Goal: Task Accomplishment & Management: Use online tool/utility

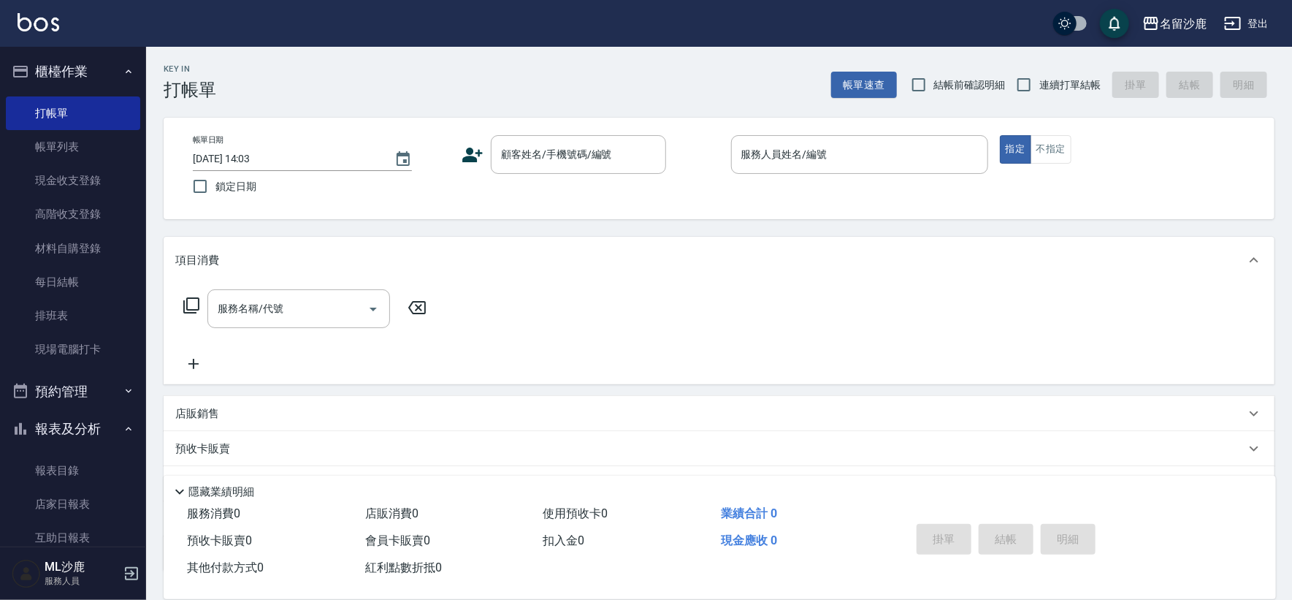
click at [252, 191] on span "鎖定日期" at bounding box center [235, 186] width 41 height 15
click at [215, 191] on input "鎖定日期" at bounding box center [200, 186] width 31 height 31
checkbox input "true"
click at [1051, 84] on span "連續打單結帳" at bounding box center [1069, 84] width 61 height 15
click at [1039, 84] on input "連續打單結帳" at bounding box center [1023, 84] width 31 height 31
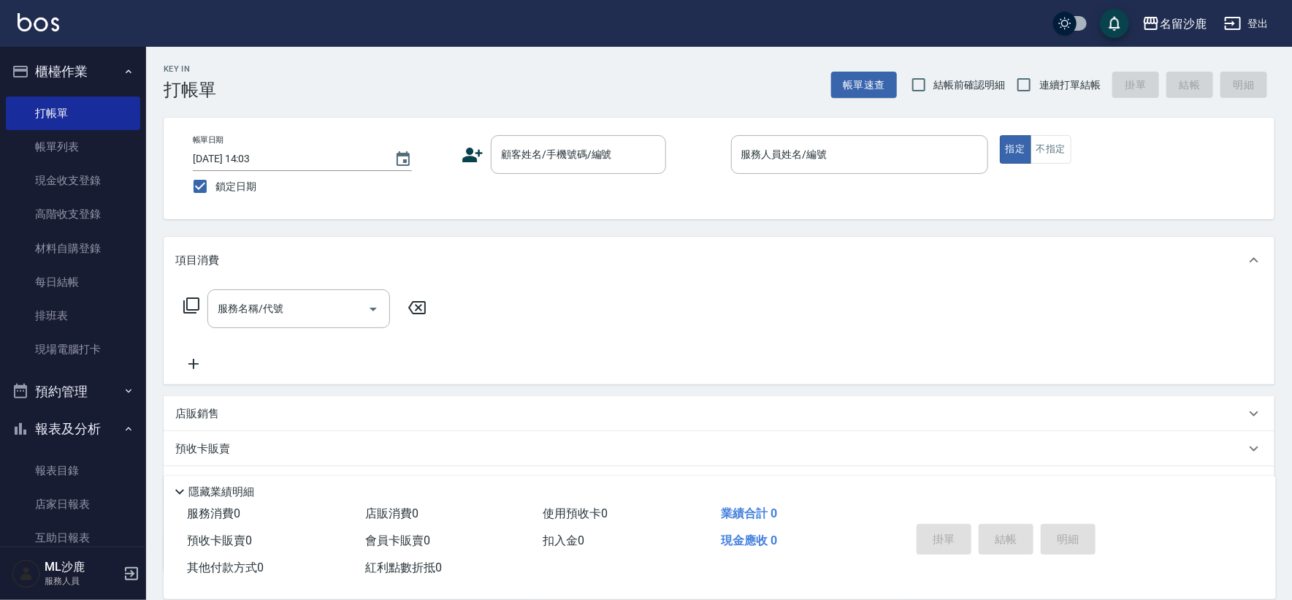
checkbox input "true"
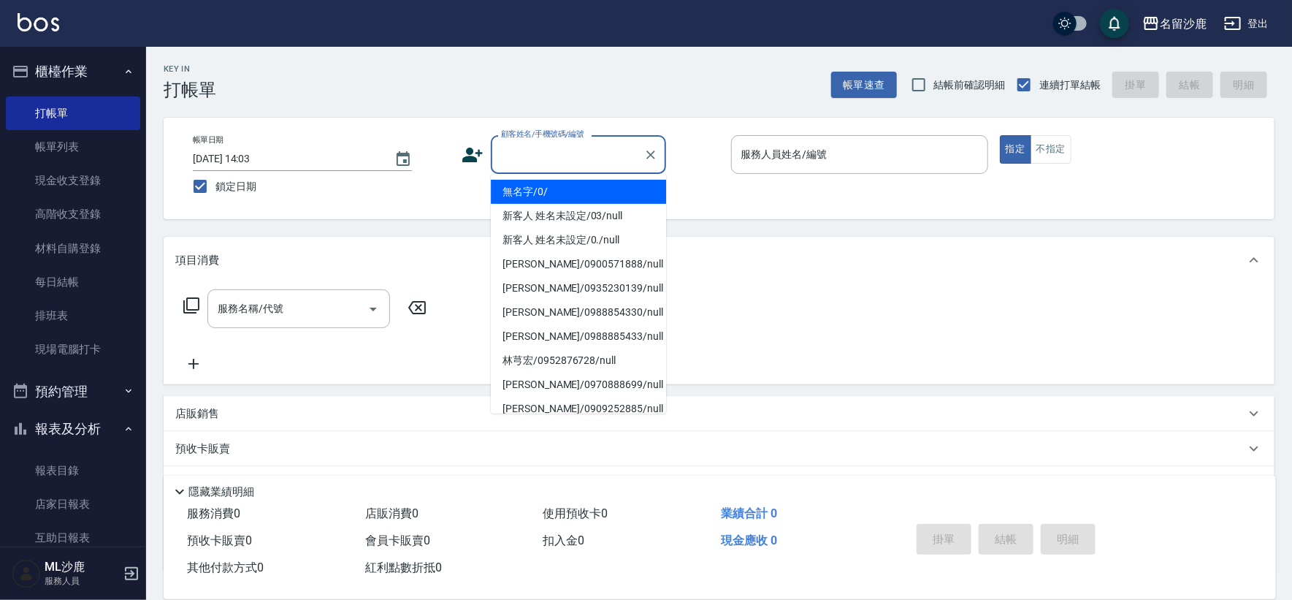
click at [585, 158] on input "顧客姓名/手機號碼/編號" at bounding box center [567, 155] width 140 height 26
type input "無名字/0/"
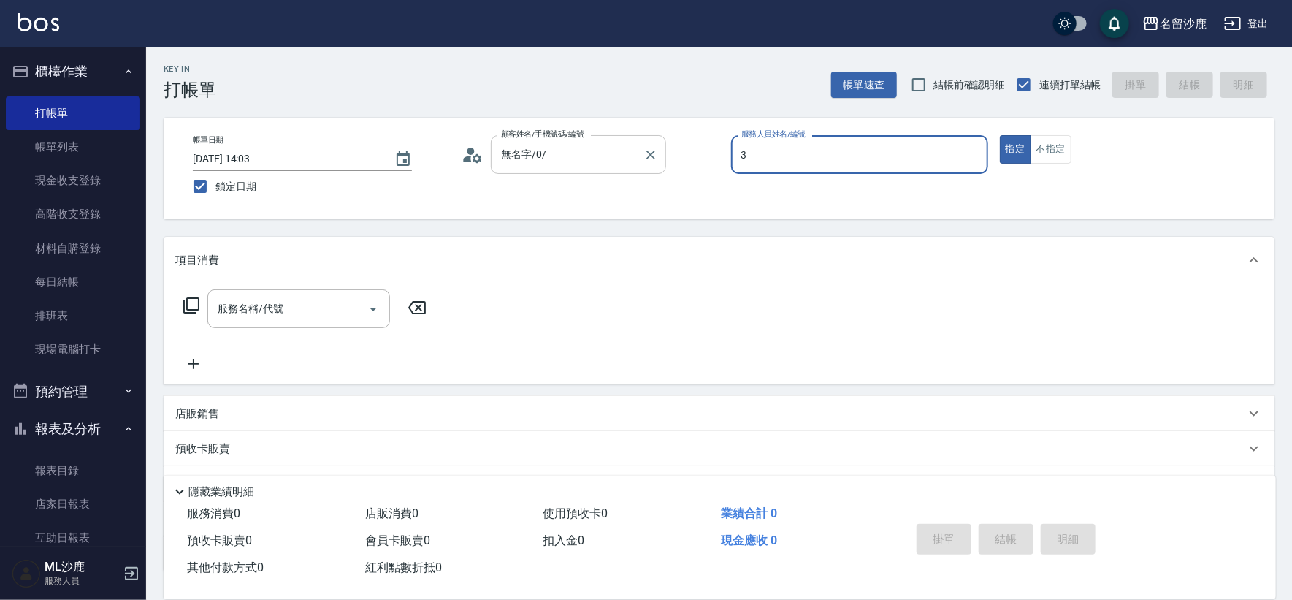
type input "[PERSON_NAME]-3"
type button "true"
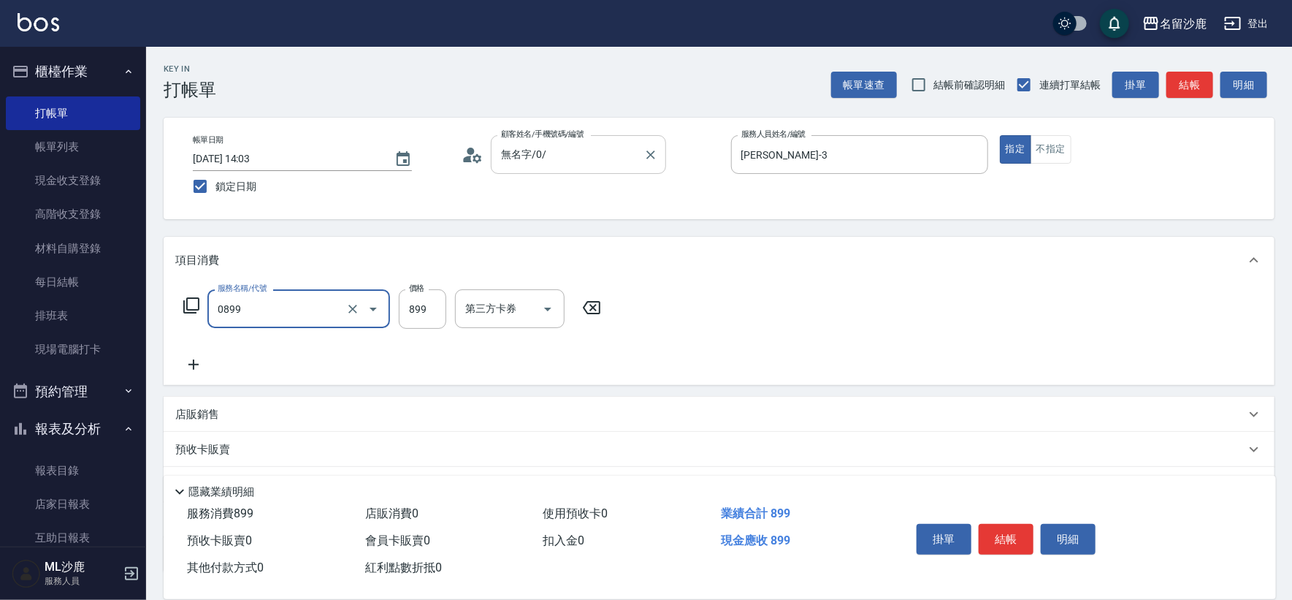
type input "排毒SPA(0899)"
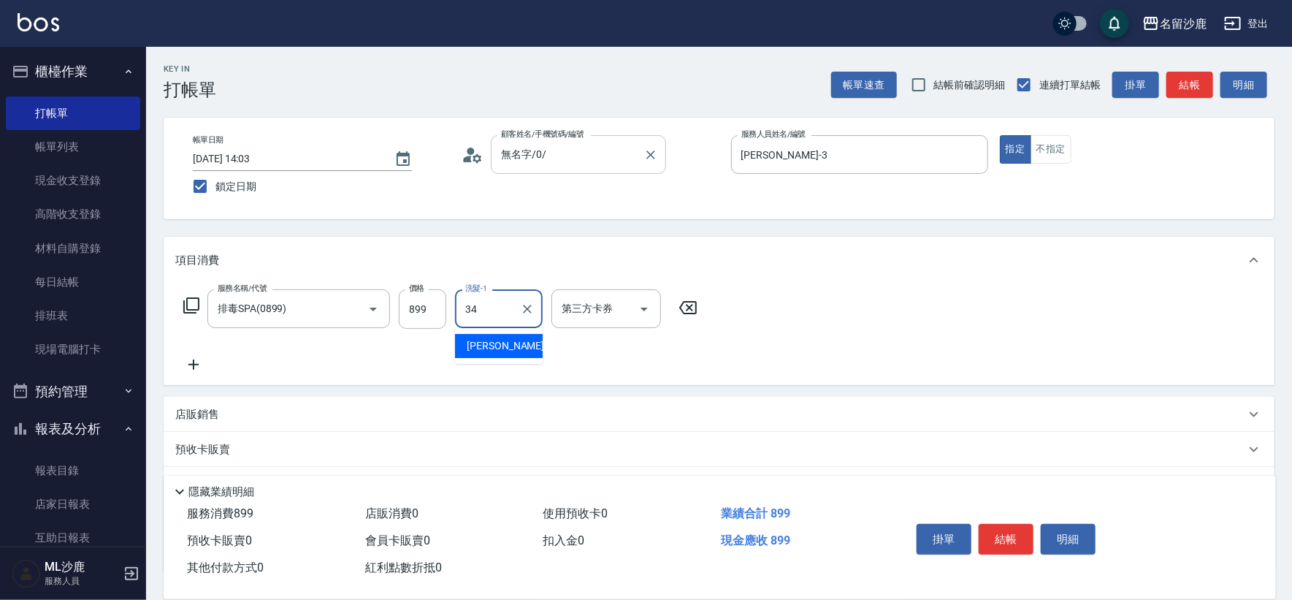
type input "[PERSON_NAME]-34"
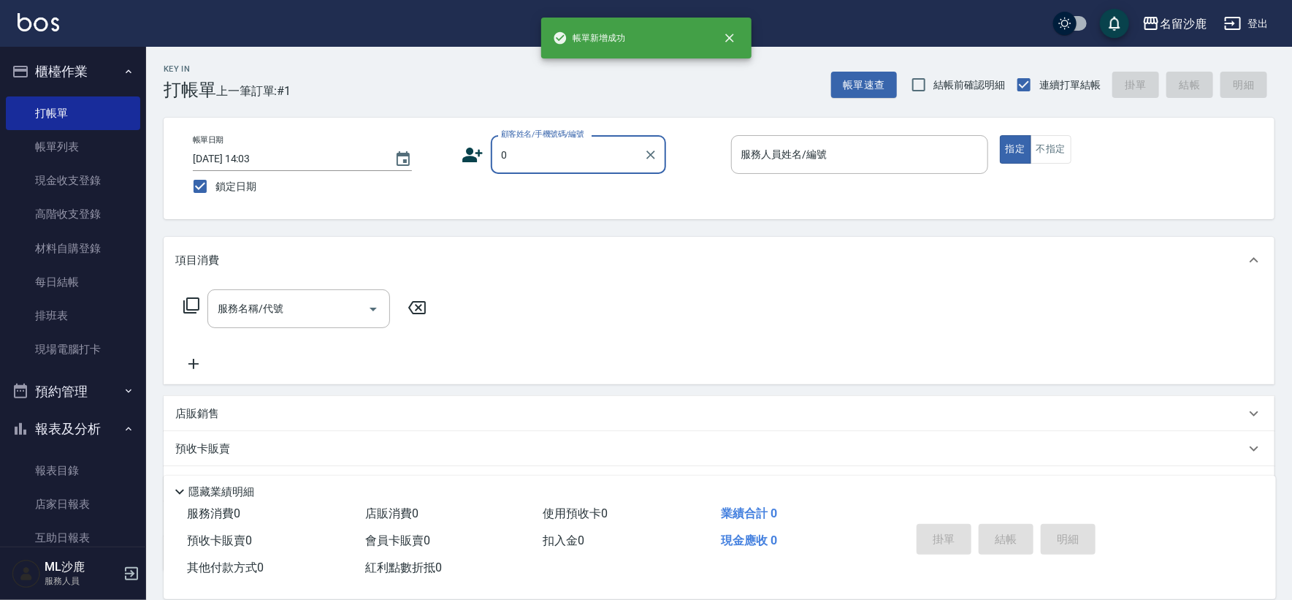
type input "無名字/0/"
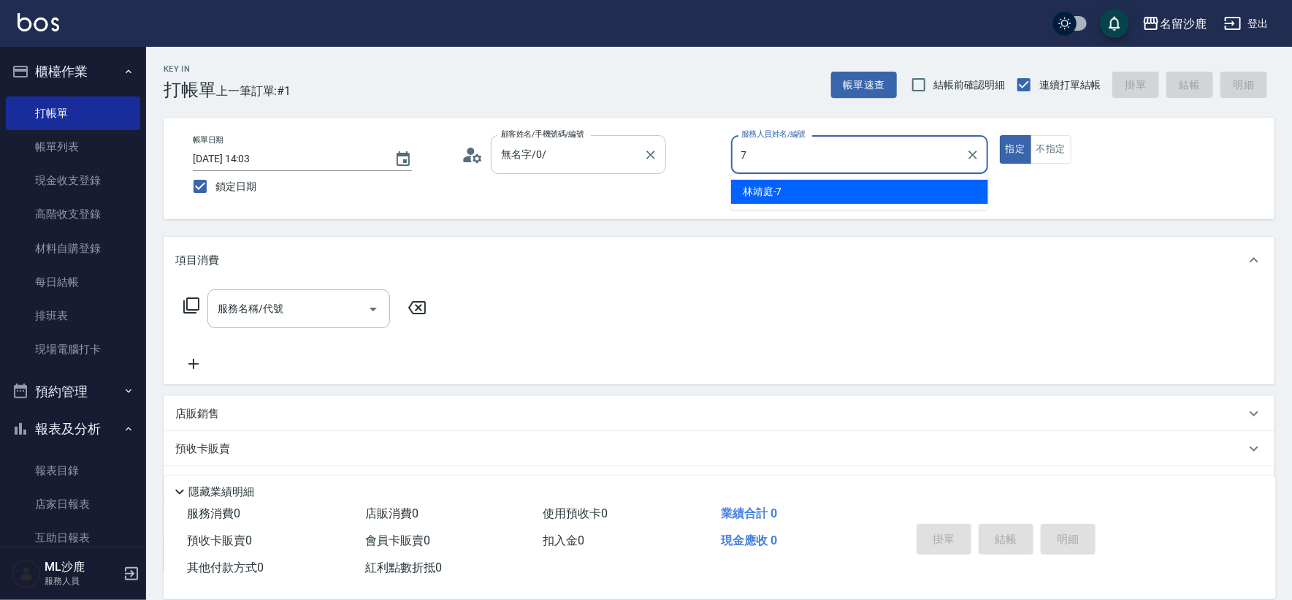
type input "[PERSON_NAME]-7"
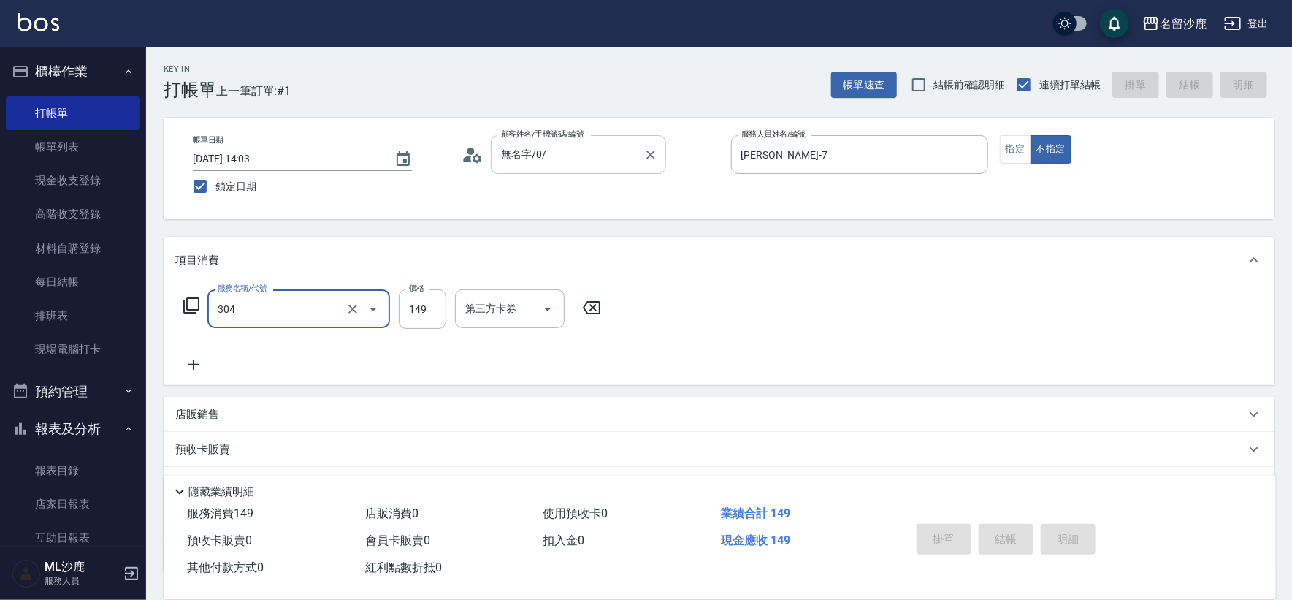
type input "304"
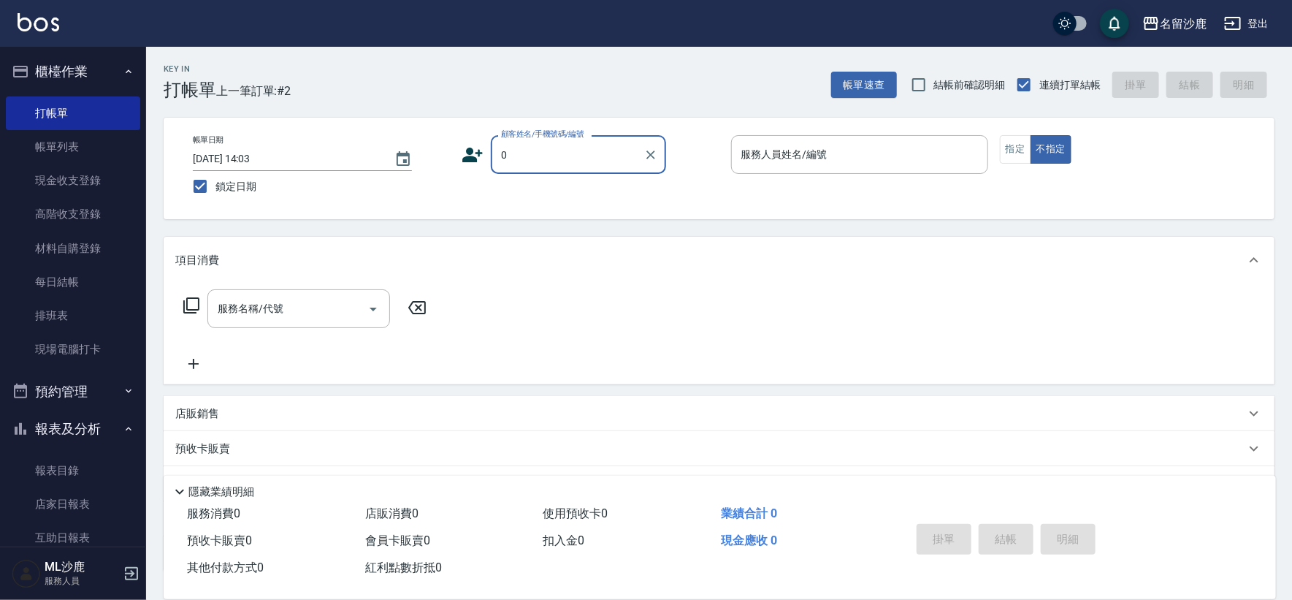
type input "無名字/0/"
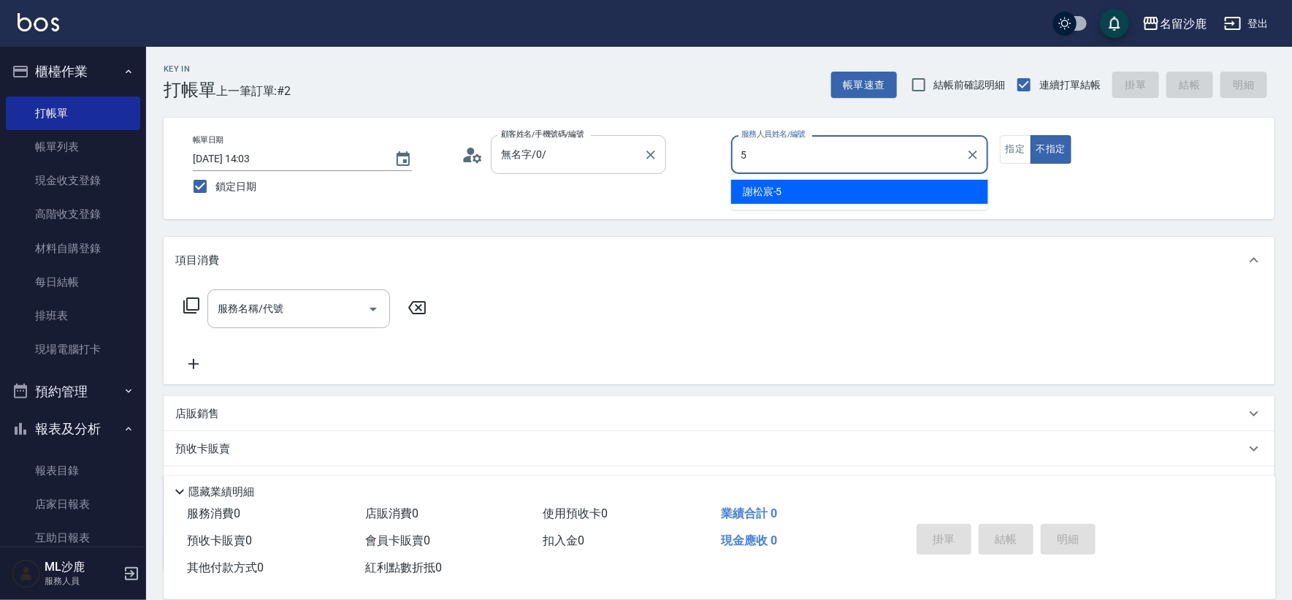
type input "[PERSON_NAME]-5"
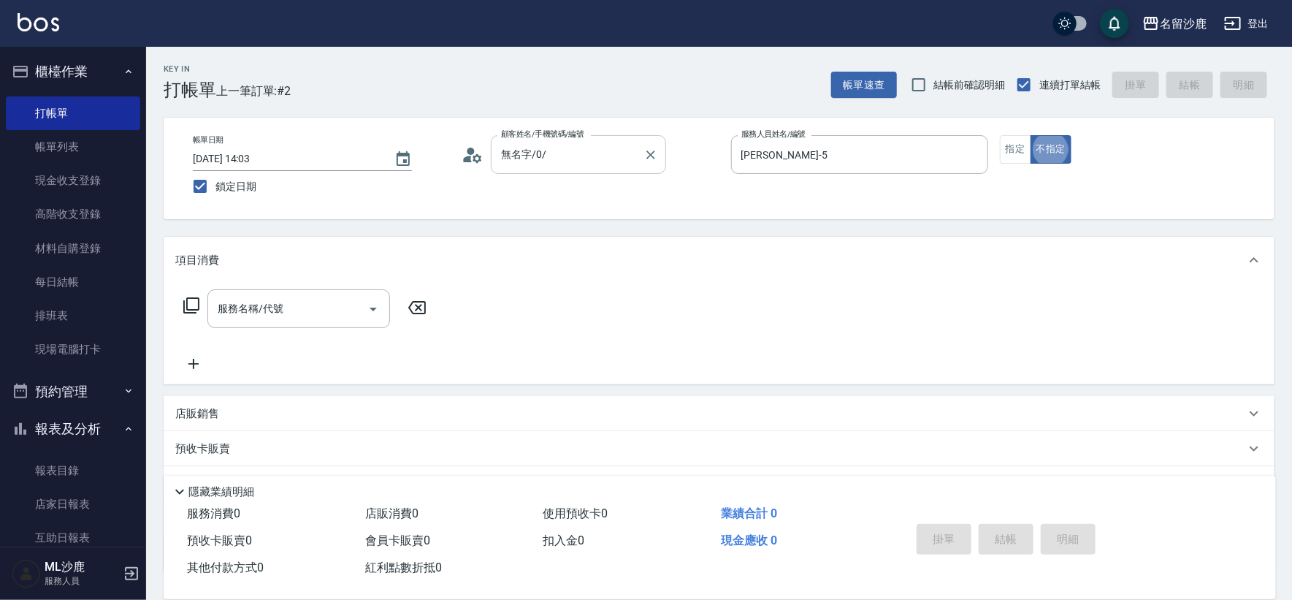
type button "false"
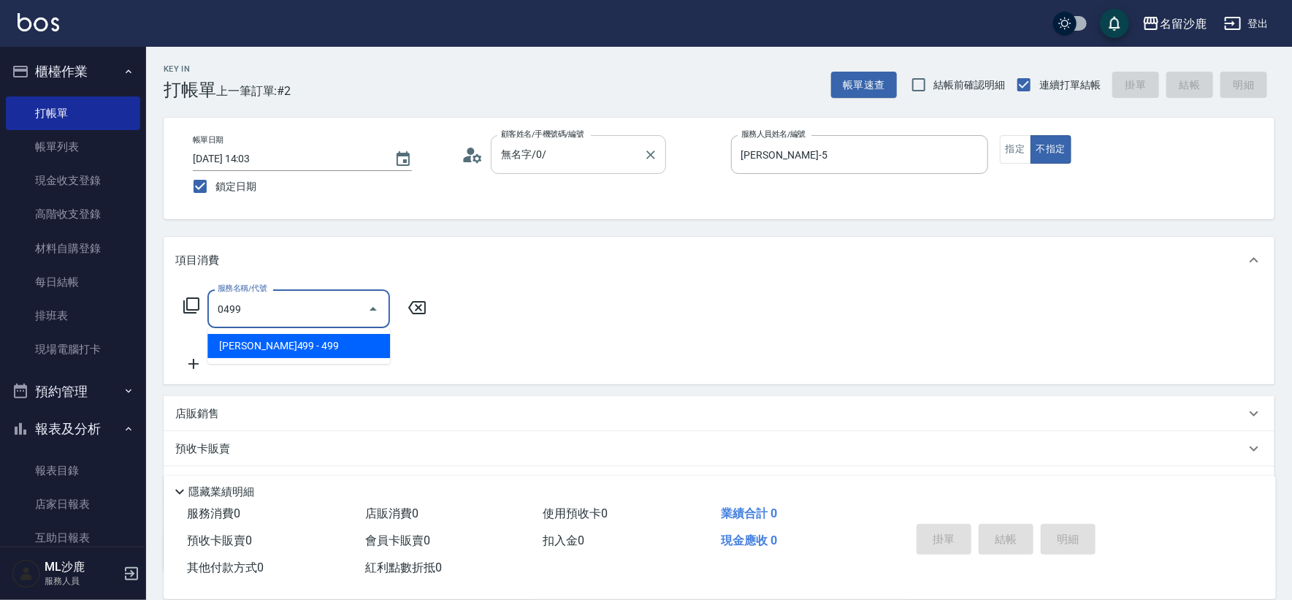
type input "[PERSON_NAME]499(0499)"
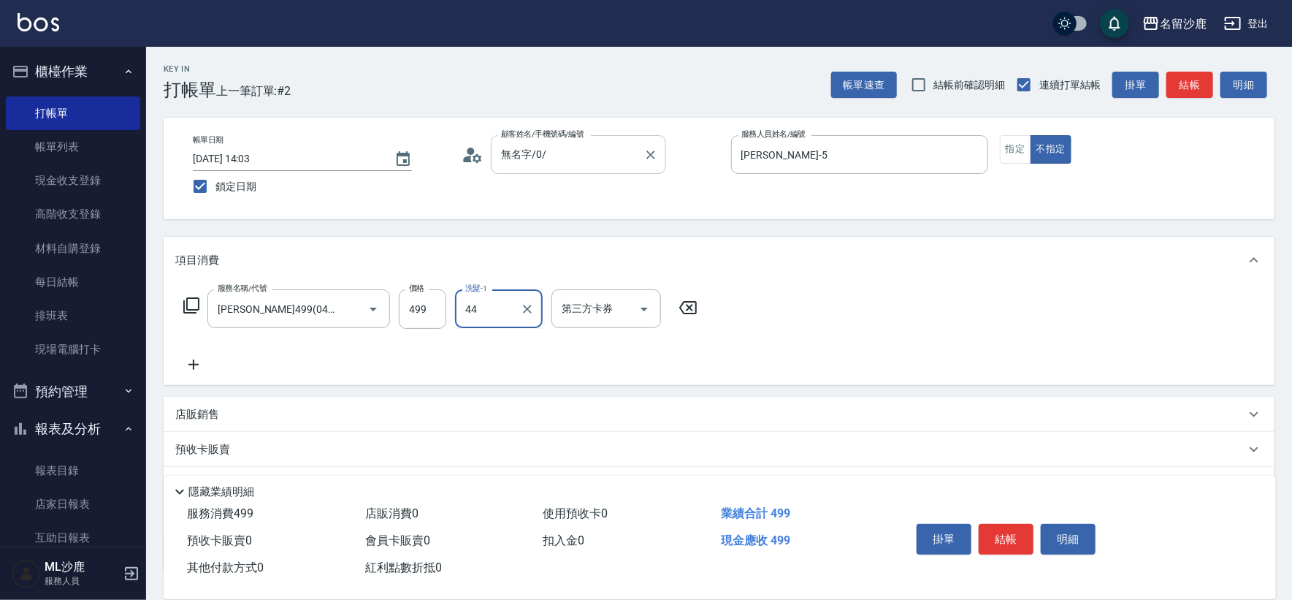
type input "[PERSON_NAME]-44"
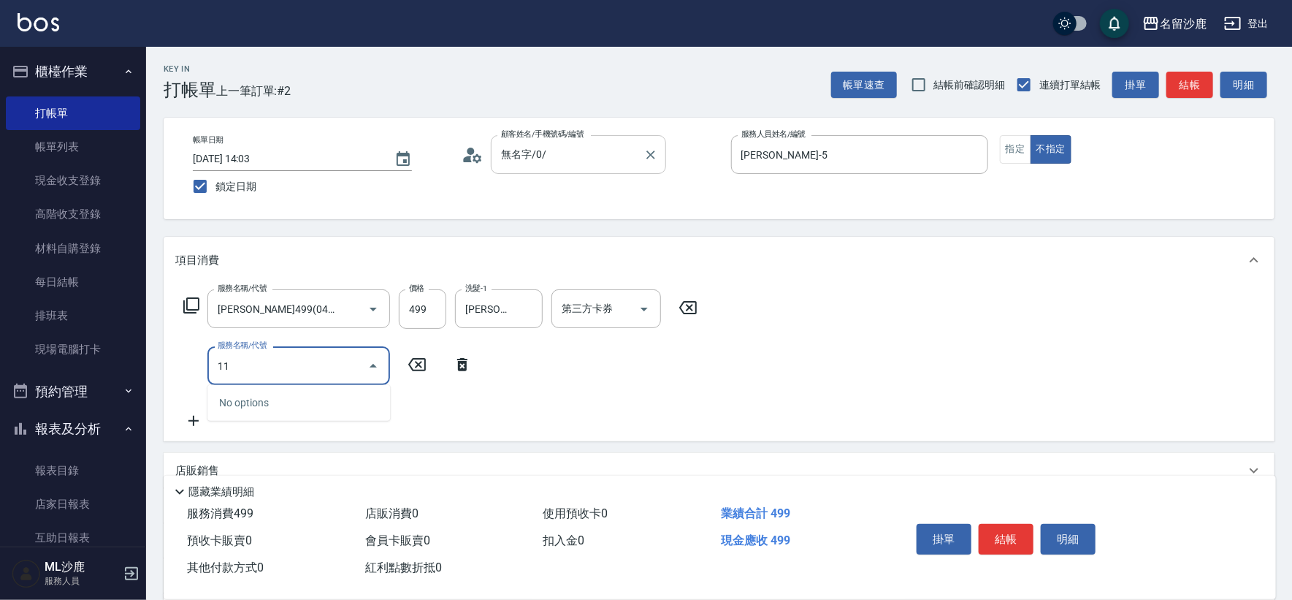
type input "1"
type input "304"
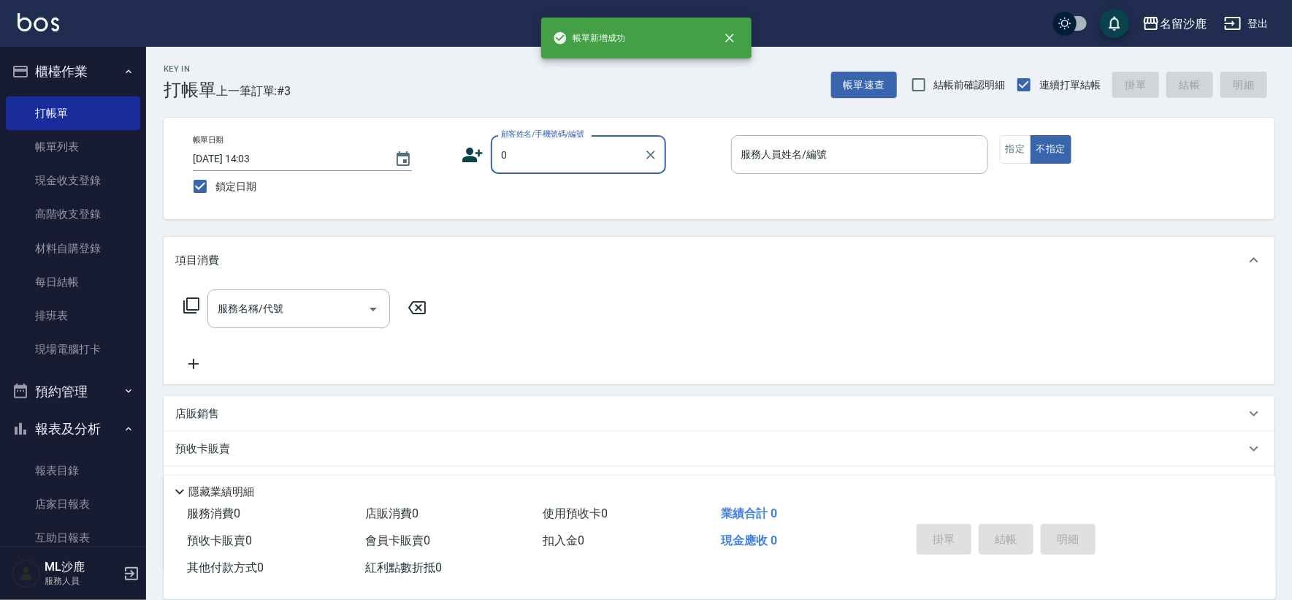
type input "無名字/0/"
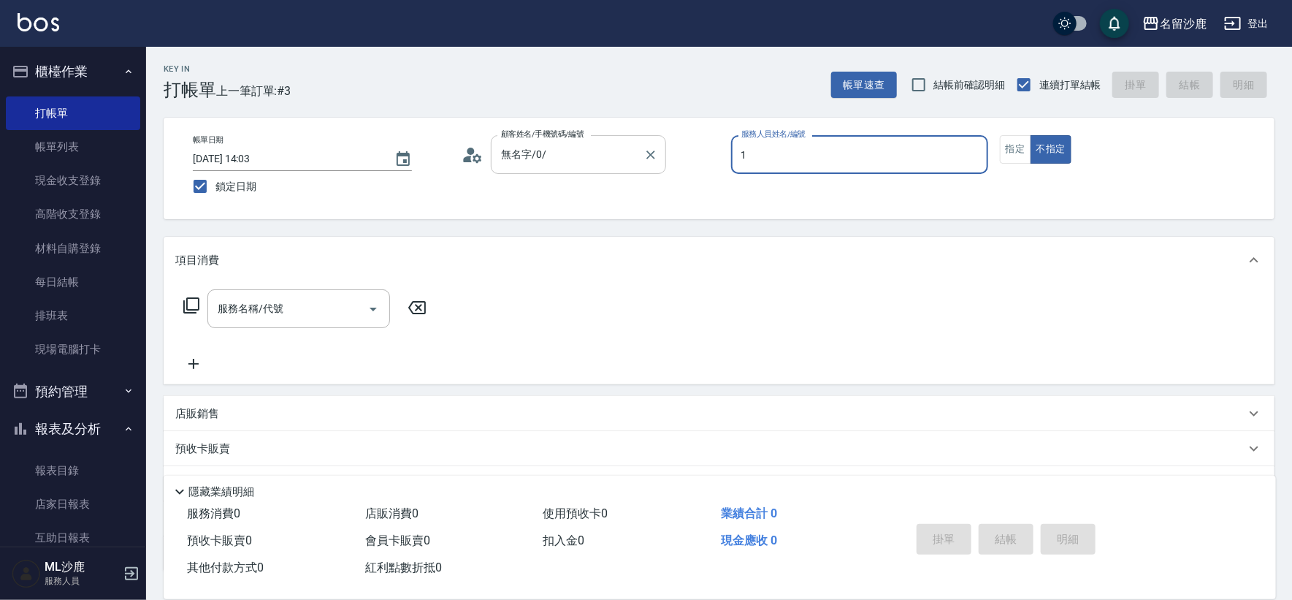
type input "[PERSON_NAME]1"
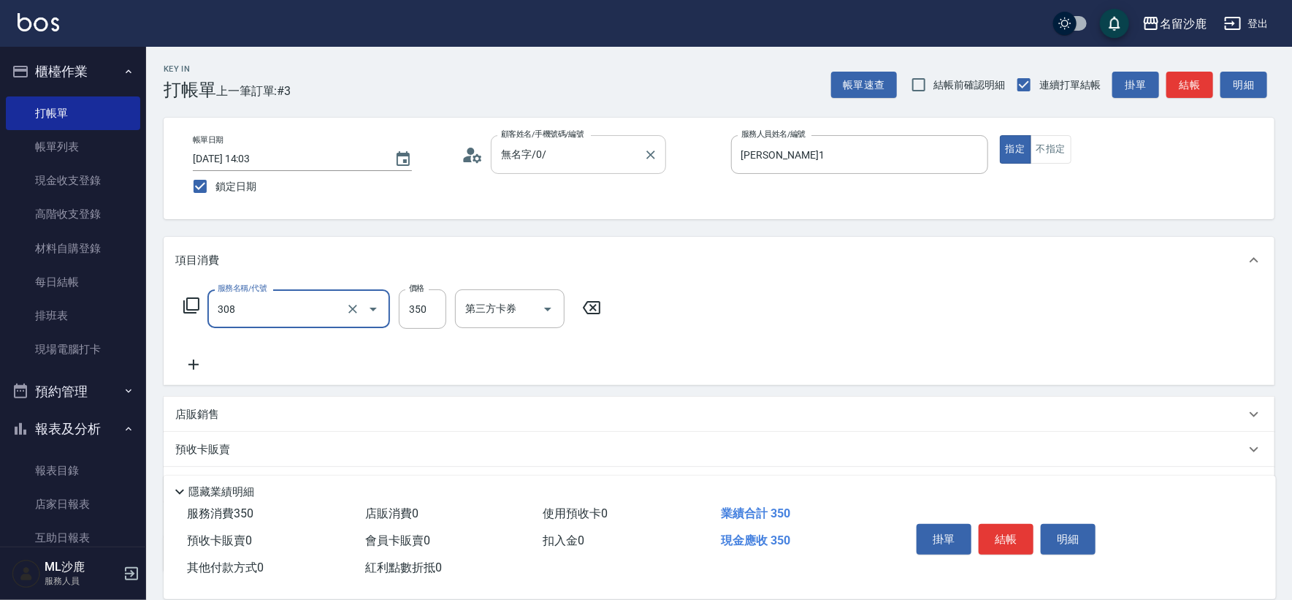
type input "洗+剪(308)"
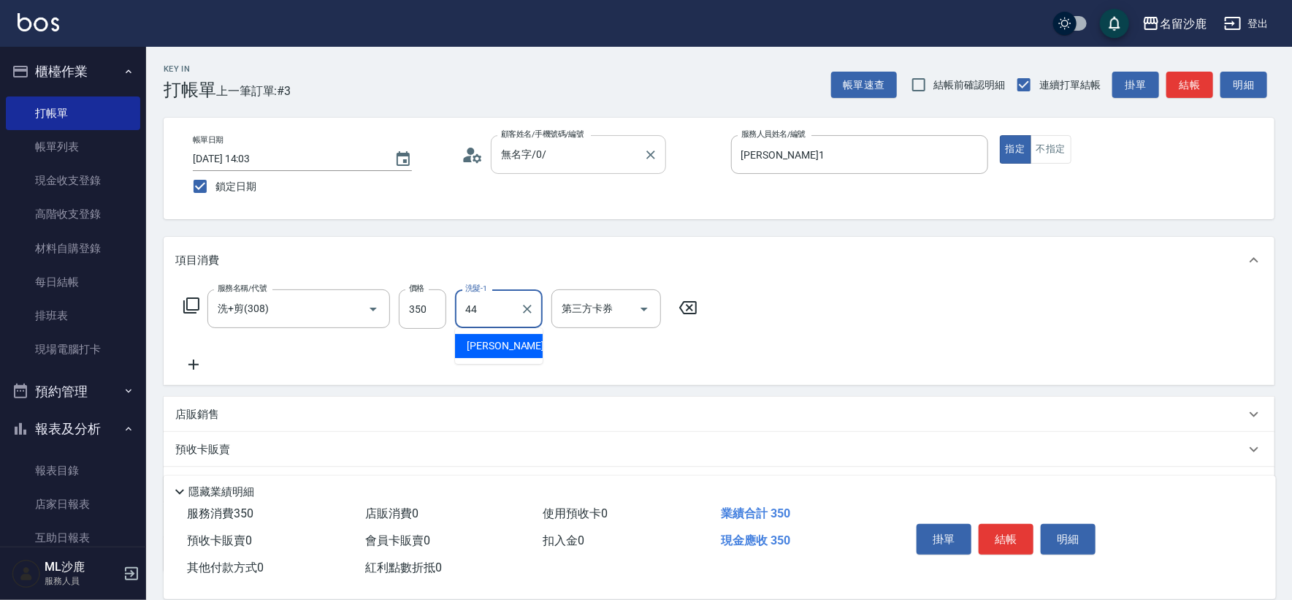
type input "[PERSON_NAME]-44"
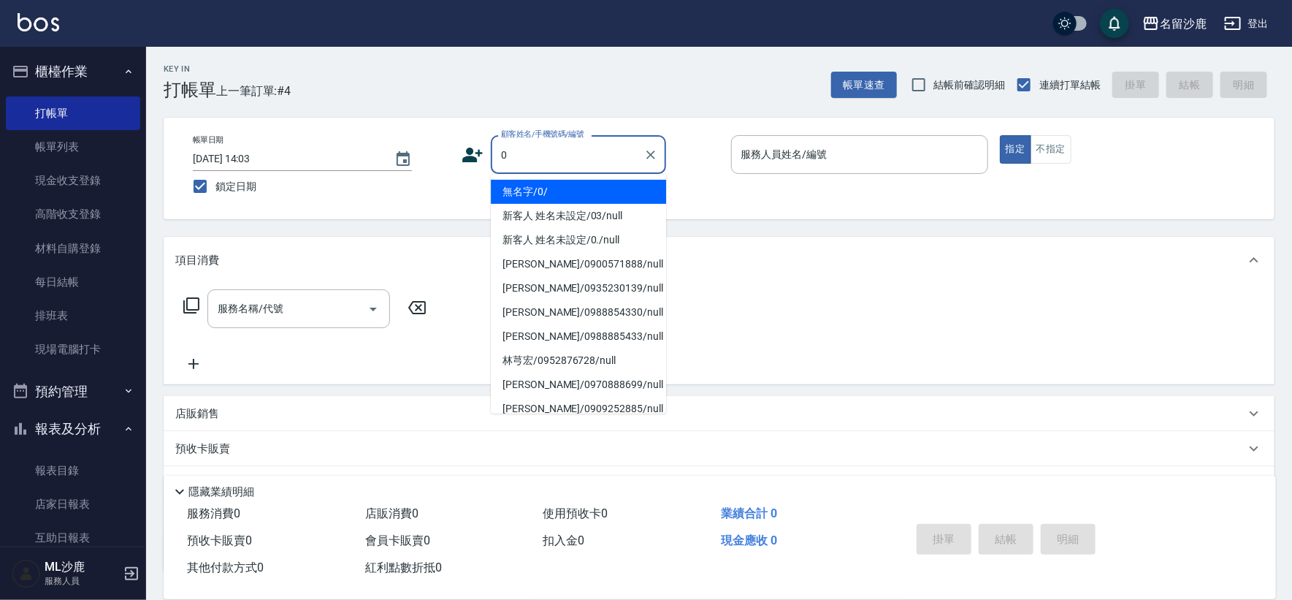
type input "無名字/0/"
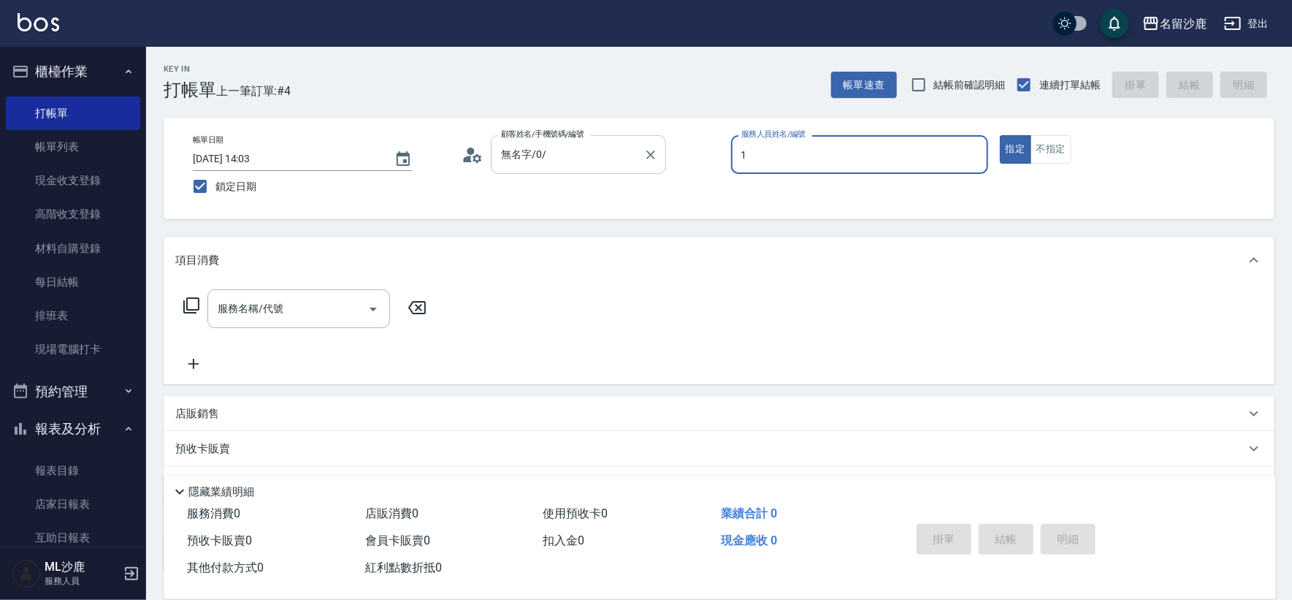
type input "[PERSON_NAME]1"
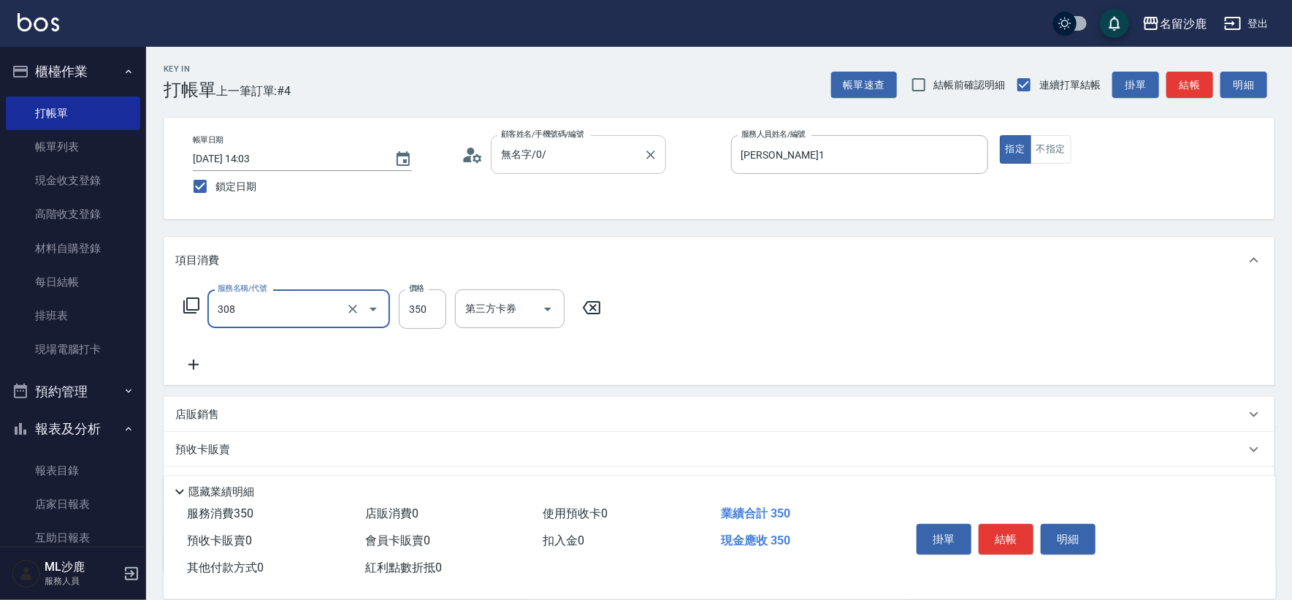
type input "洗+剪(308)"
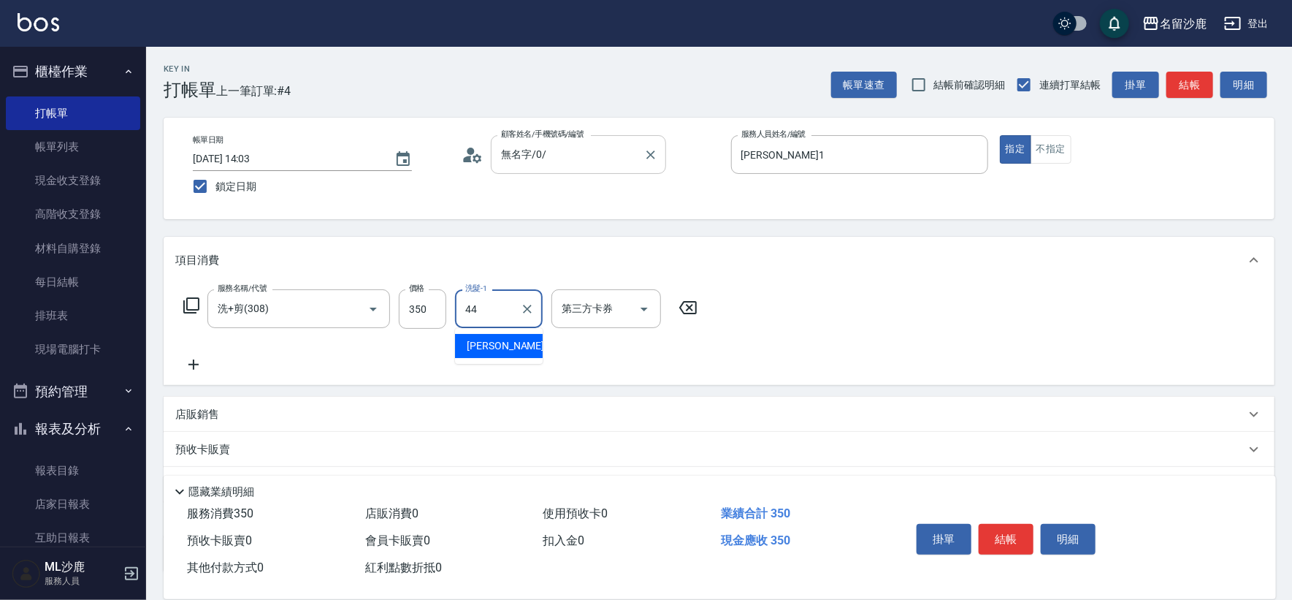
type input "[PERSON_NAME]-44"
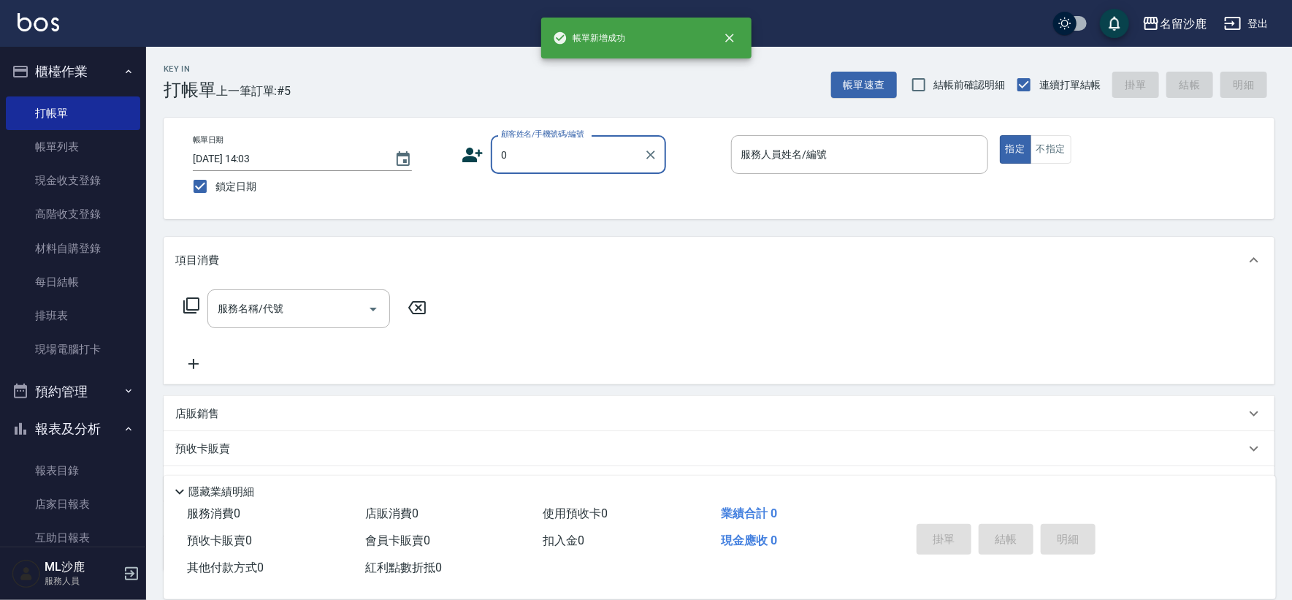
type input "無名字/0/"
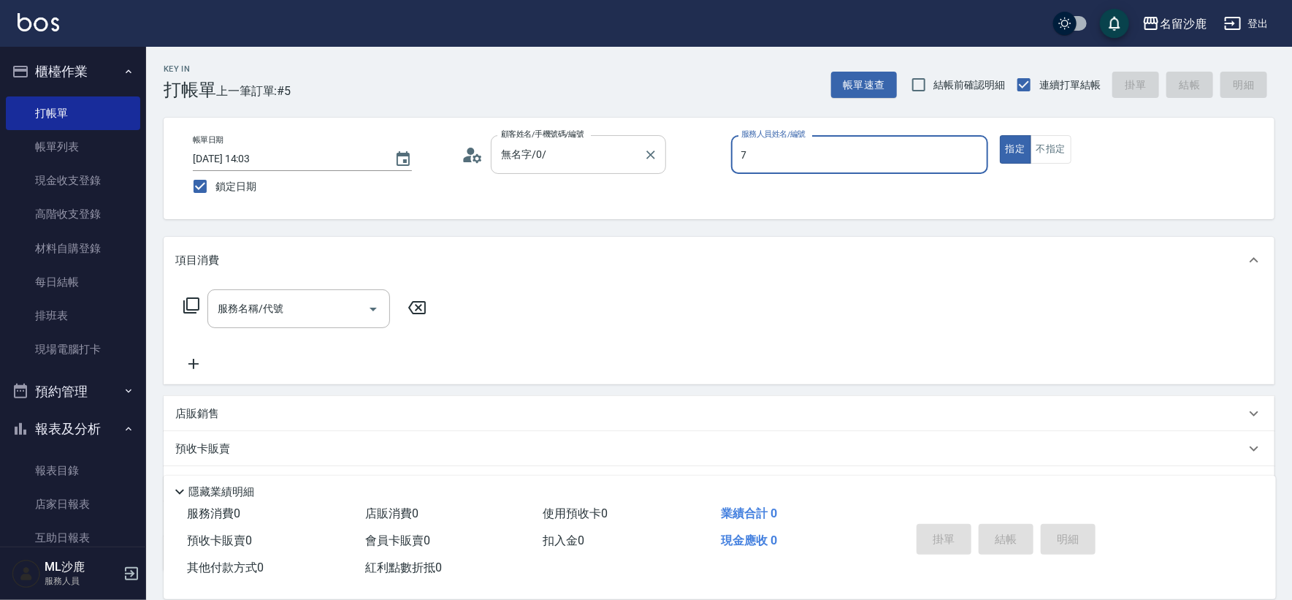
type input "[PERSON_NAME]-7"
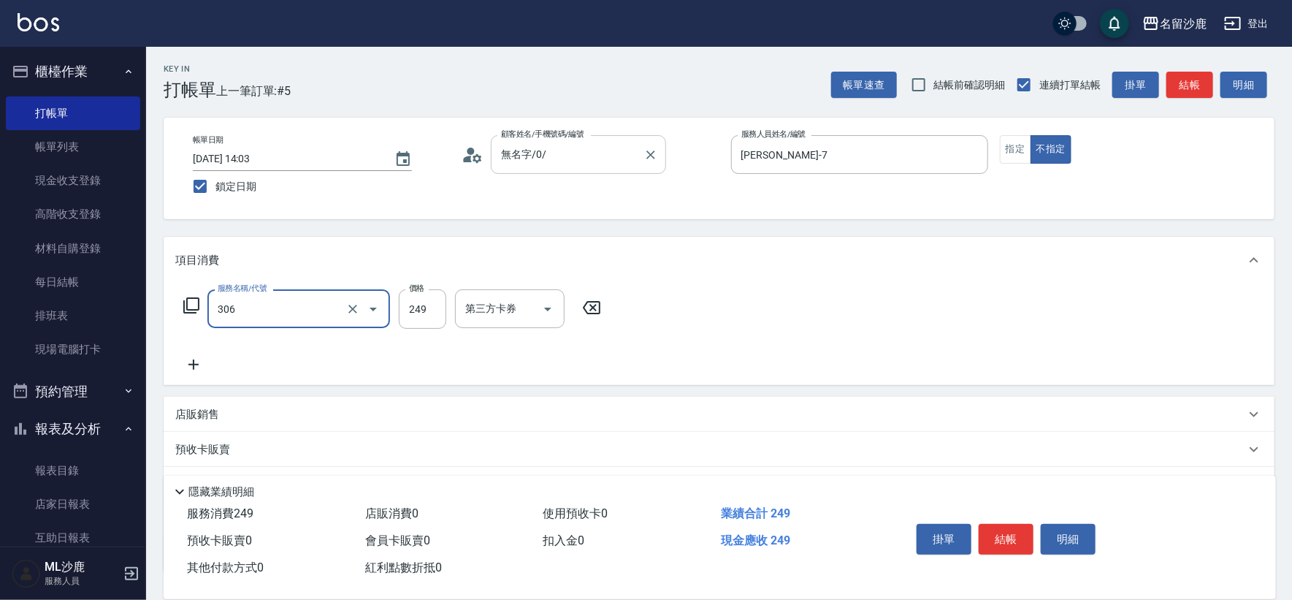
type input "剪髮(306)"
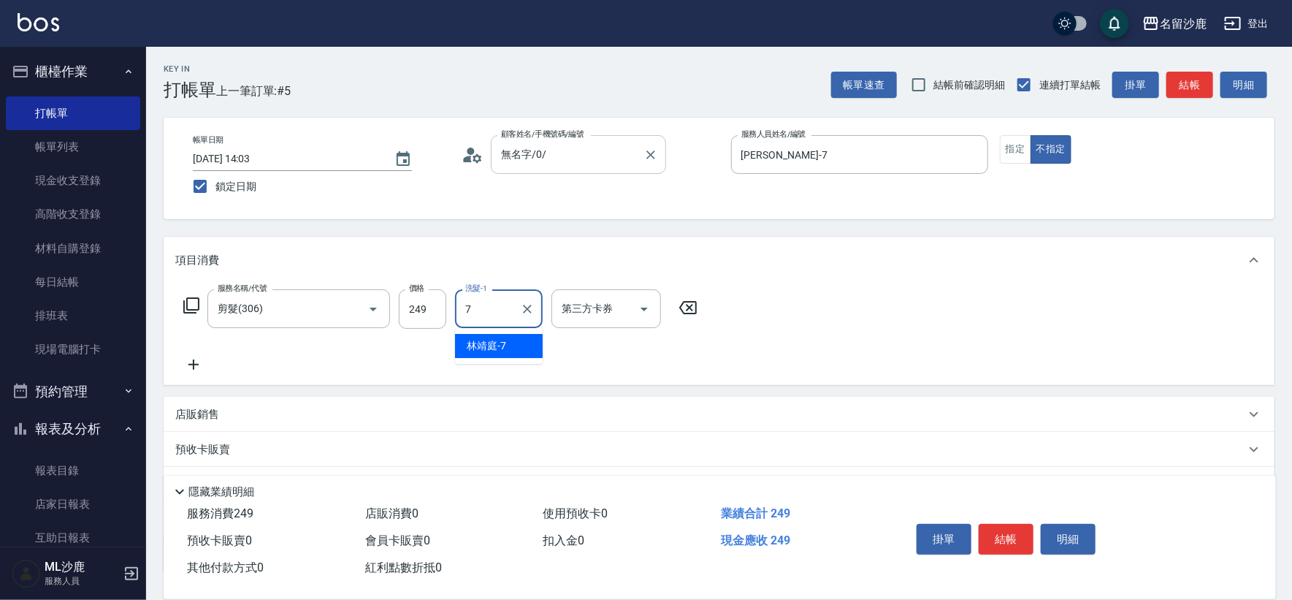
type input "[PERSON_NAME]-7"
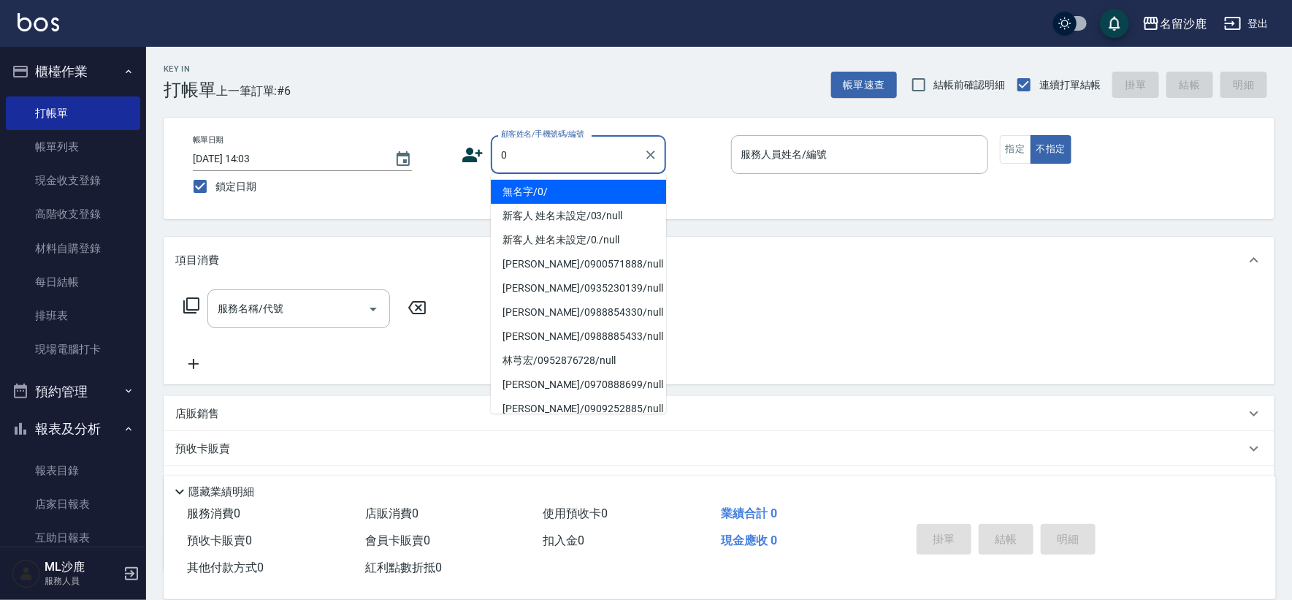
type input "無名字/0/"
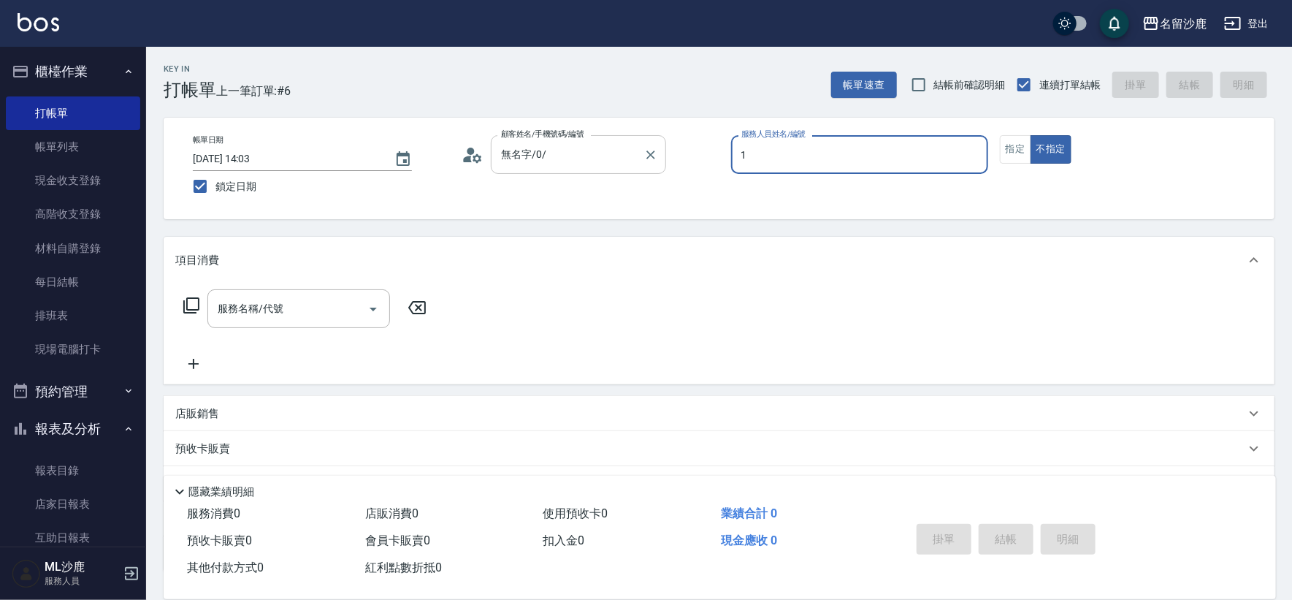
type input "[PERSON_NAME]1"
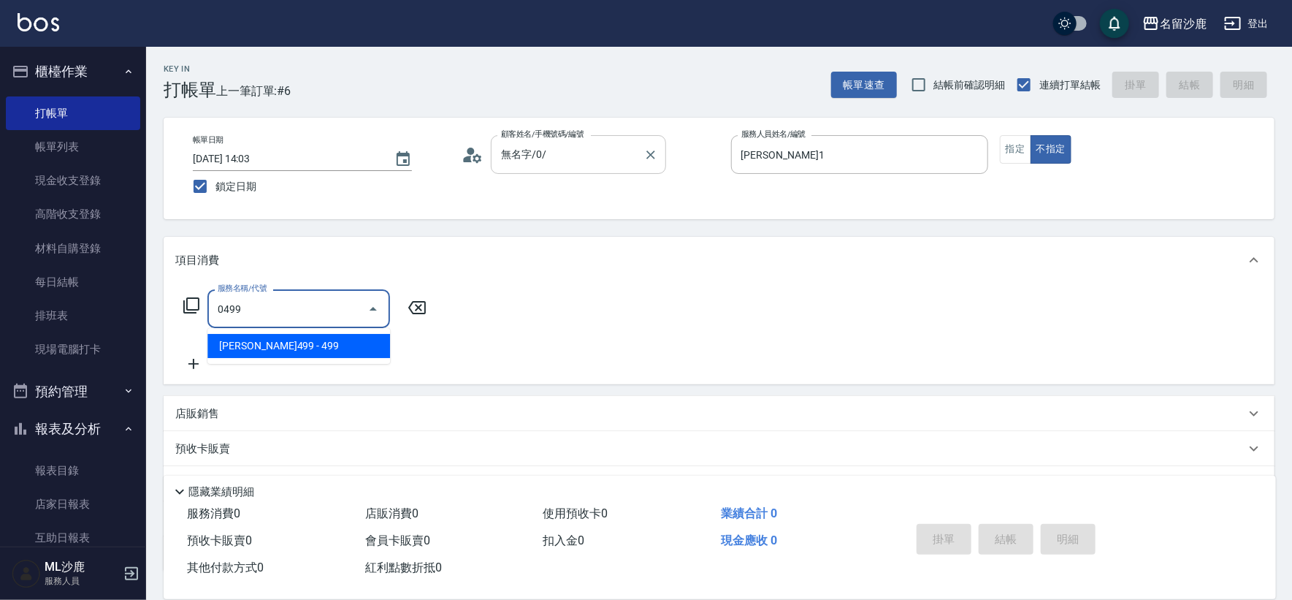
type input "[PERSON_NAME]499(0499)"
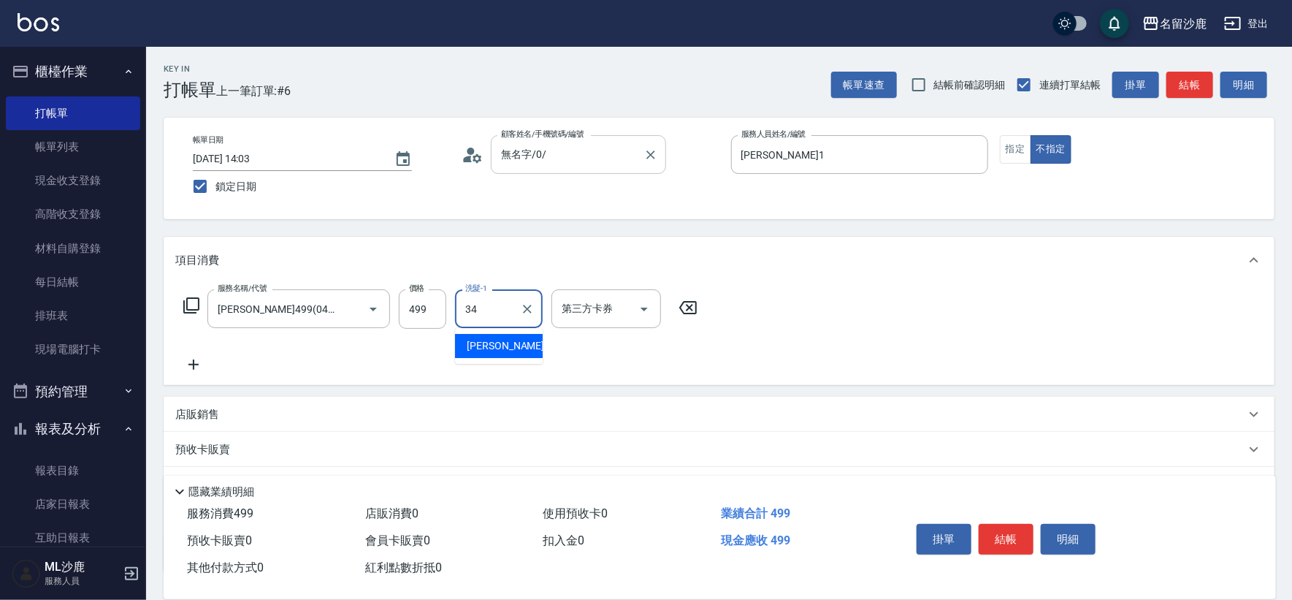
type input "[PERSON_NAME]-34"
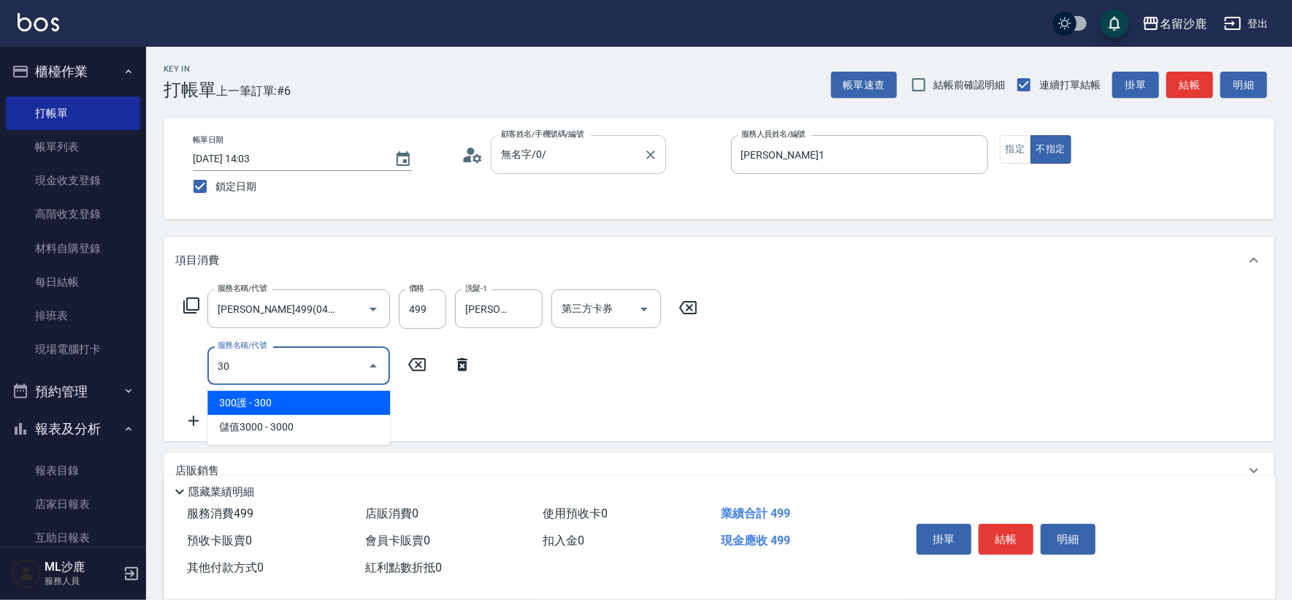
type input "304"
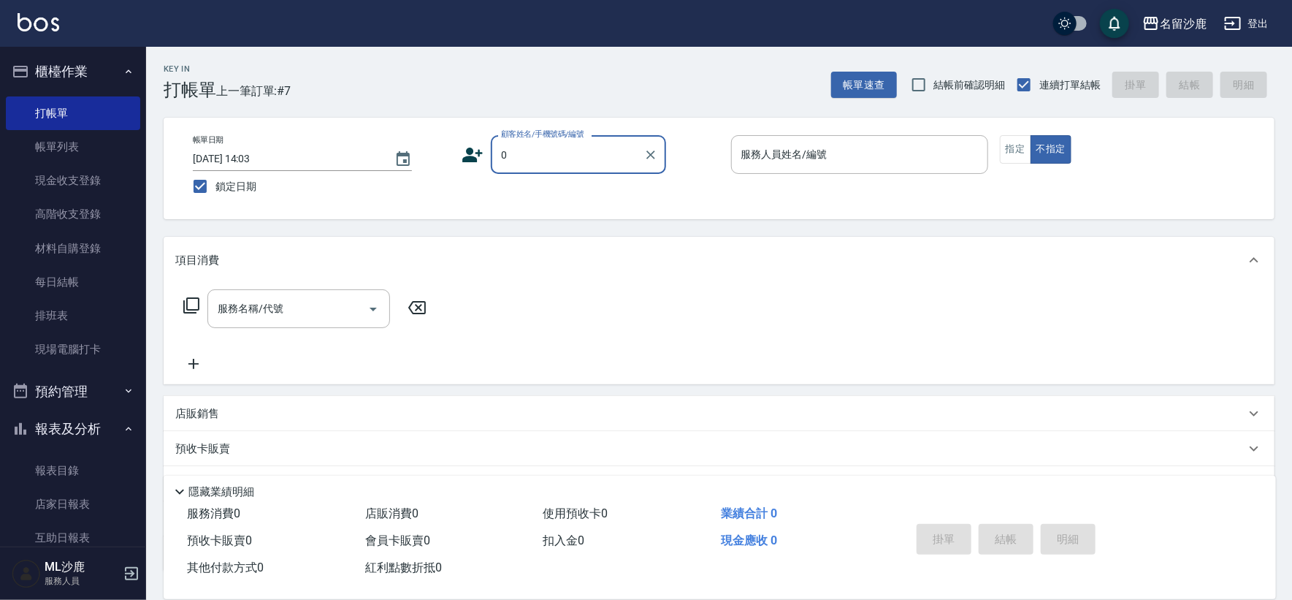
type input "無名字/0/"
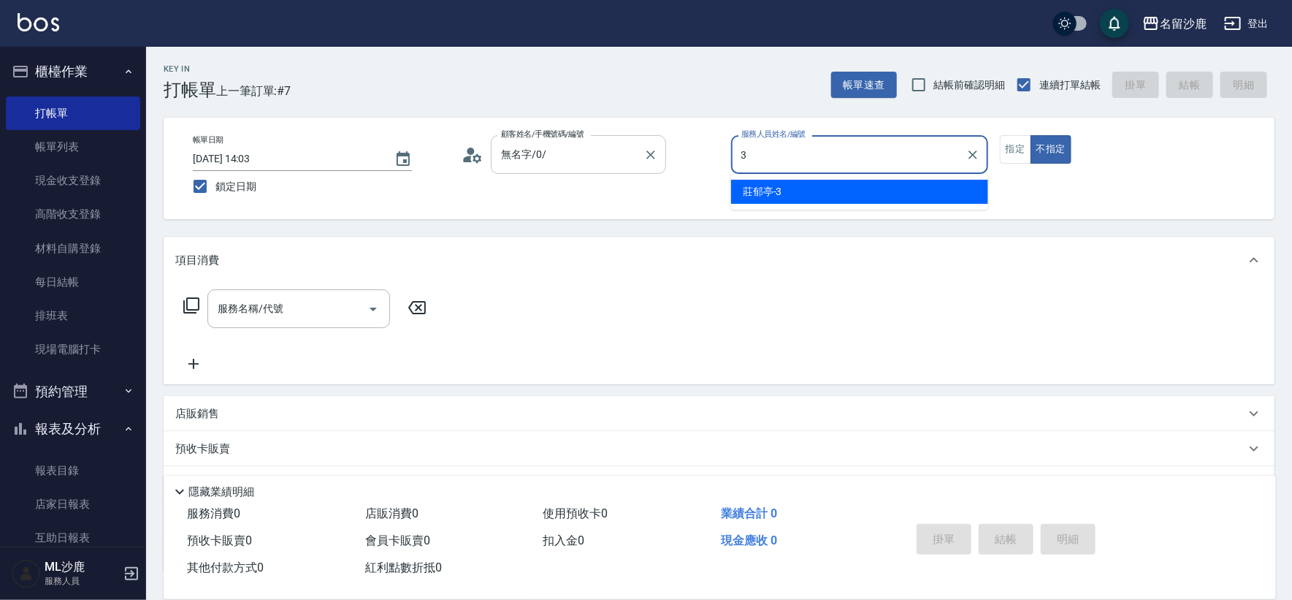
type input "[PERSON_NAME]-3"
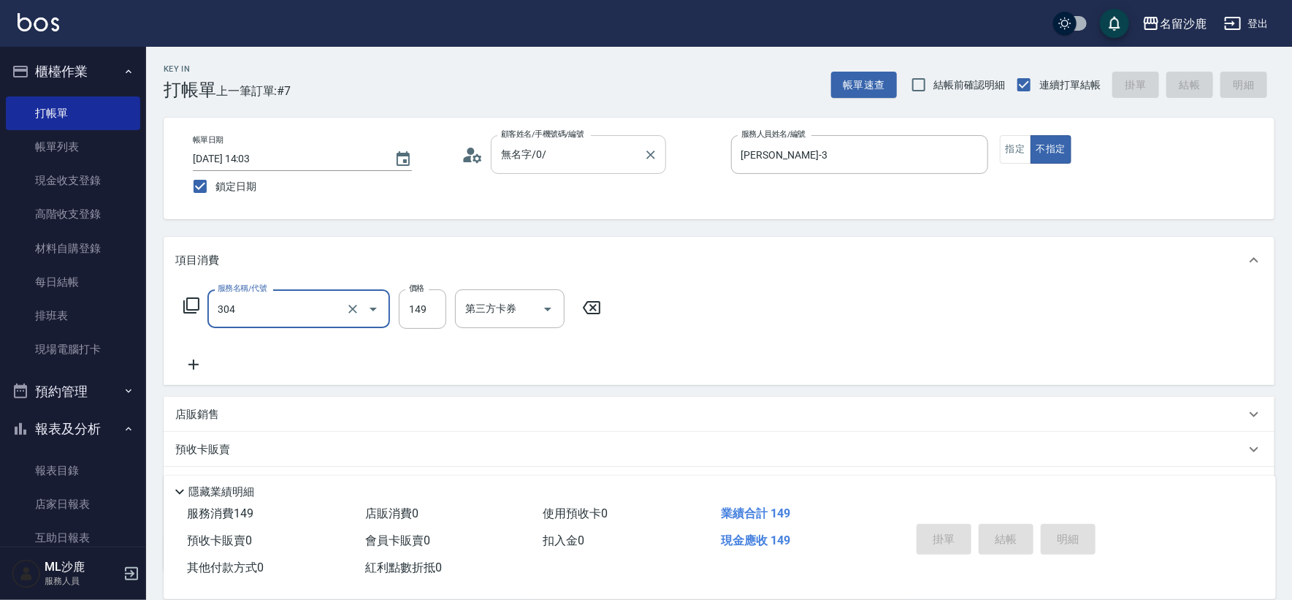
type input "304"
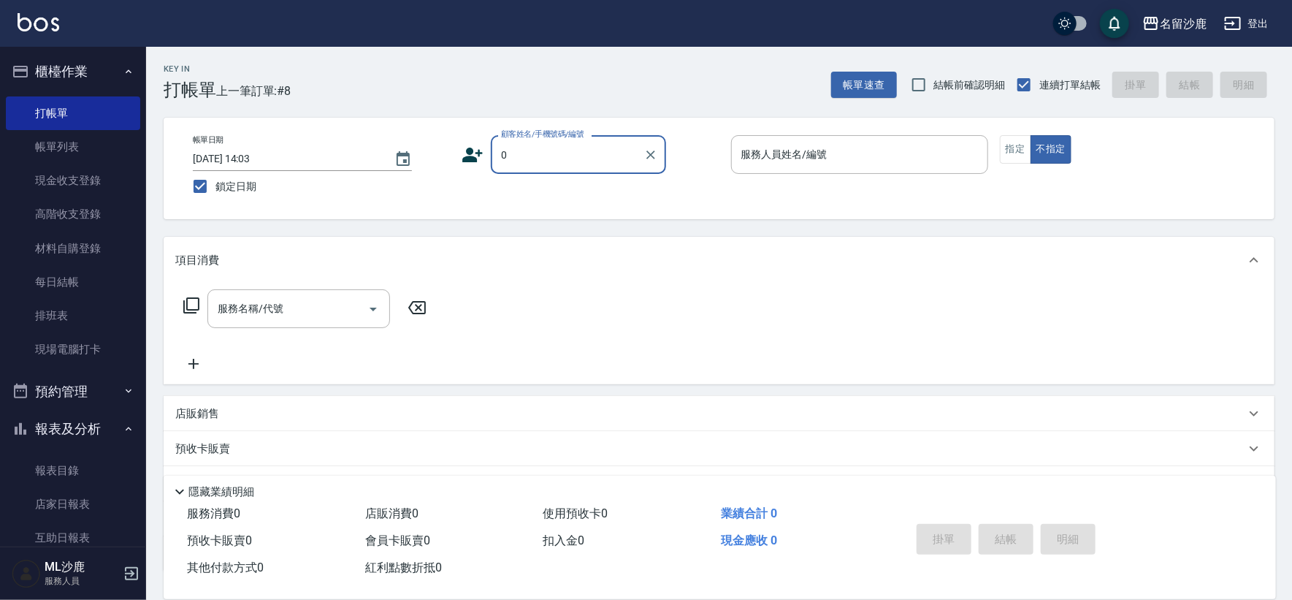
type input "無名字/0/"
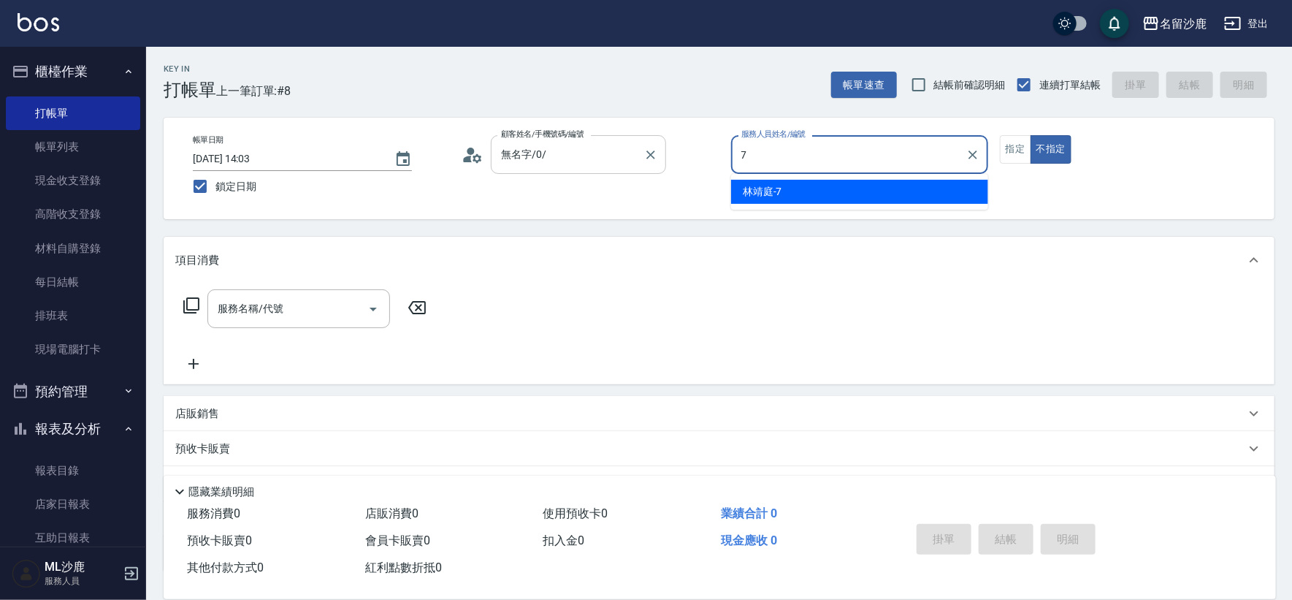
type input "[PERSON_NAME]-7"
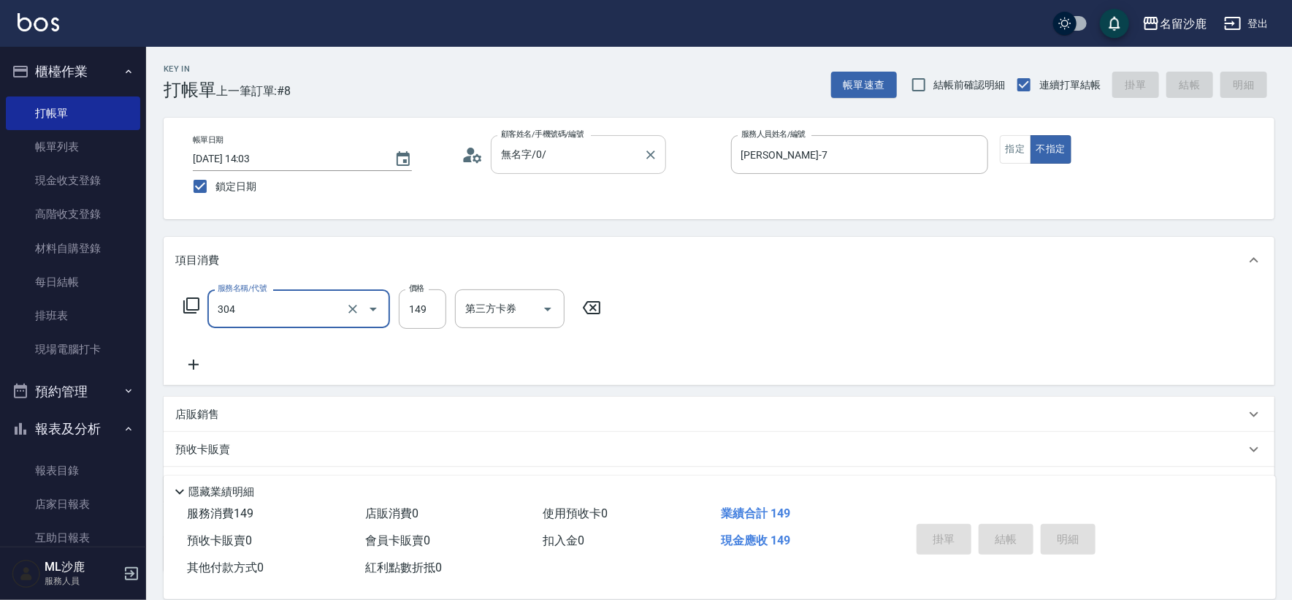
type input "304"
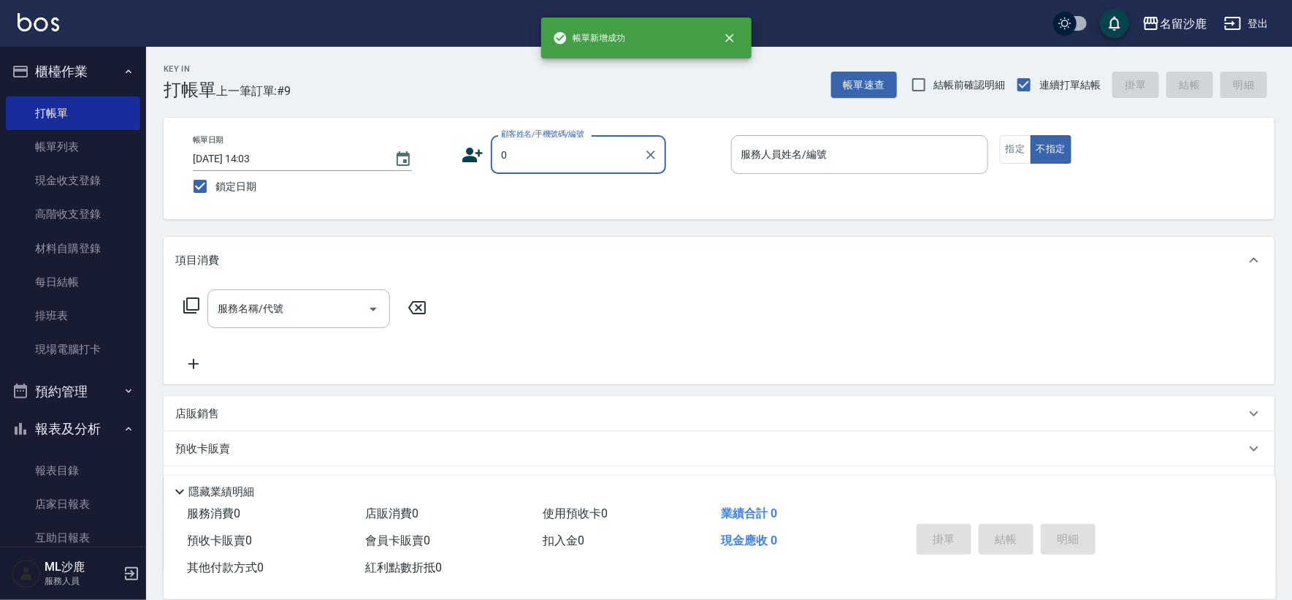
type input "無名字/0/"
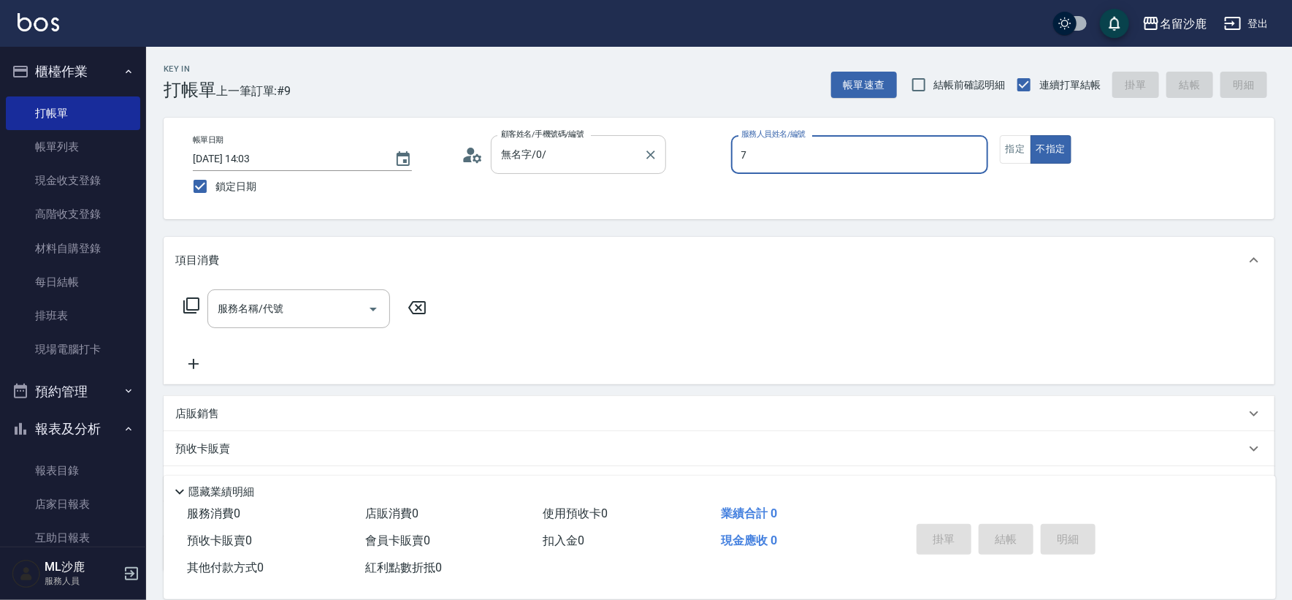
type input "[PERSON_NAME]-7"
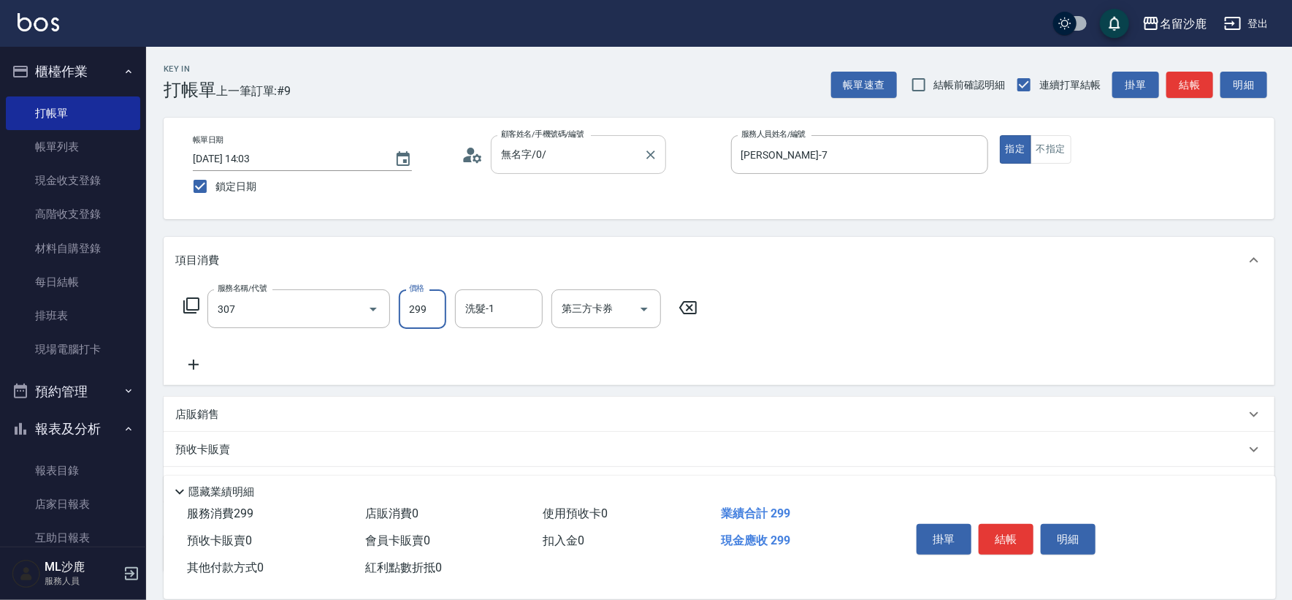
type input "剪髮(307)"
type input "[PERSON_NAME]-7"
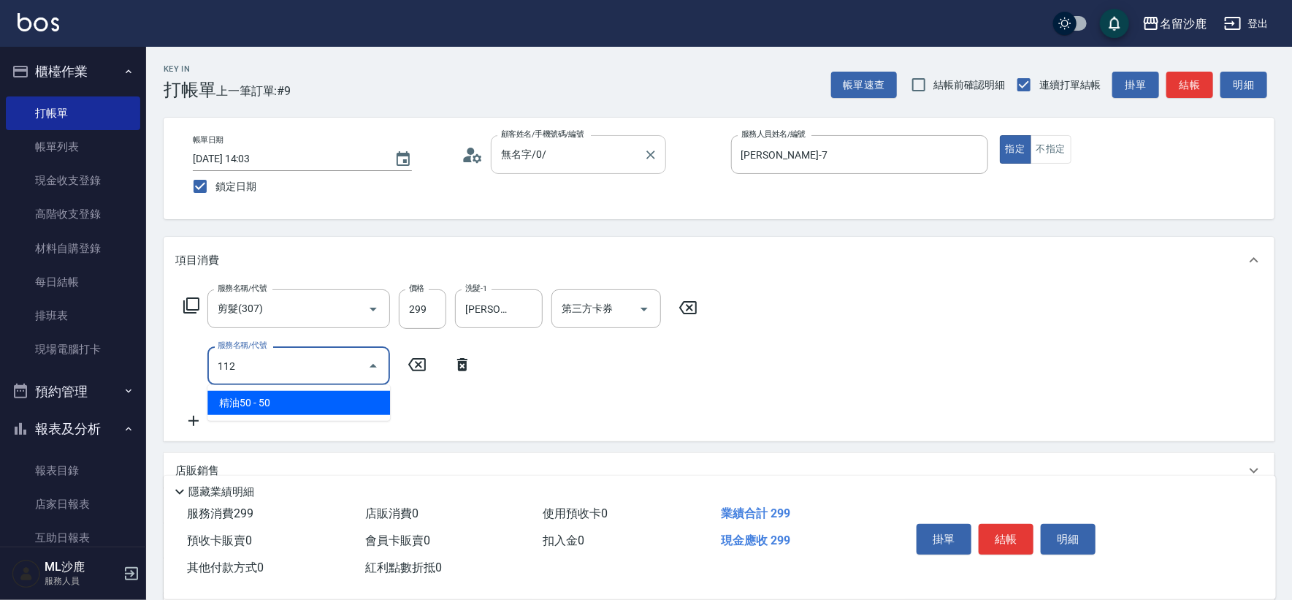
type input "精油50(112)"
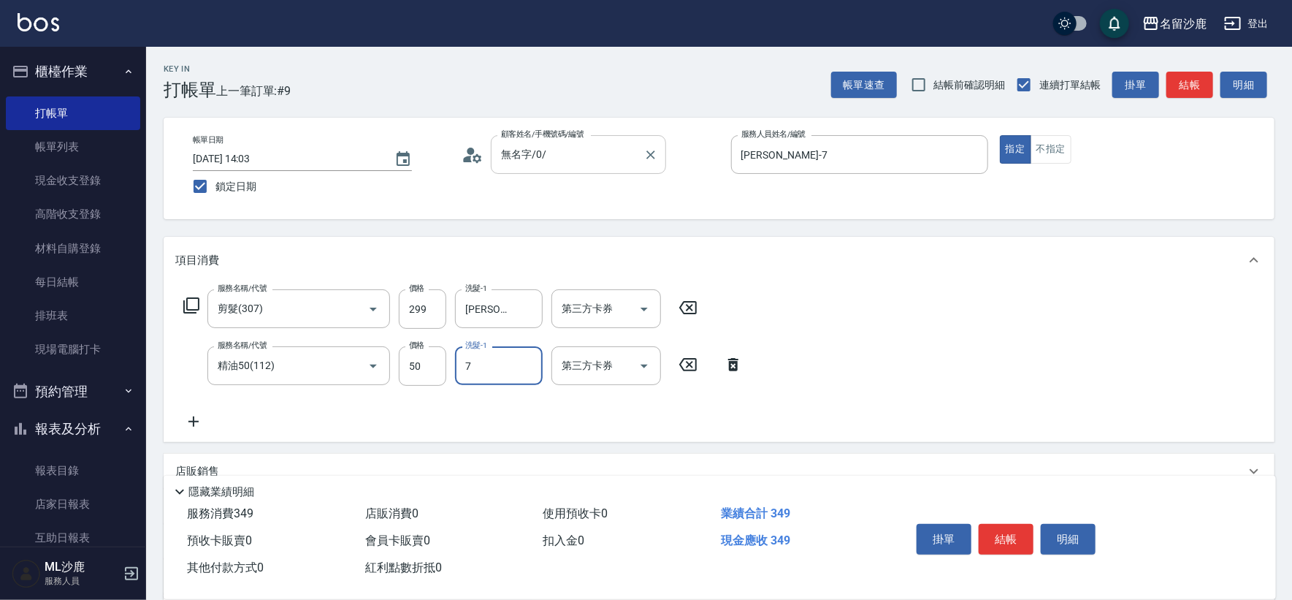
type input "[PERSON_NAME]-7"
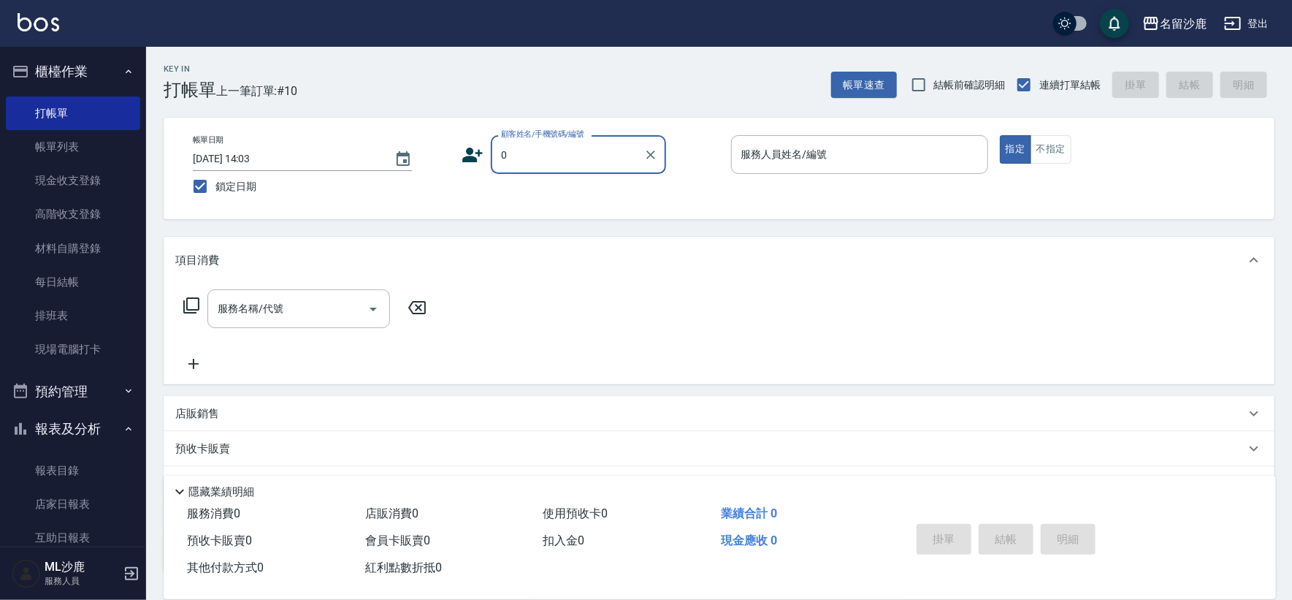
type input "無名字/0/"
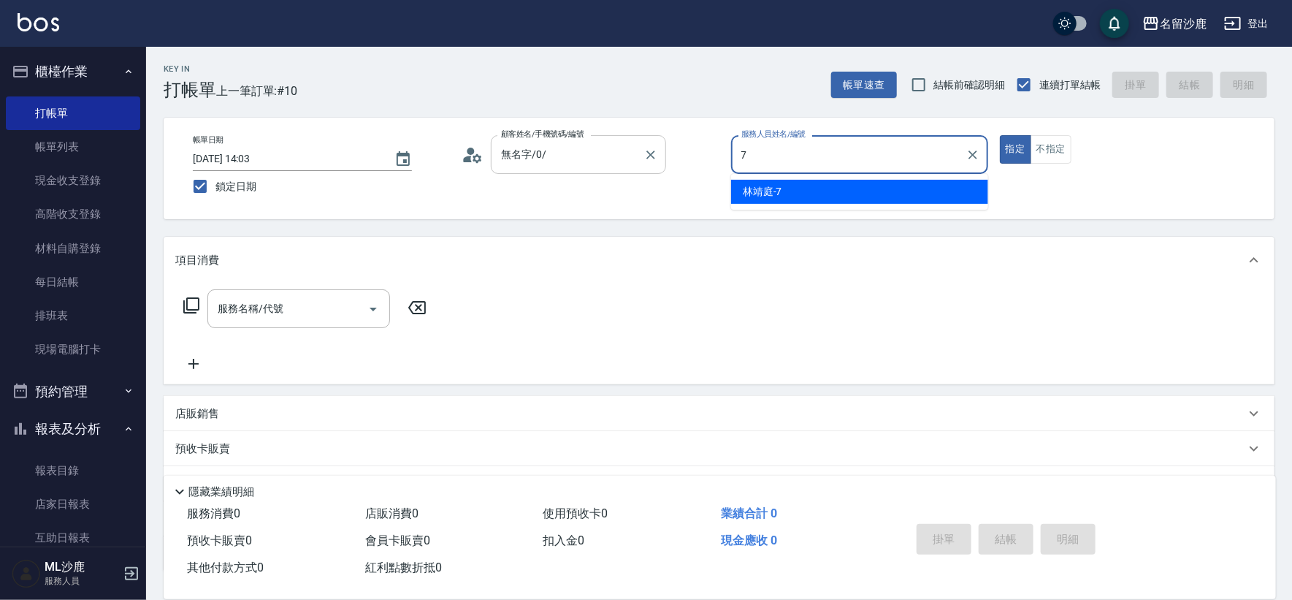
type input "[PERSON_NAME]-7"
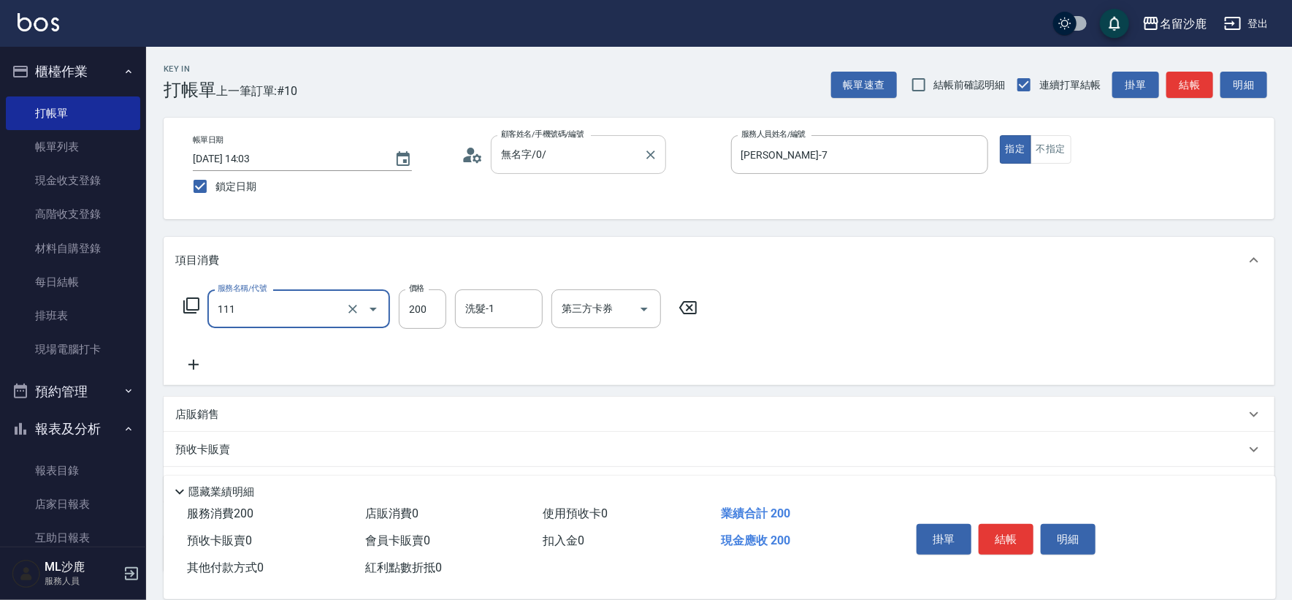
type input "200(111)"
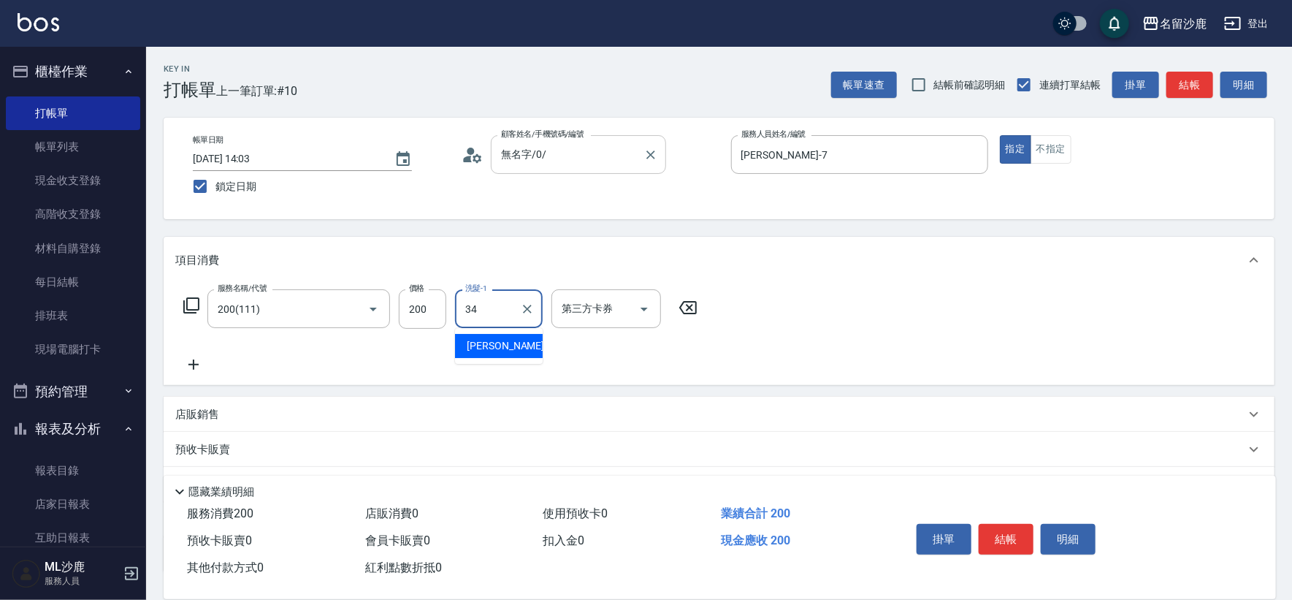
type input "[PERSON_NAME]-34"
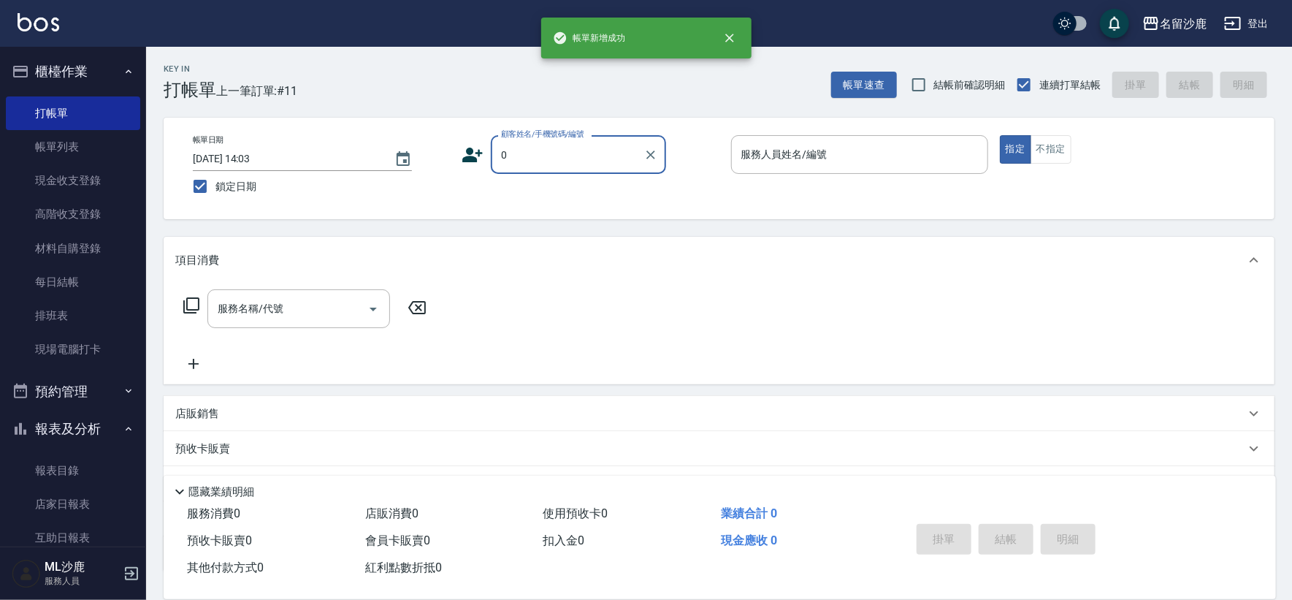
type input "無名字/0/"
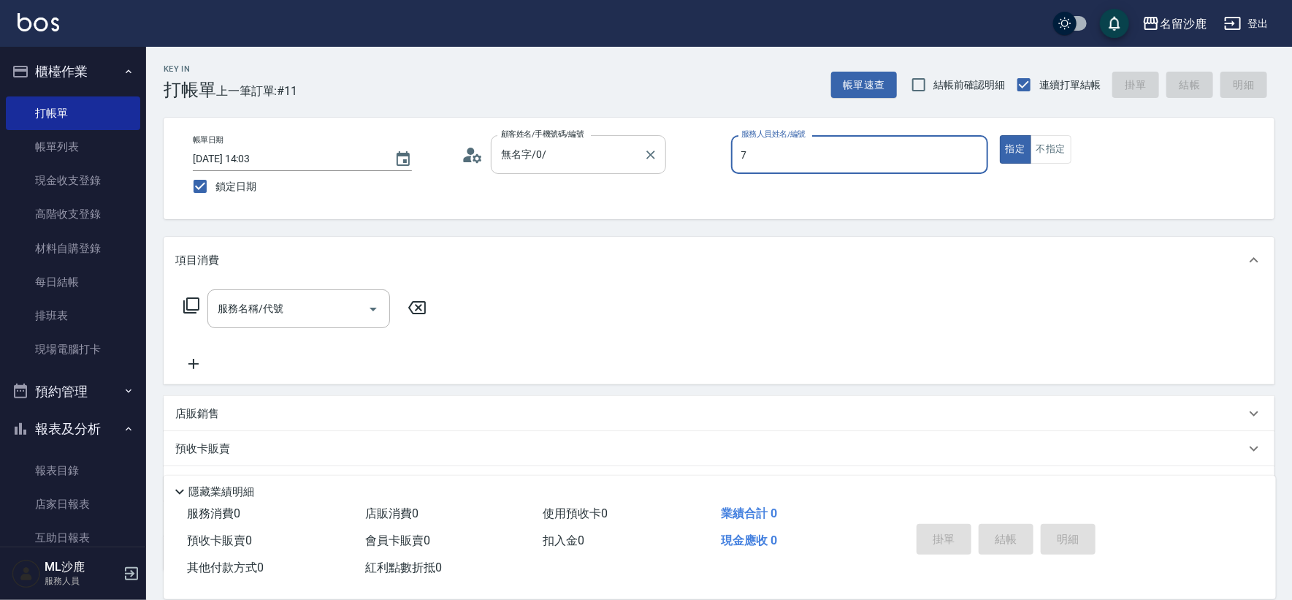
type input "[PERSON_NAME]-7"
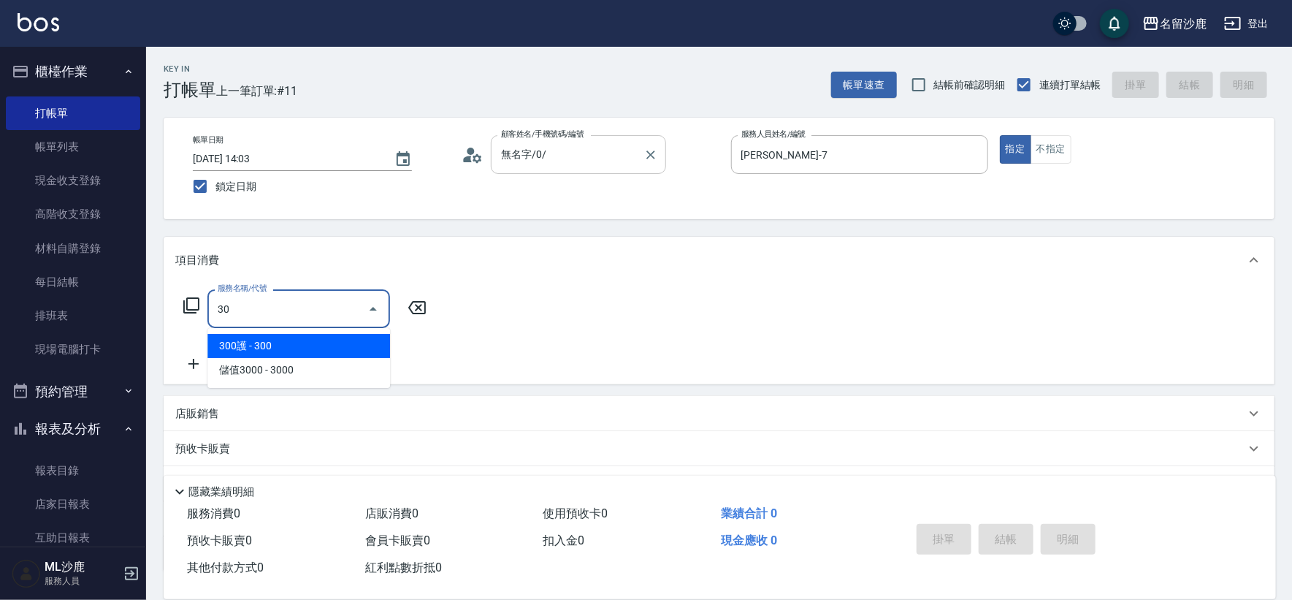
type input "3"
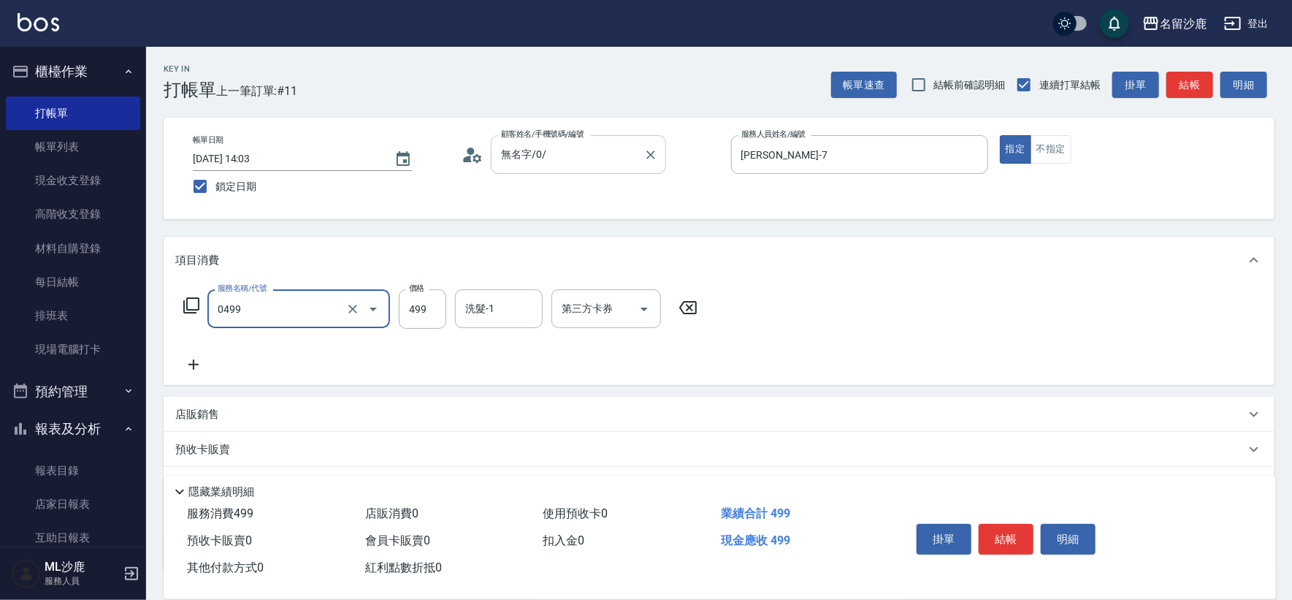
type input "[PERSON_NAME]499(0499)"
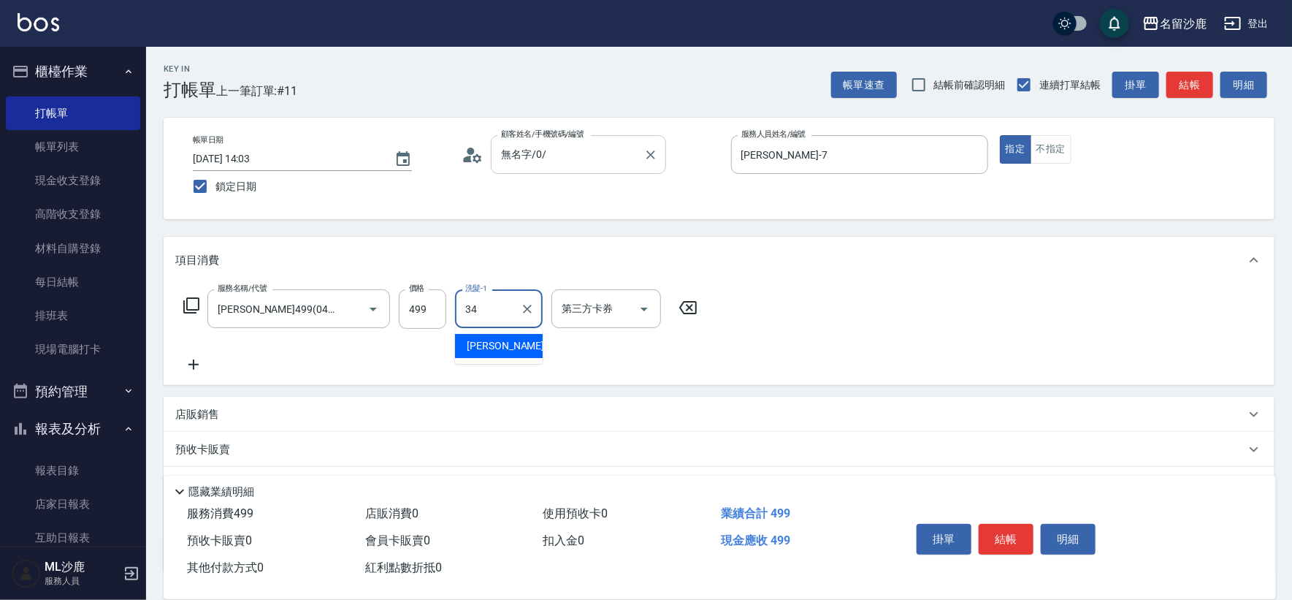
type input "[PERSON_NAME]-34"
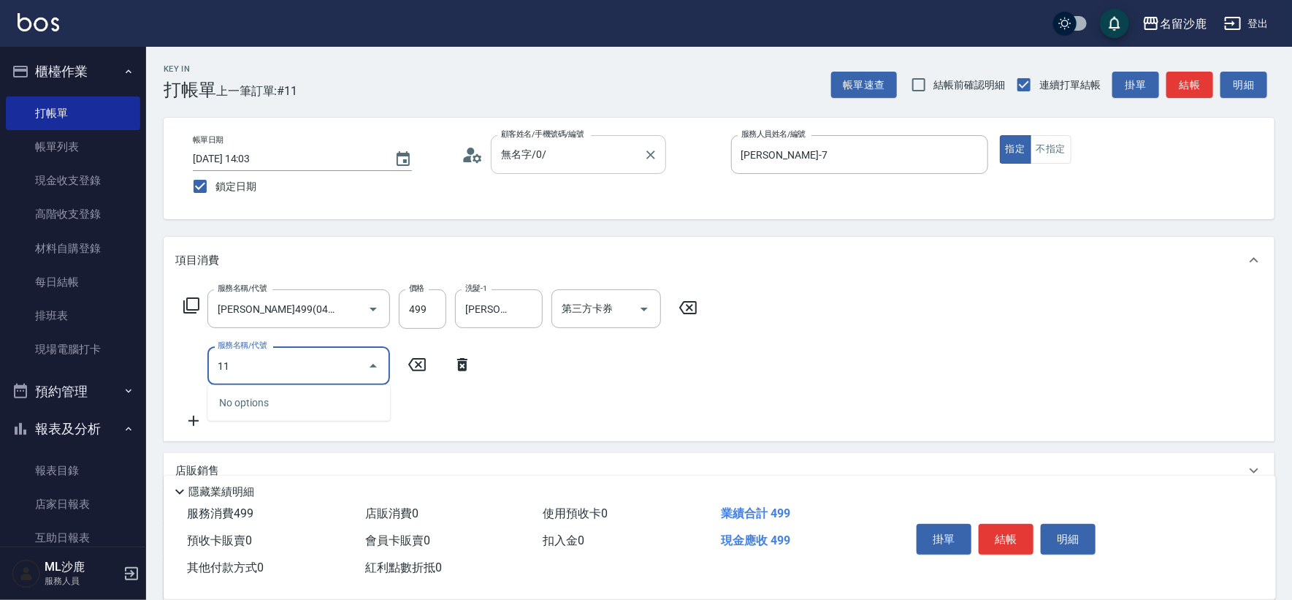
type input "1"
type input "剪髮(305)"
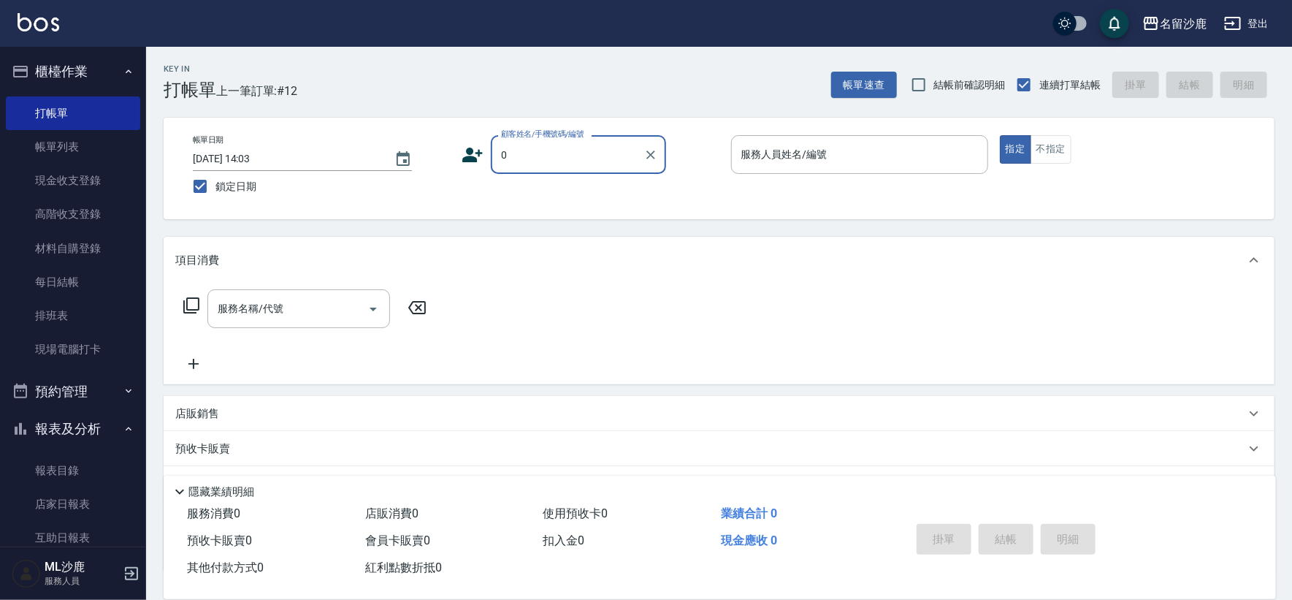
type input "無名字/0/"
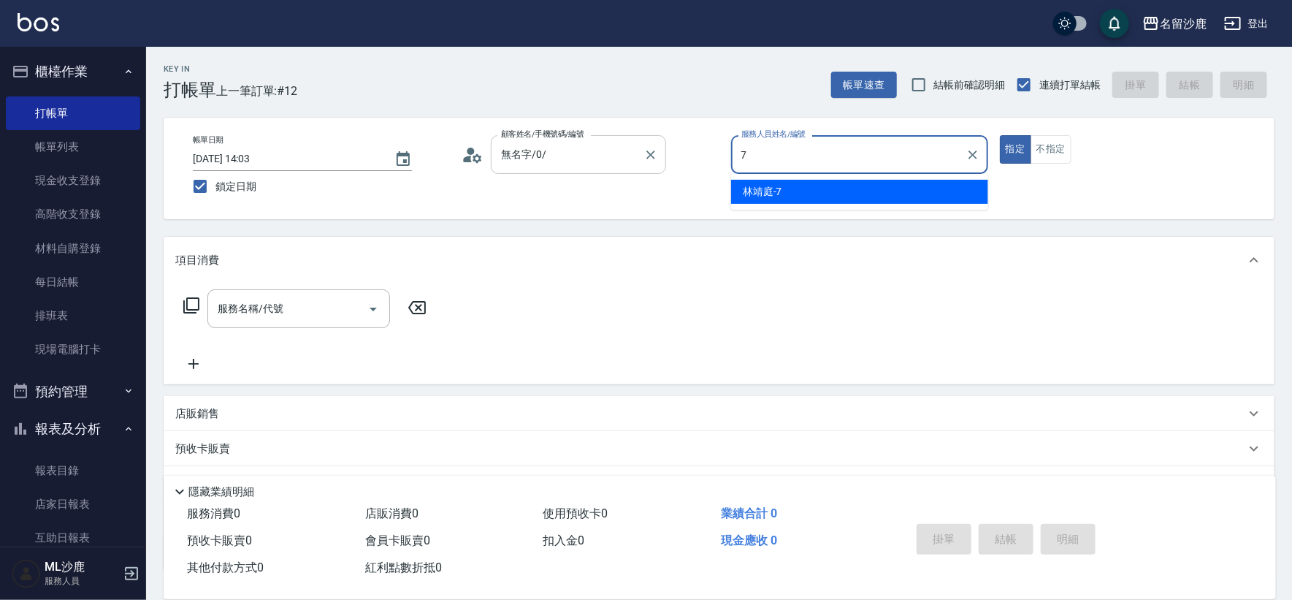
type input "[PERSON_NAME]-7"
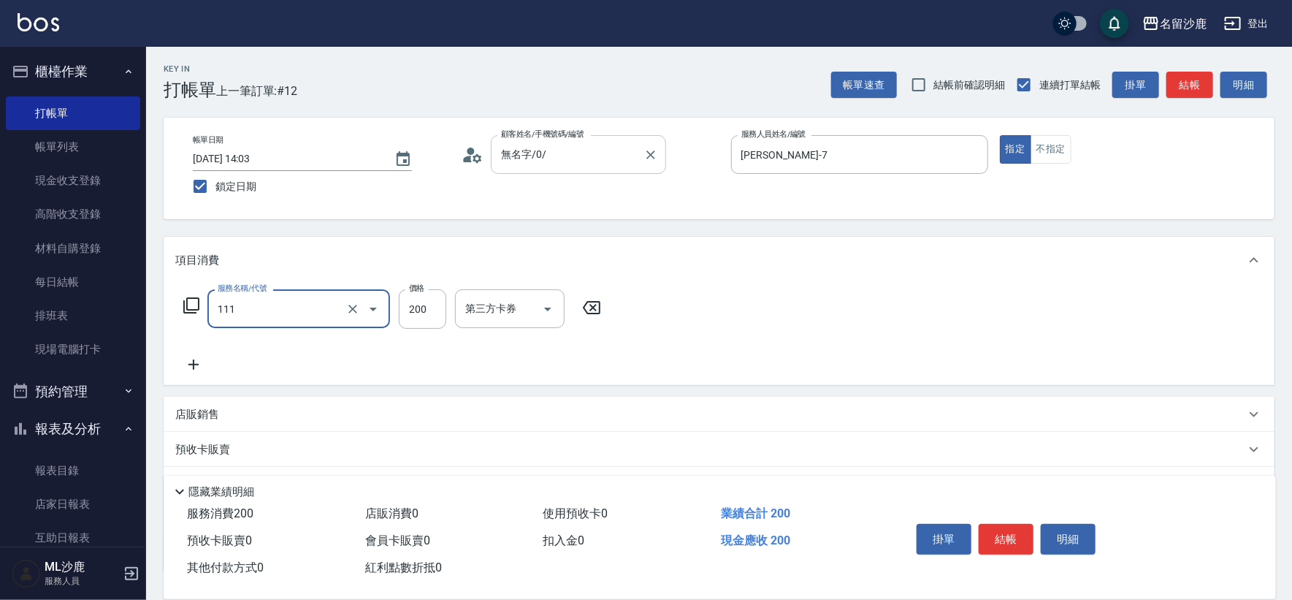
type input "200(111)"
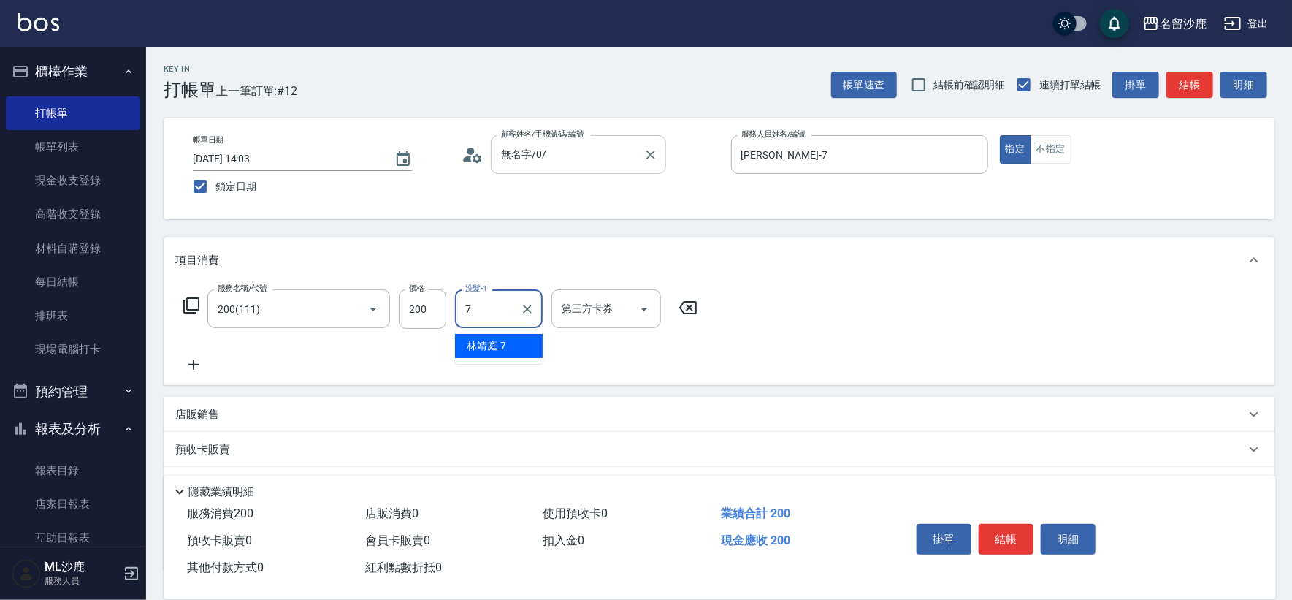
type input "[PERSON_NAME]-7"
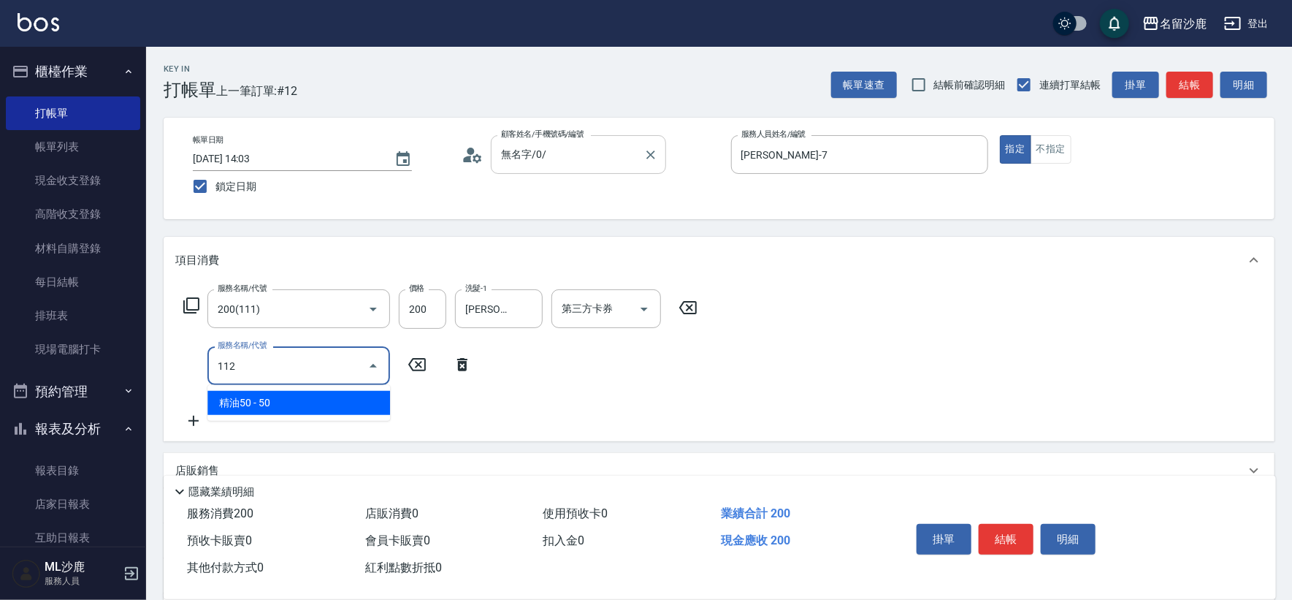
type input "精油50(112)"
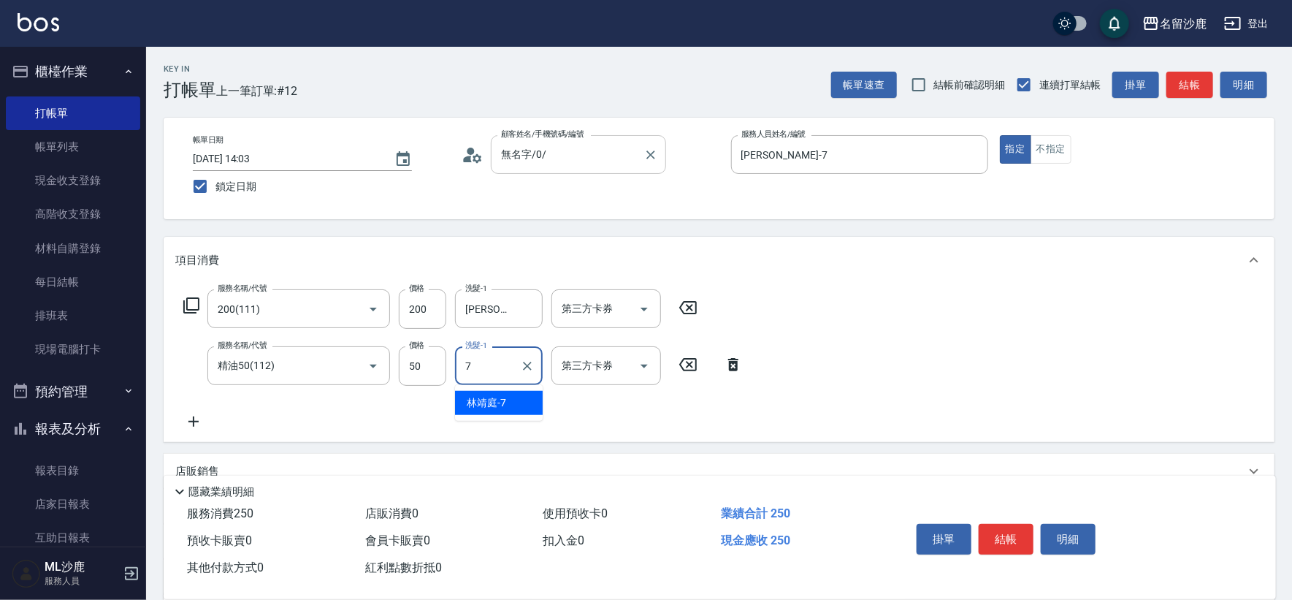
type input "[PERSON_NAME]-7"
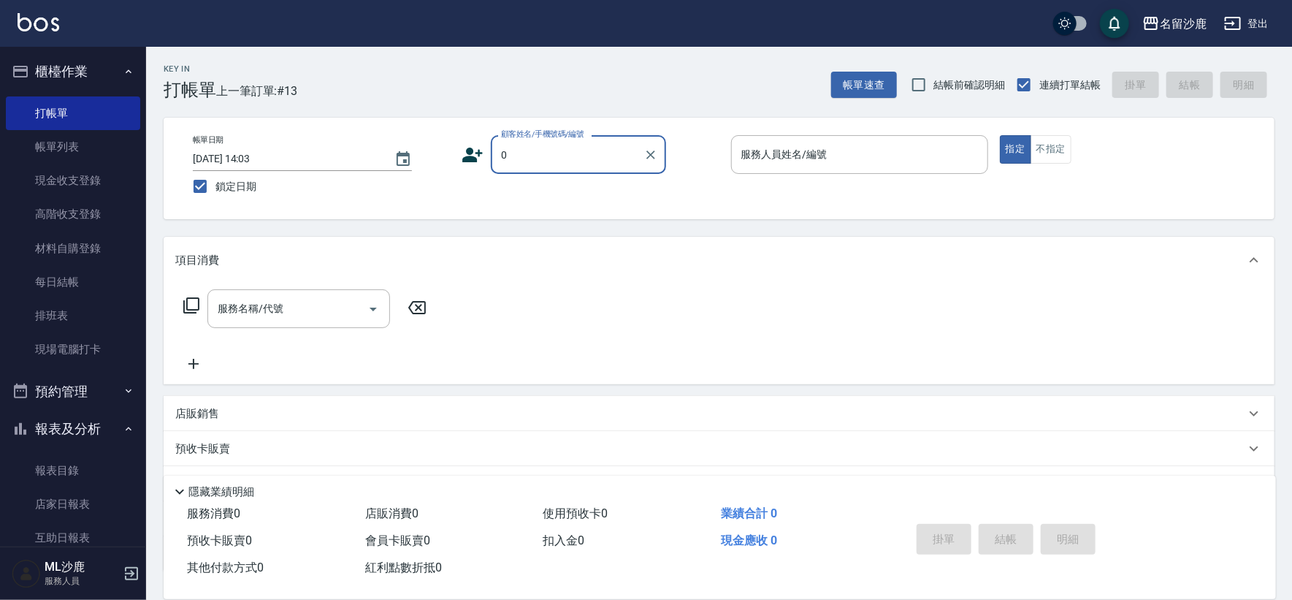
type input "無名字/0/"
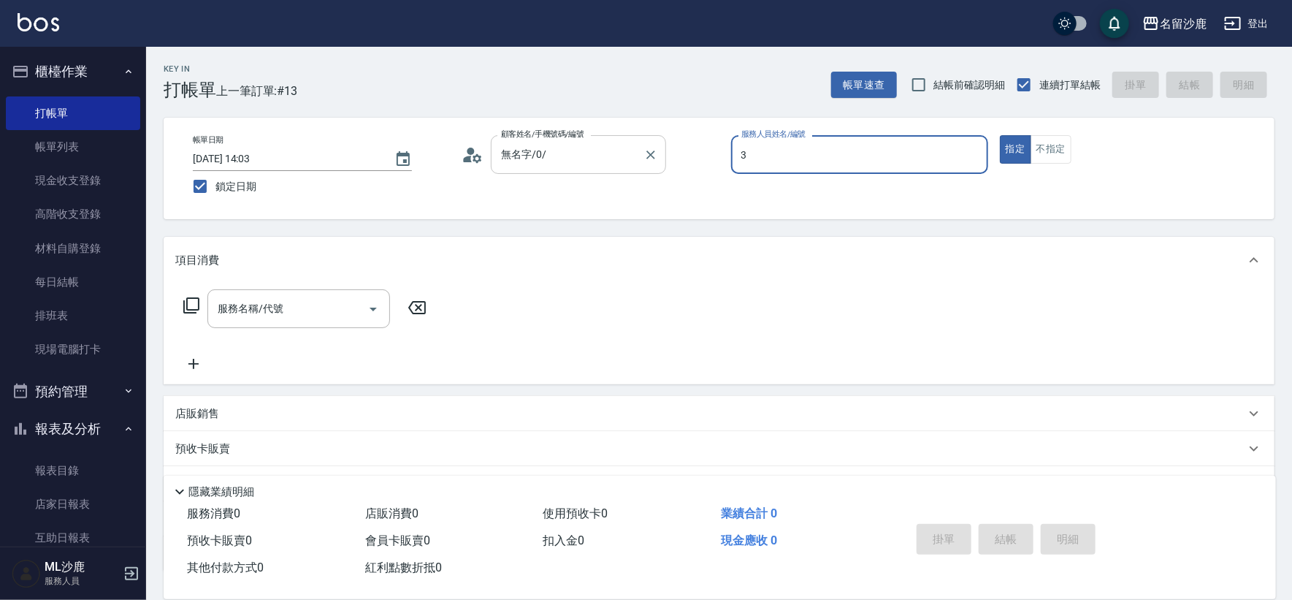
type input "[PERSON_NAME]-3"
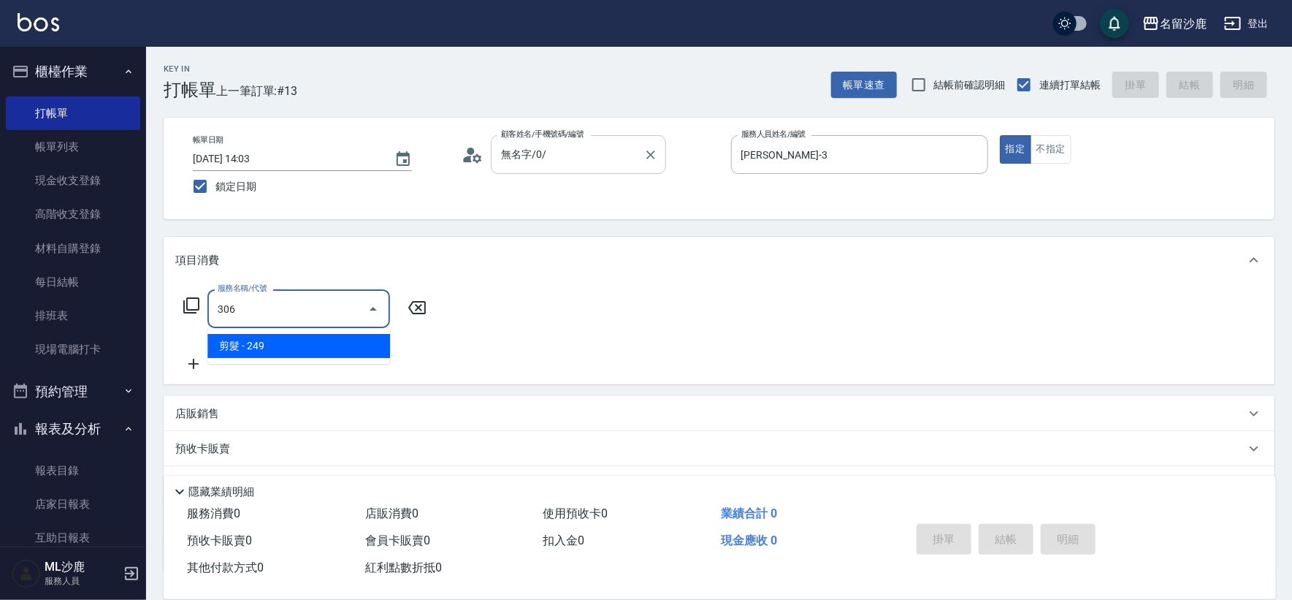
type input "剪髮(306)"
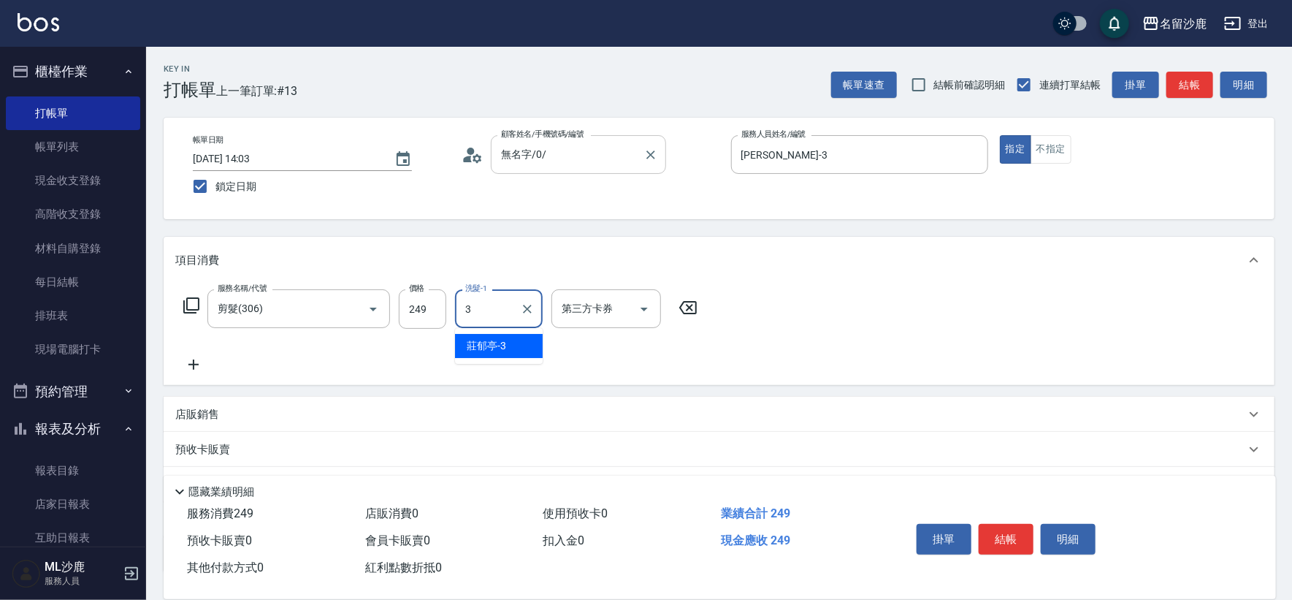
type input "[PERSON_NAME]-3"
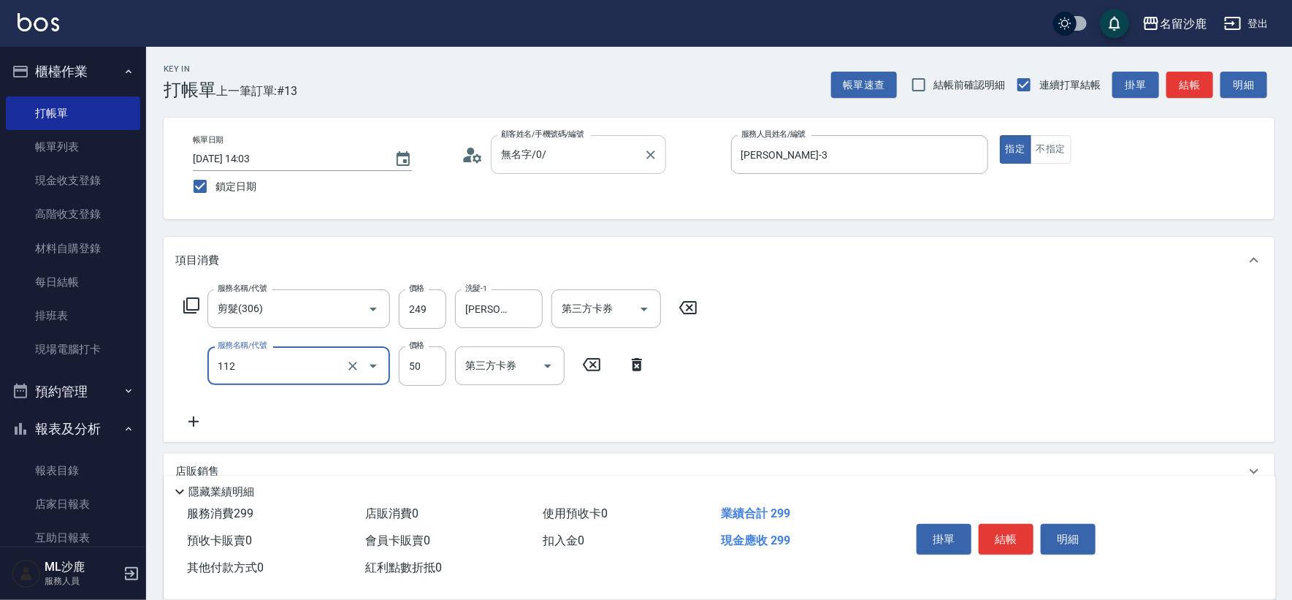
type input "精油50(112)"
type input "50"
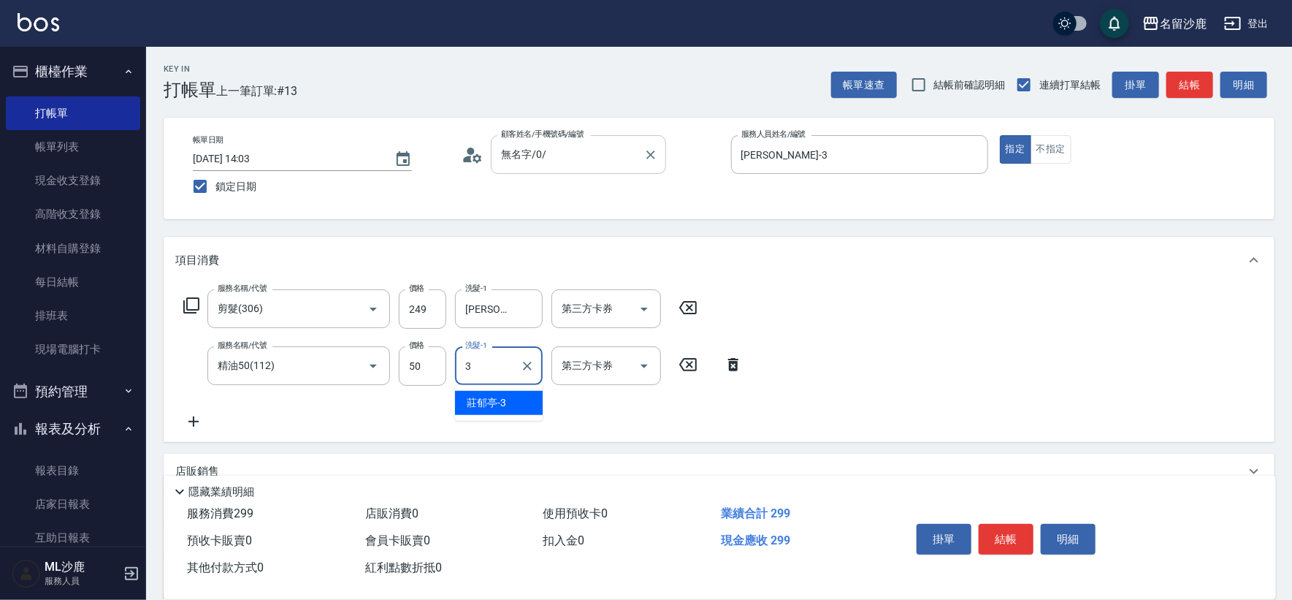
type input "[PERSON_NAME]-3"
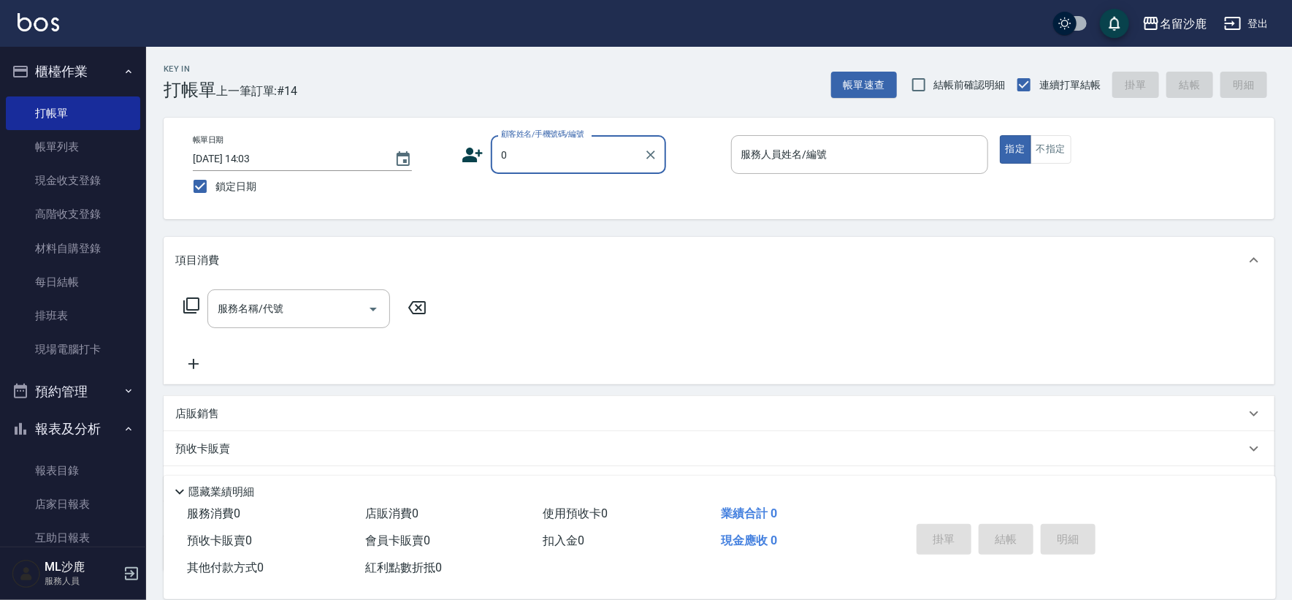
type input "無名字/0/"
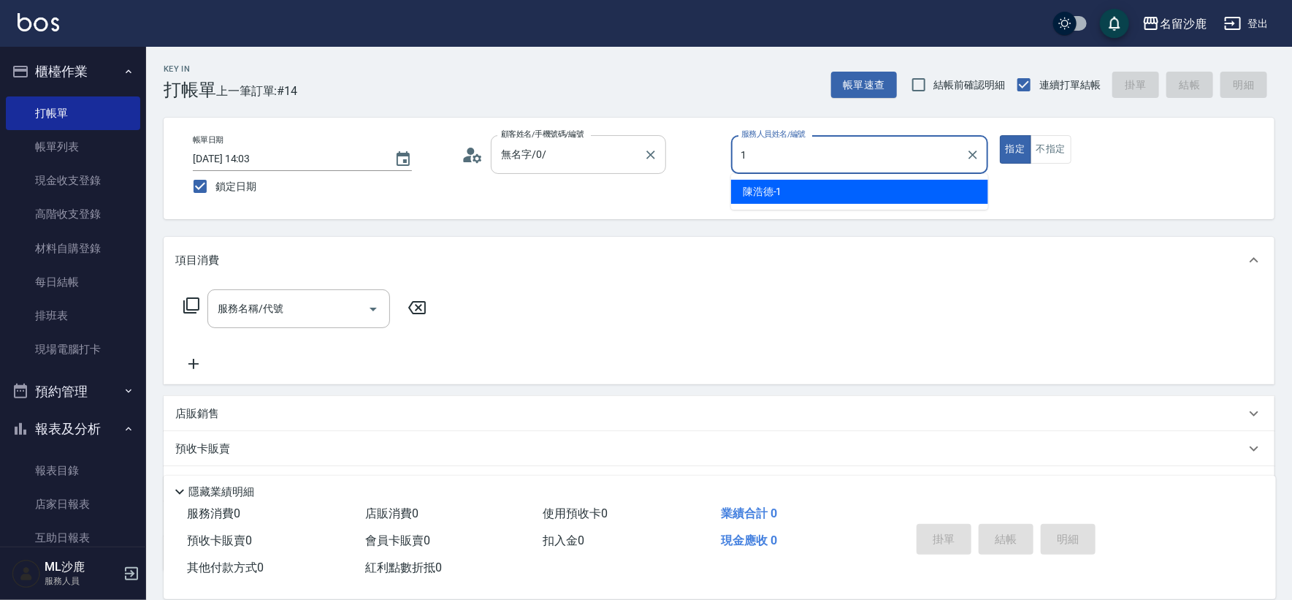
type input "[PERSON_NAME]1"
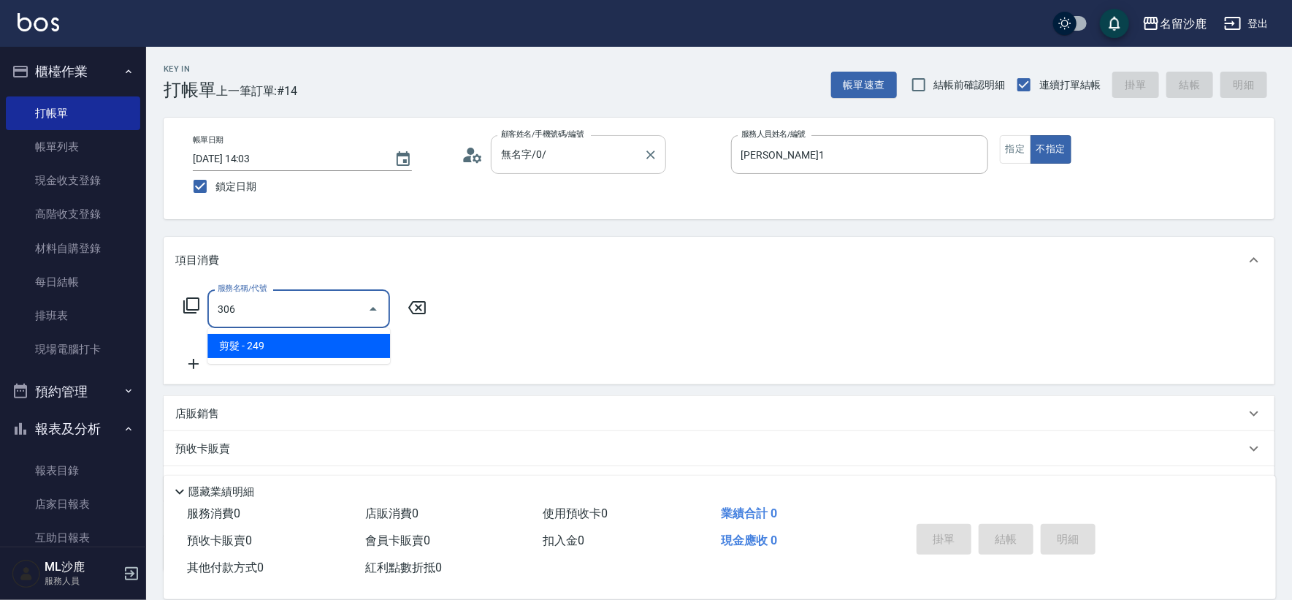
type input "剪髮(306)"
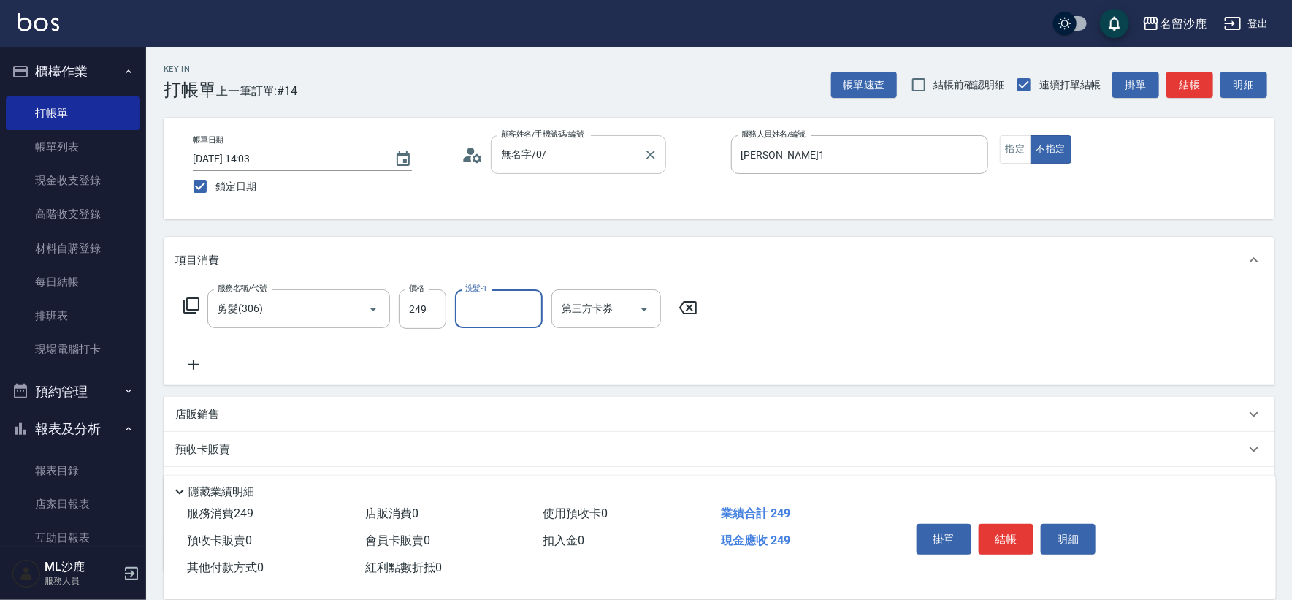
type input "3"
type input "[PERSON_NAME]-44"
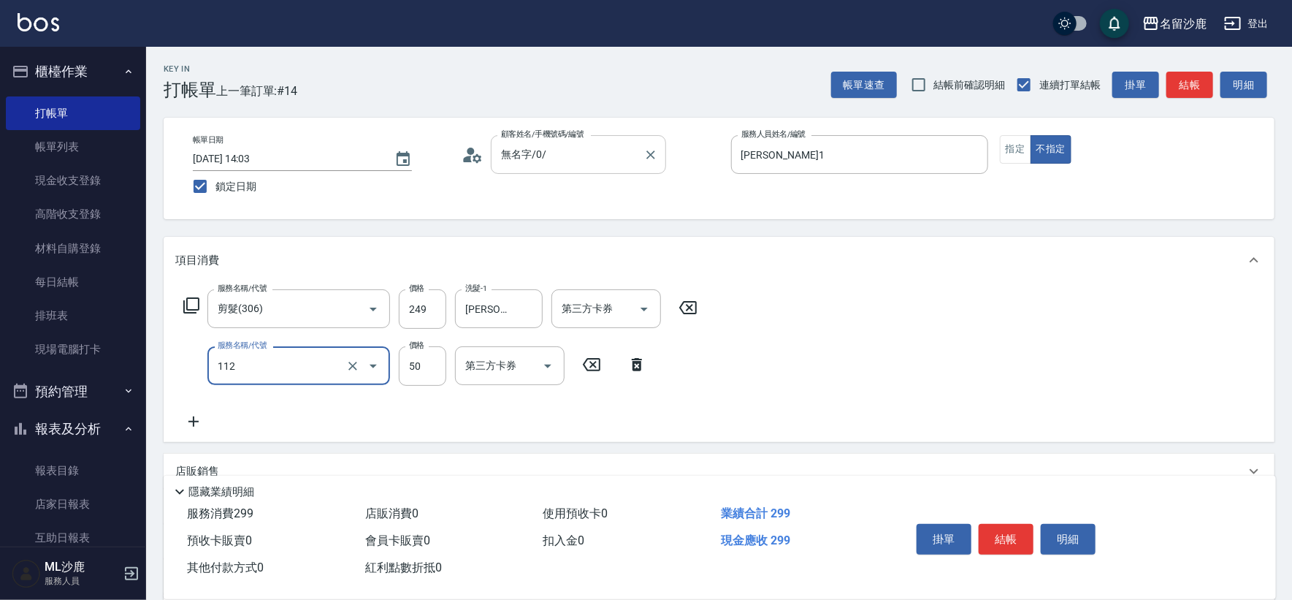
type input "精油50(112)"
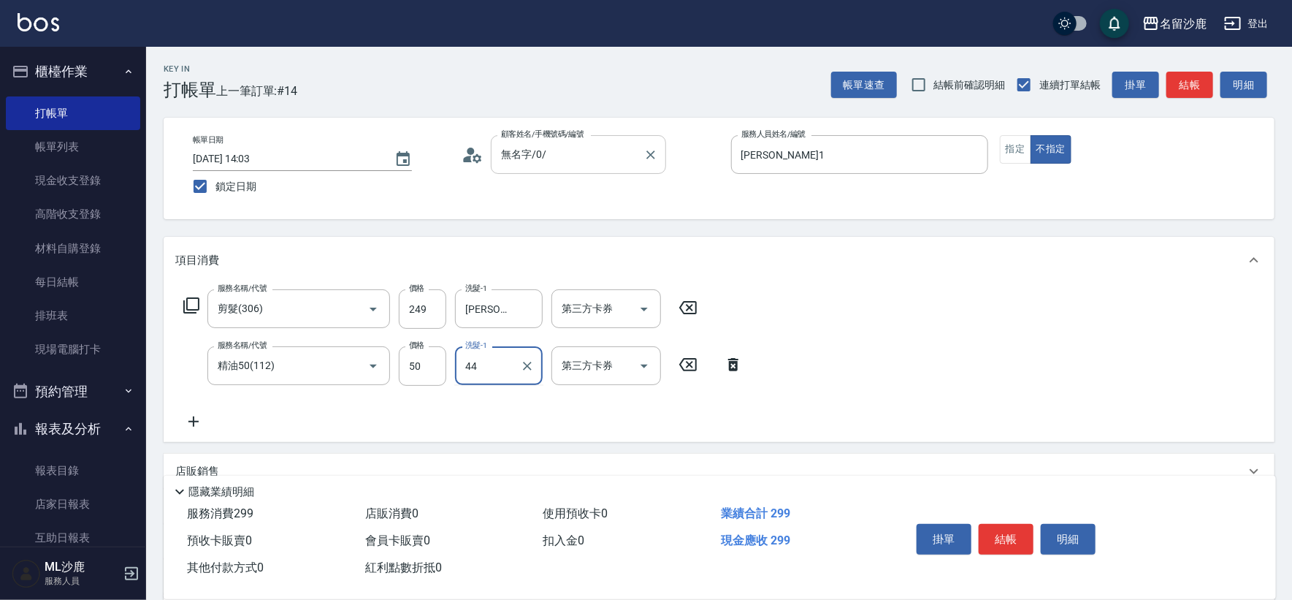
type input "[PERSON_NAME]-44"
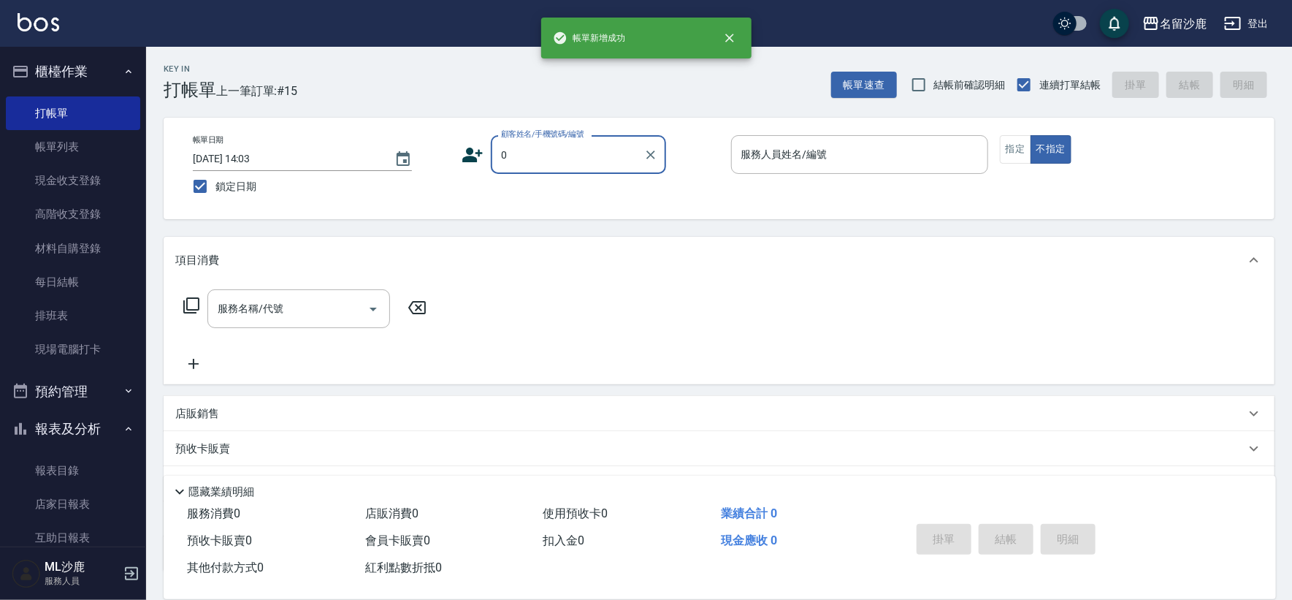
type input "無名字/0/"
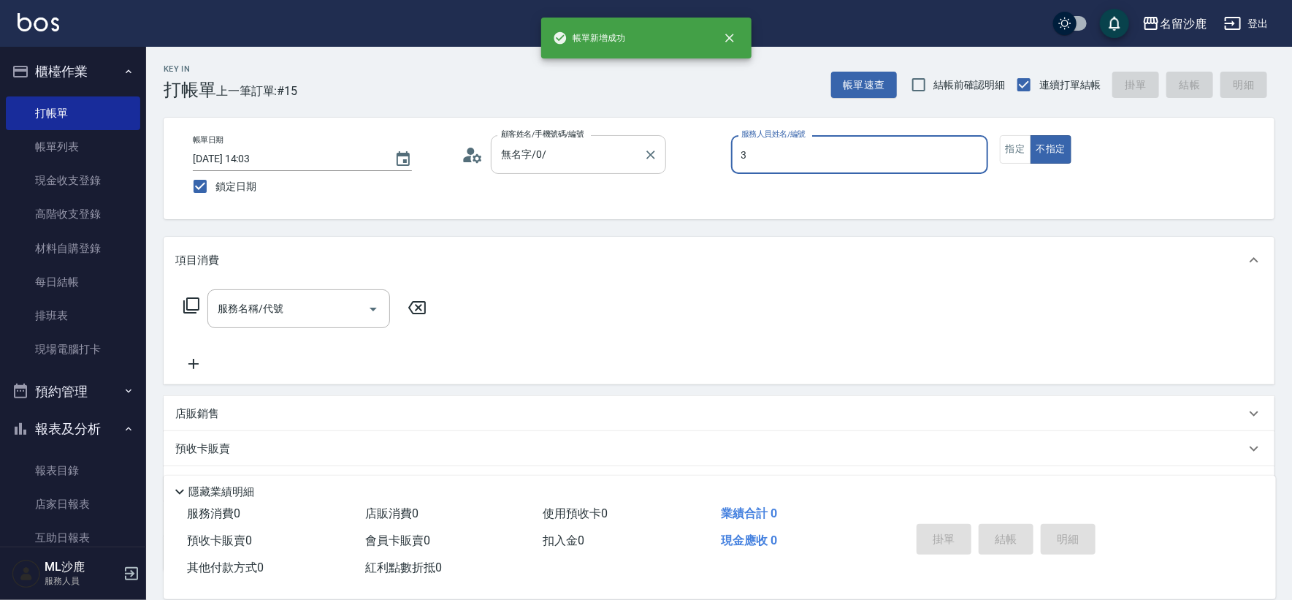
type input "[PERSON_NAME]-3"
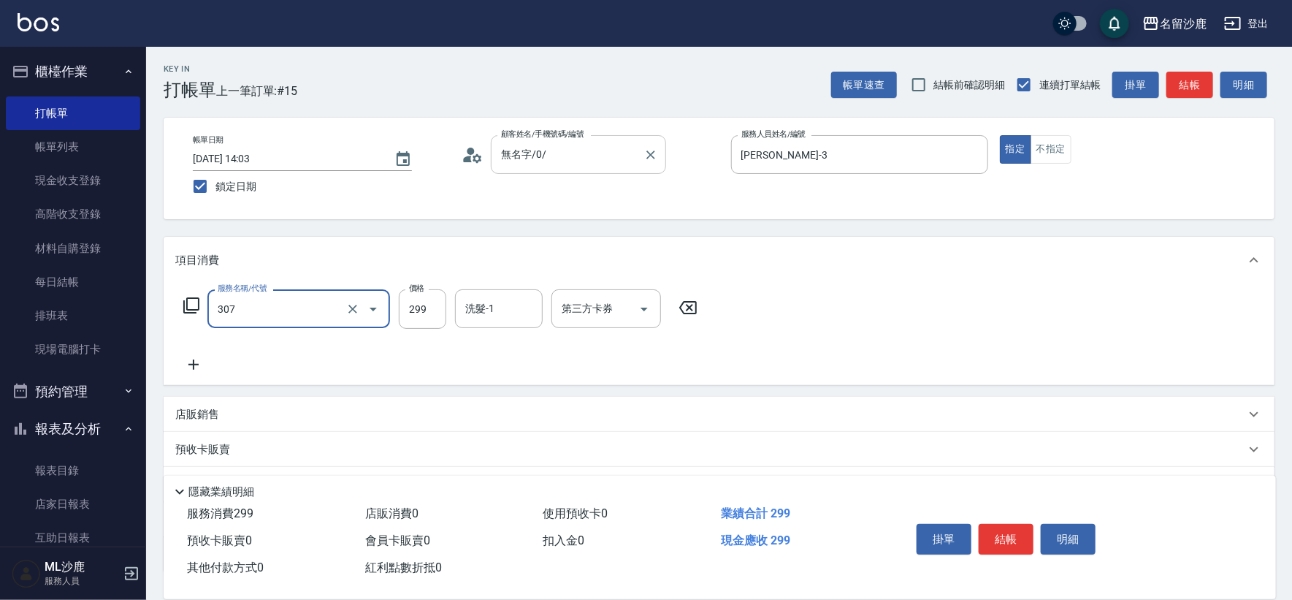
type input "剪髮(307)"
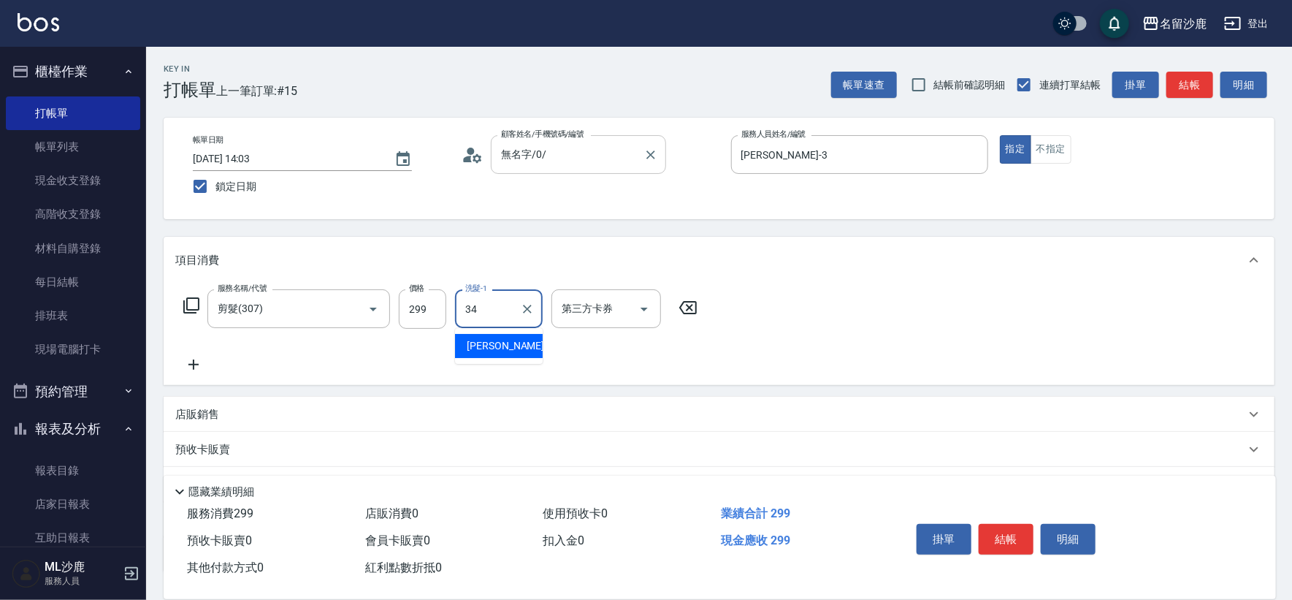
type input "[PERSON_NAME]-34"
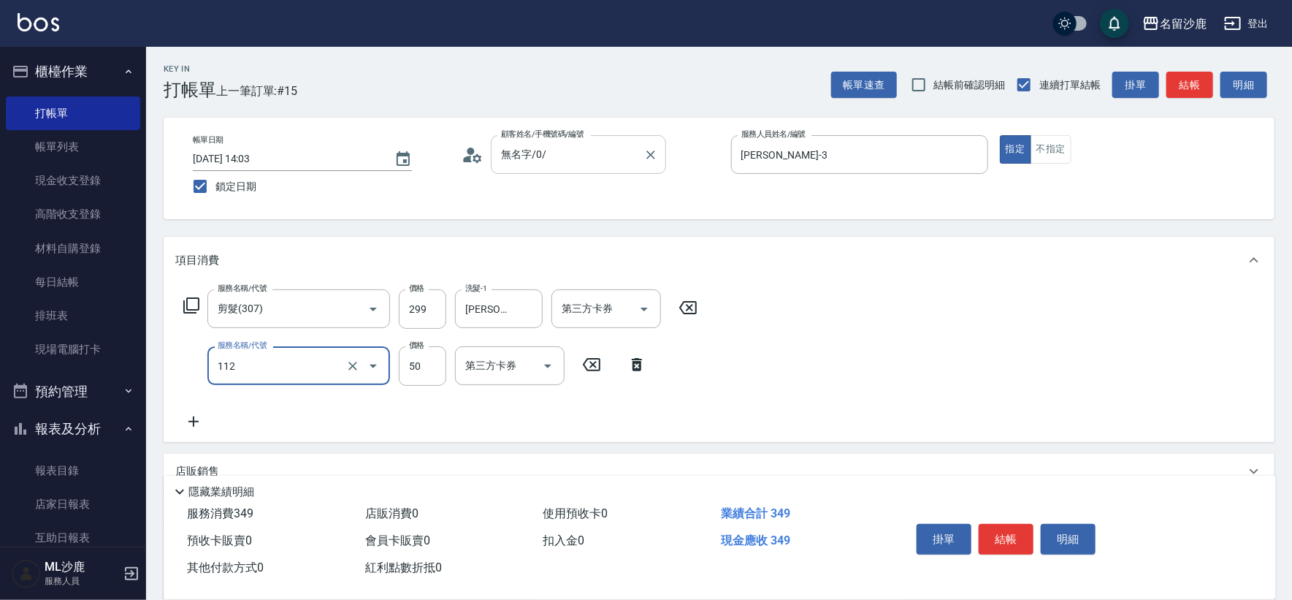
type input "精油50(112)"
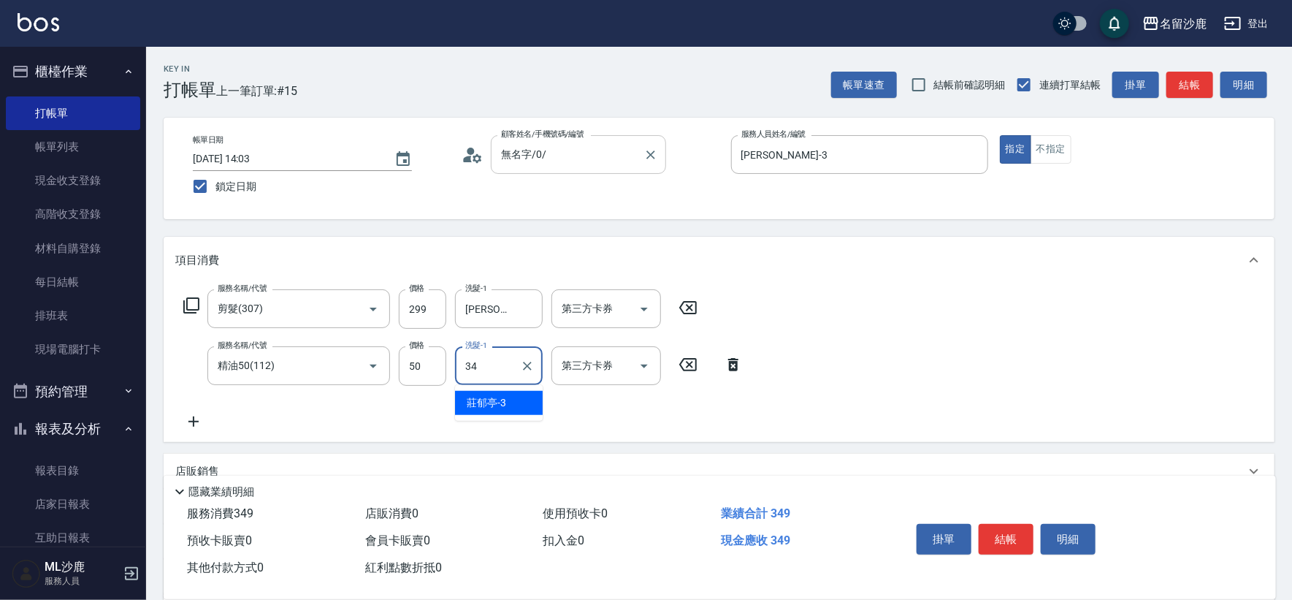
type input "[PERSON_NAME]-34"
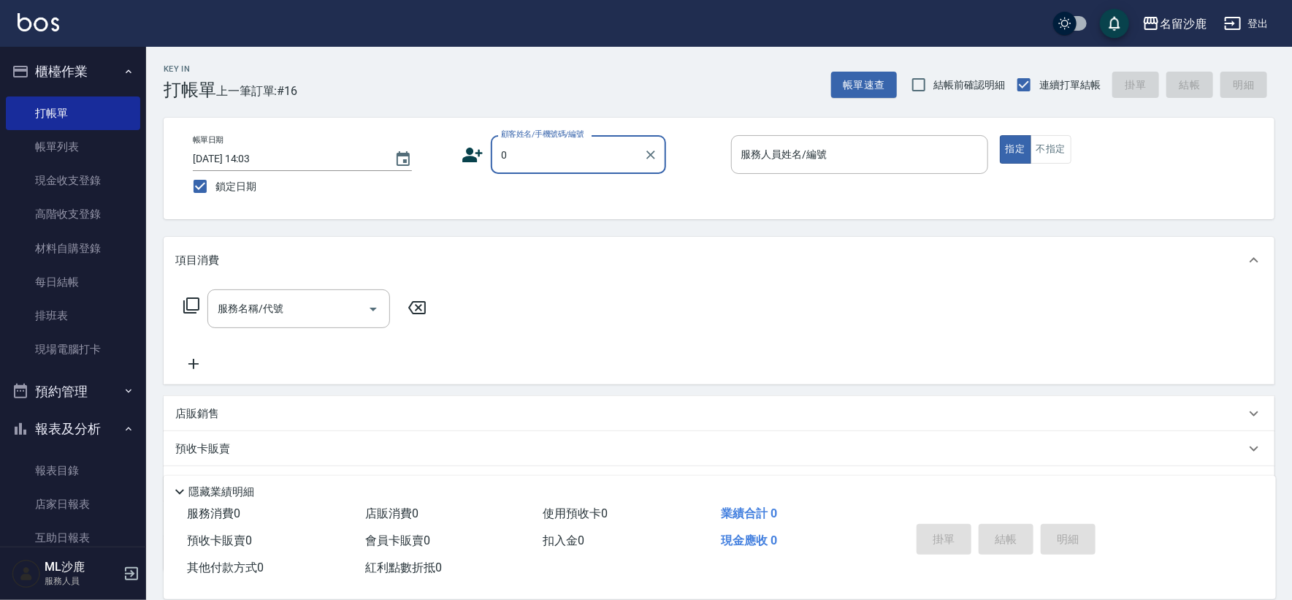
type input "無名字/0/"
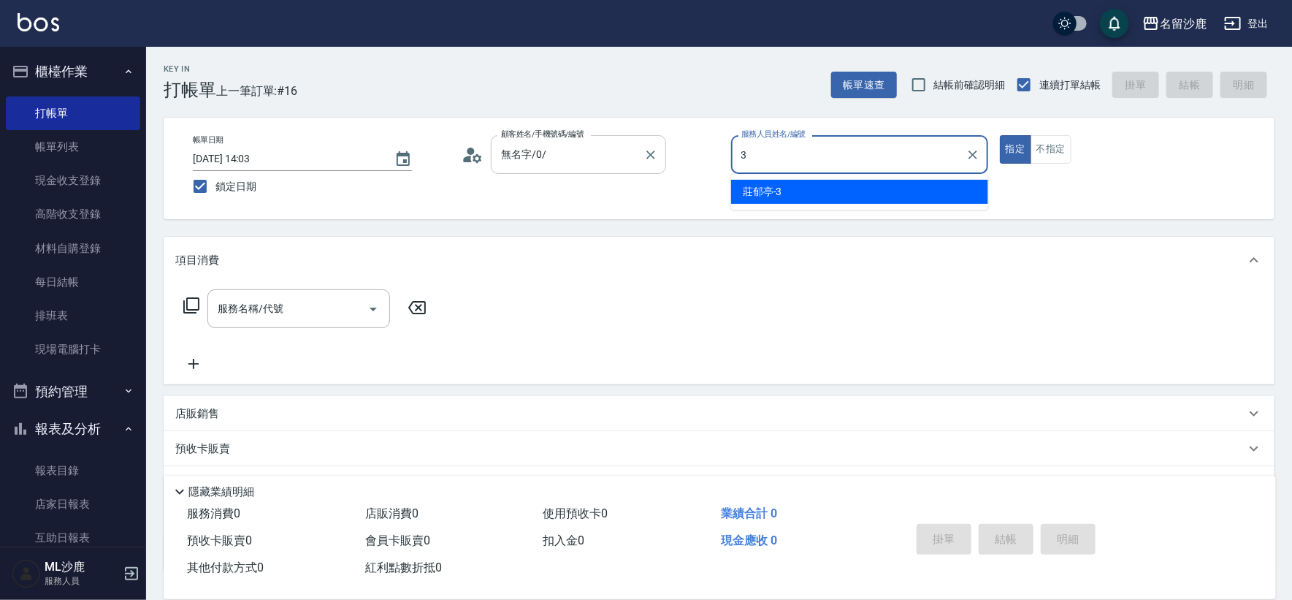
type input "[PERSON_NAME]-3"
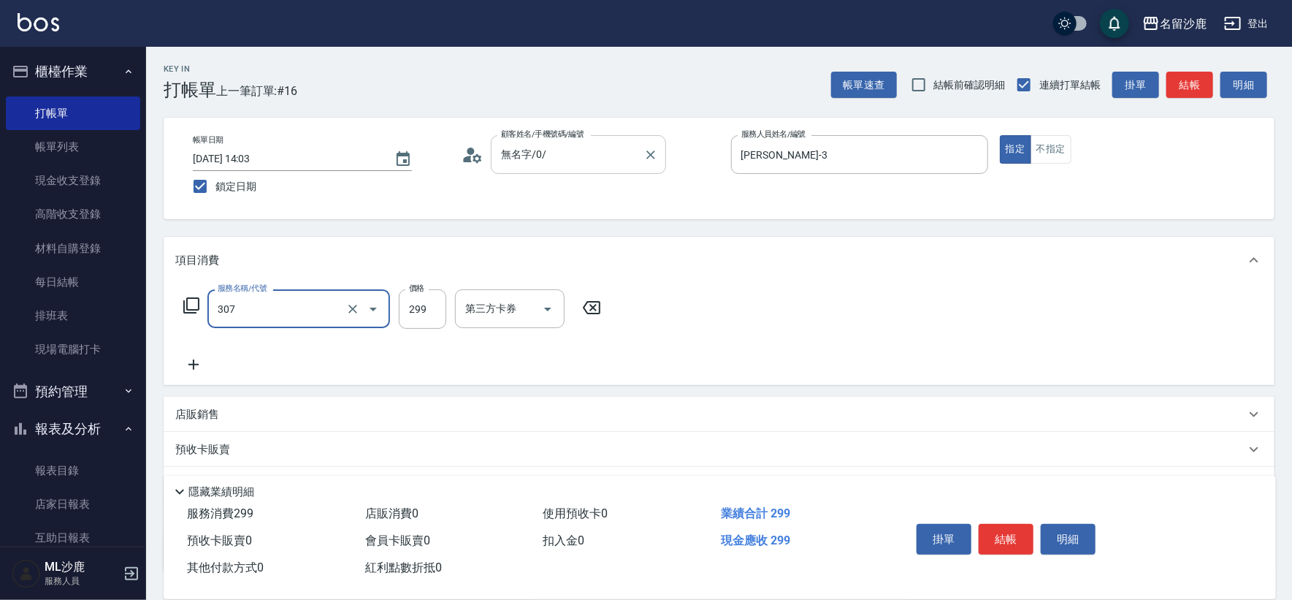
type input "剪髮(307)"
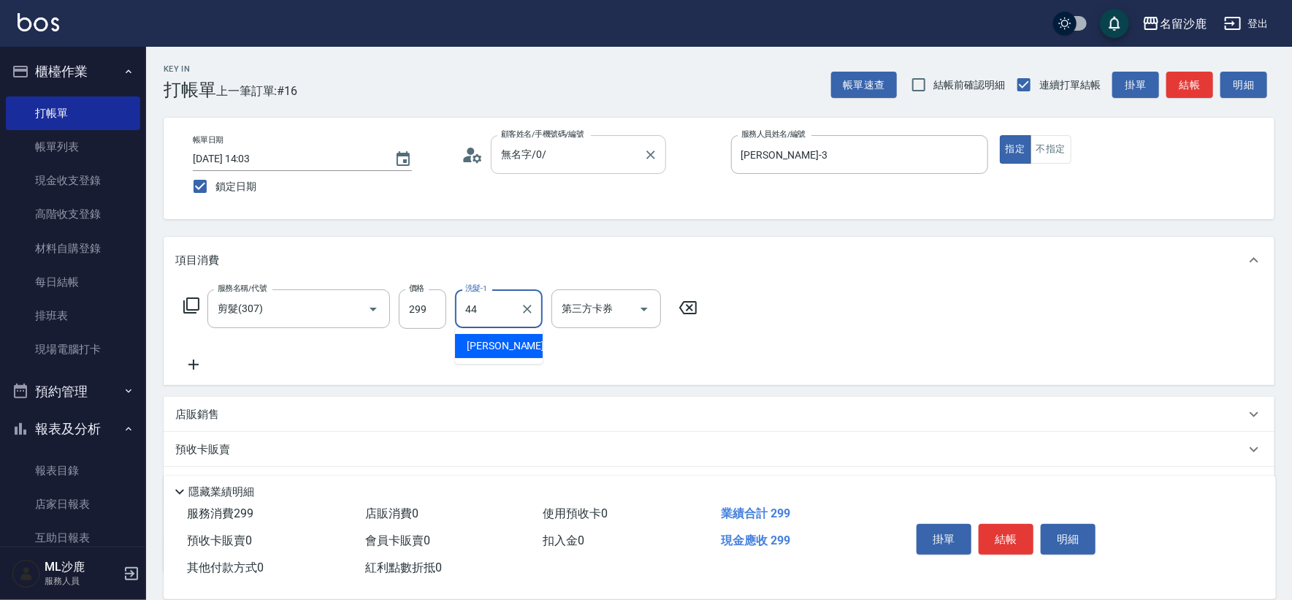
type input "[PERSON_NAME]-44"
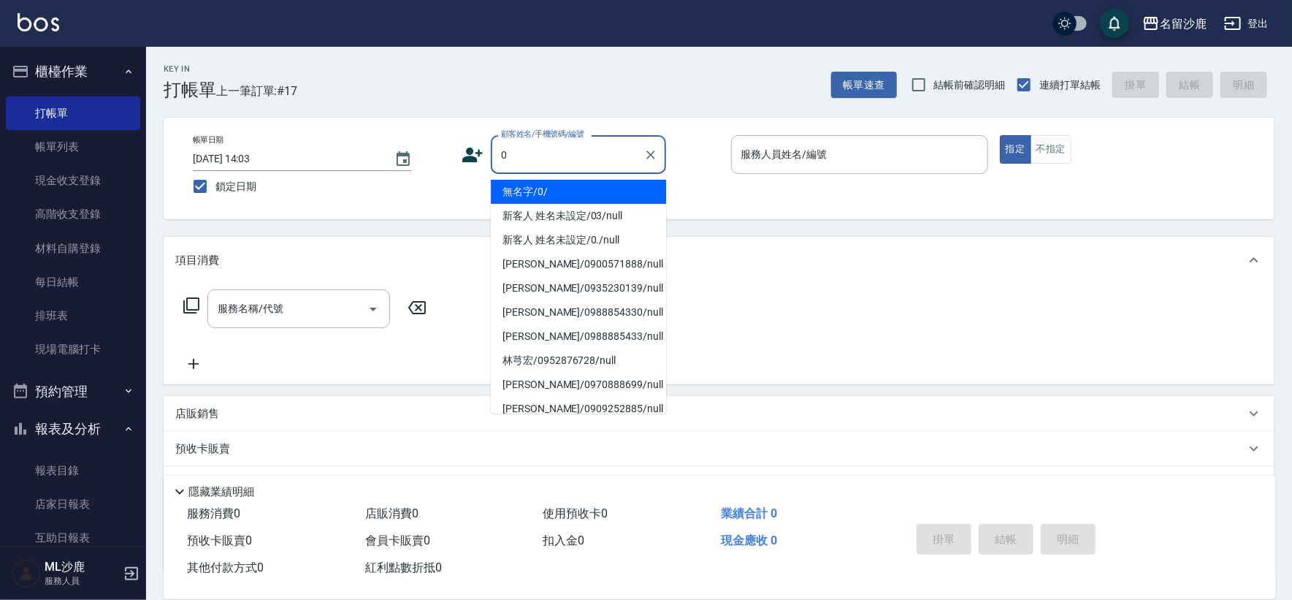
type input "無名字/0/"
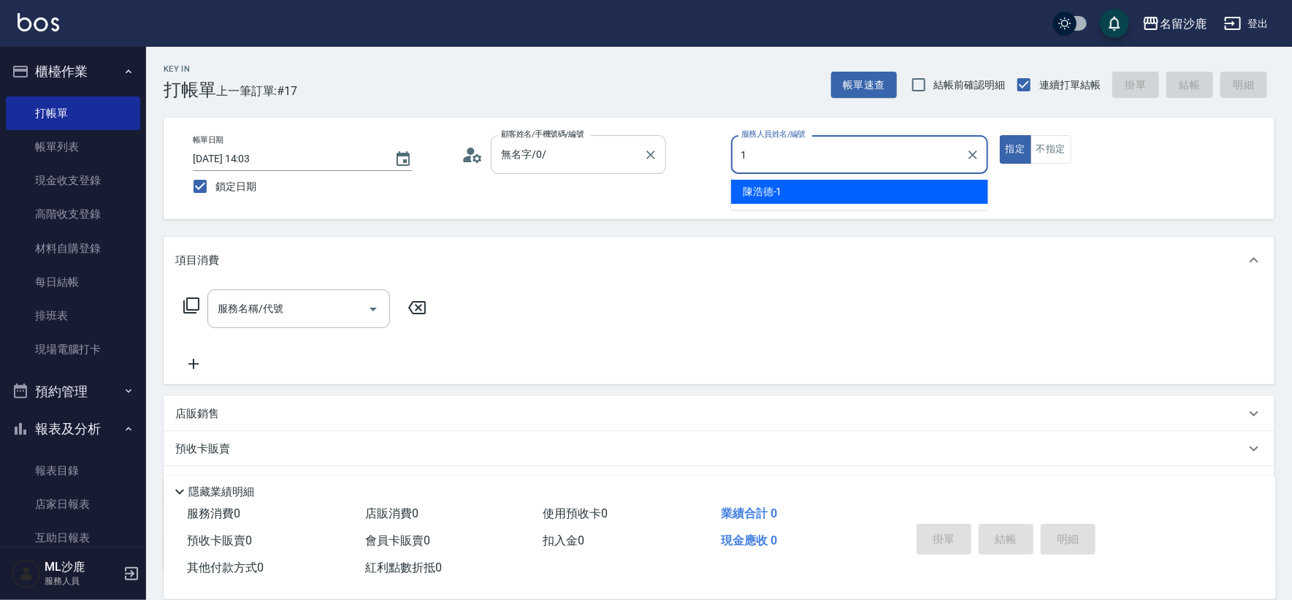
type input "[PERSON_NAME]1"
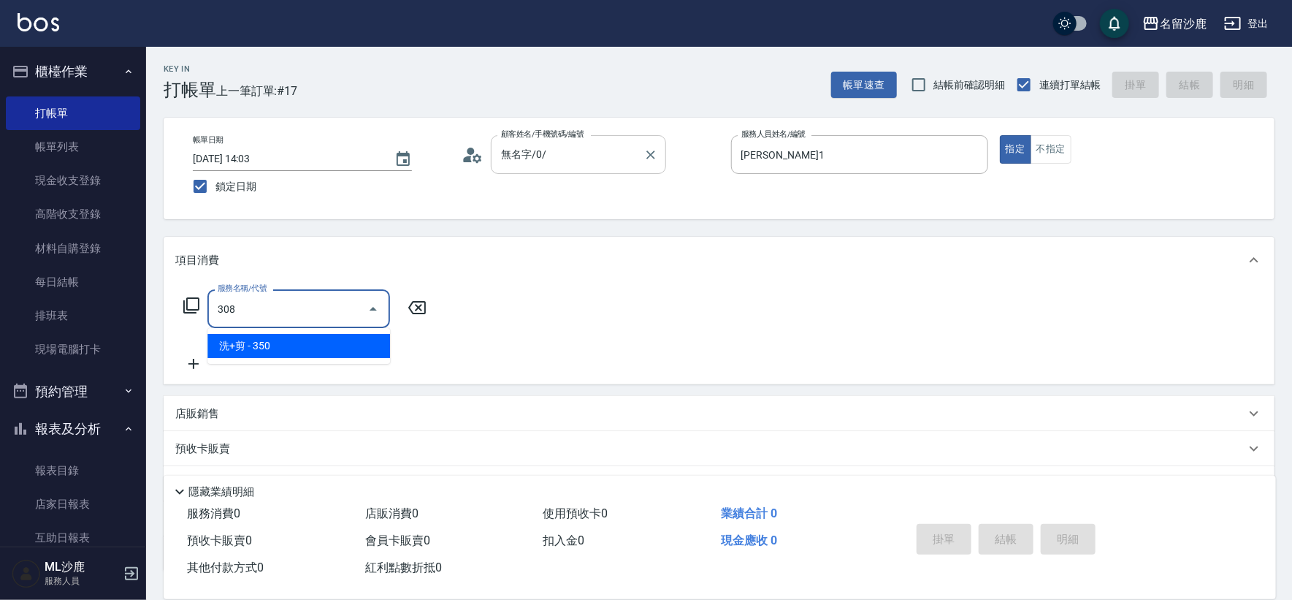
type input "洗+剪(308)"
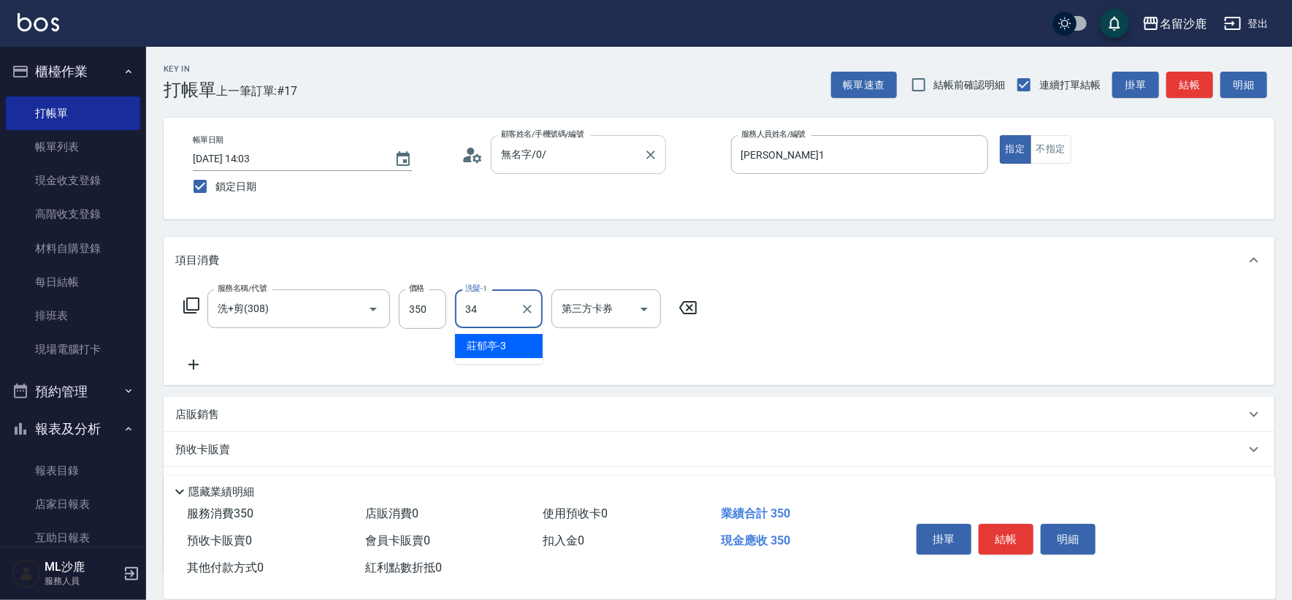
type input "[PERSON_NAME]-34"
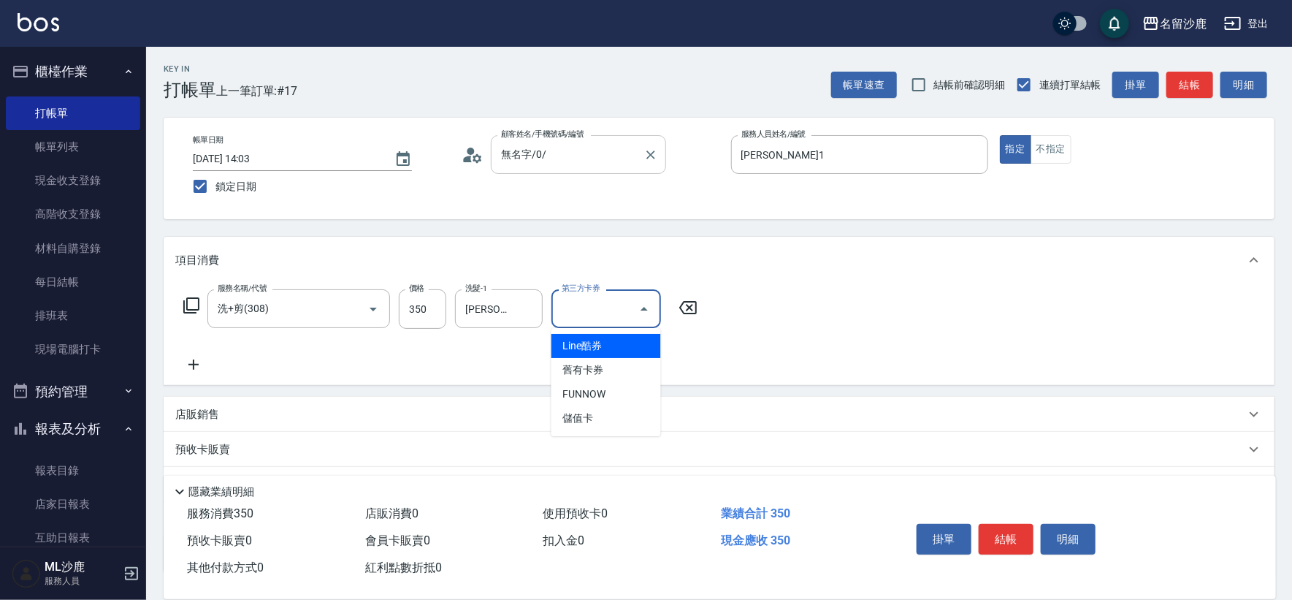
type input "儲值卡"
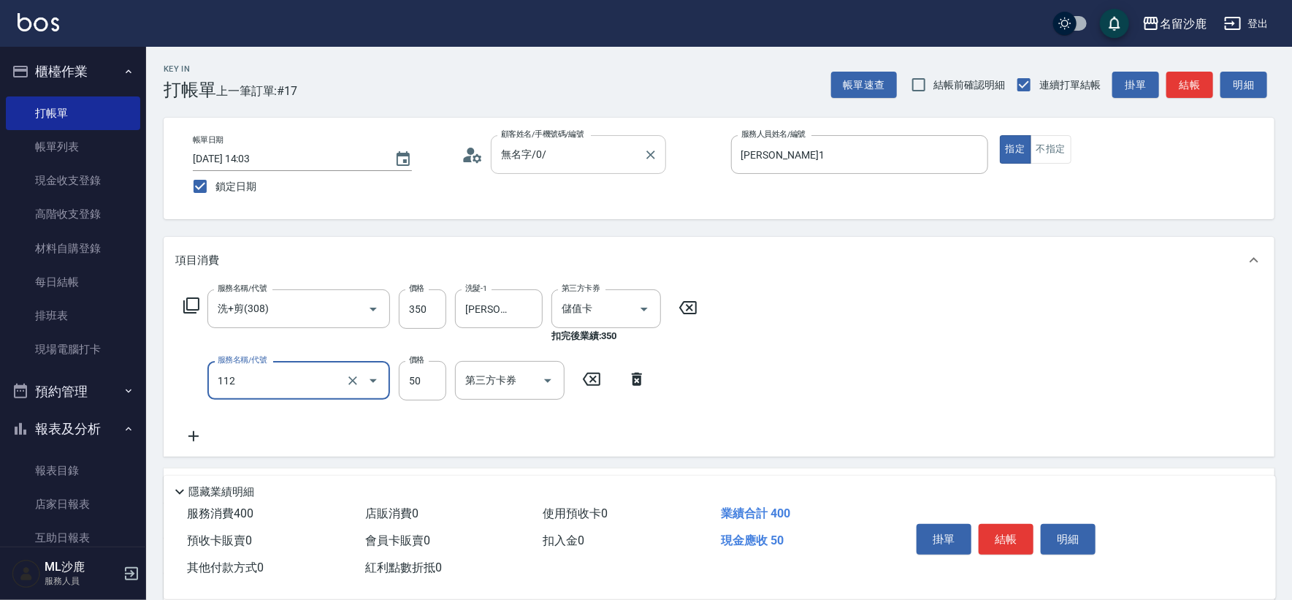
type input "精油50(112)"
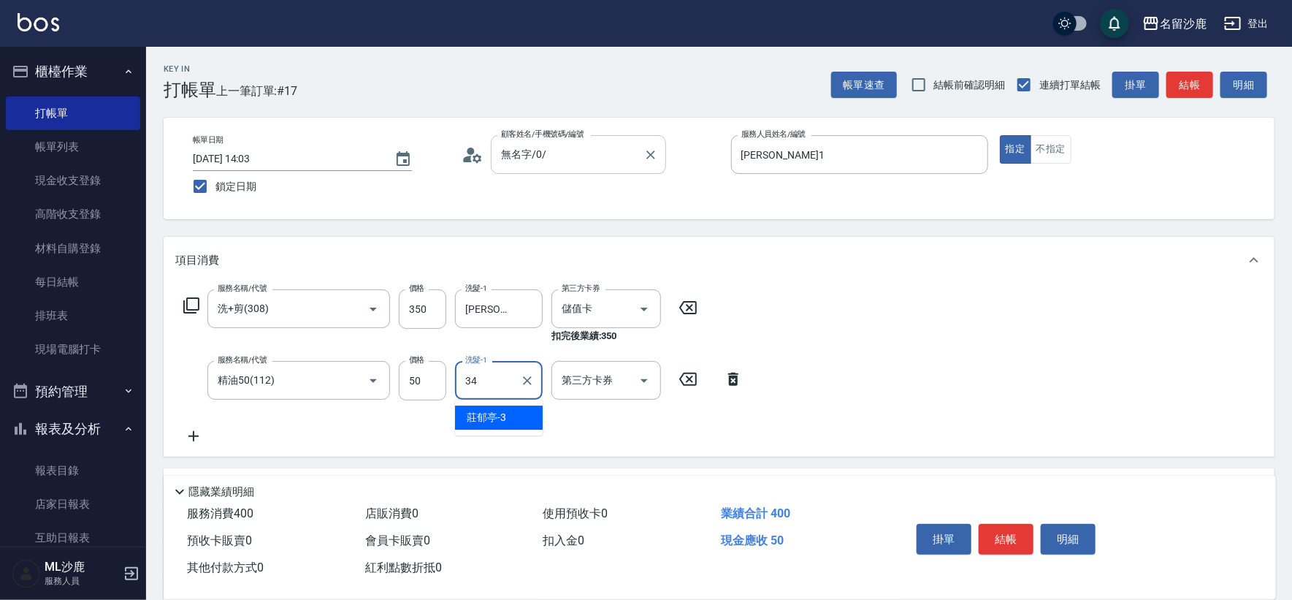
type input "[PERSON_NAME]-34"
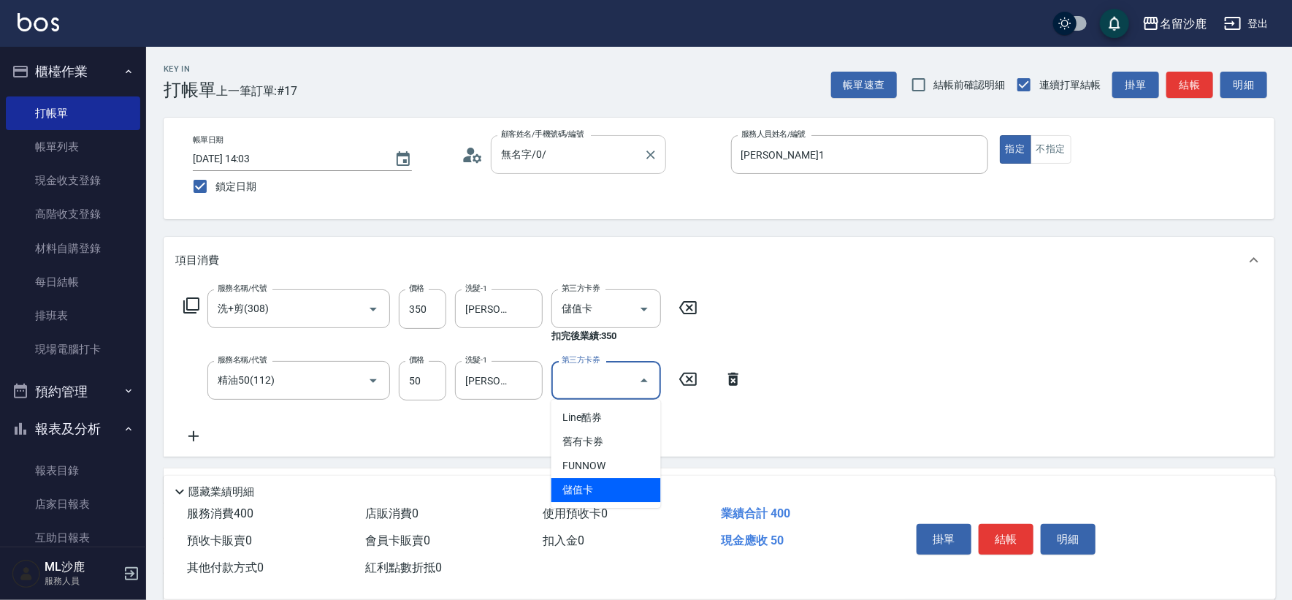
type input "儲值卡"
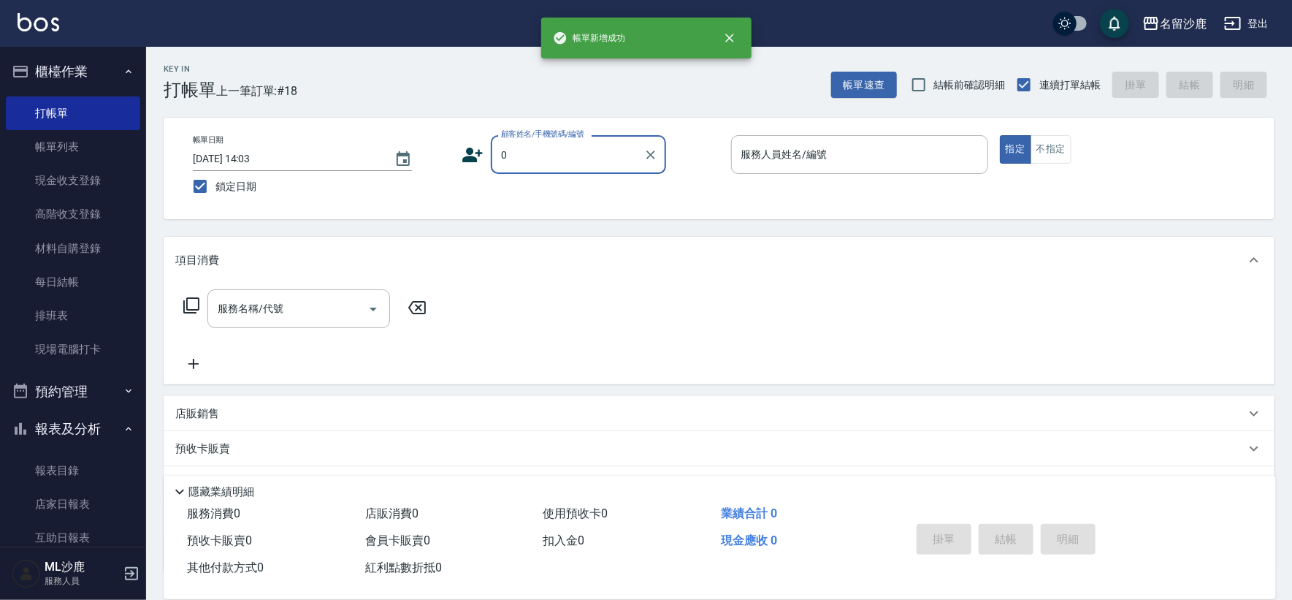
type input "無名字/0/"
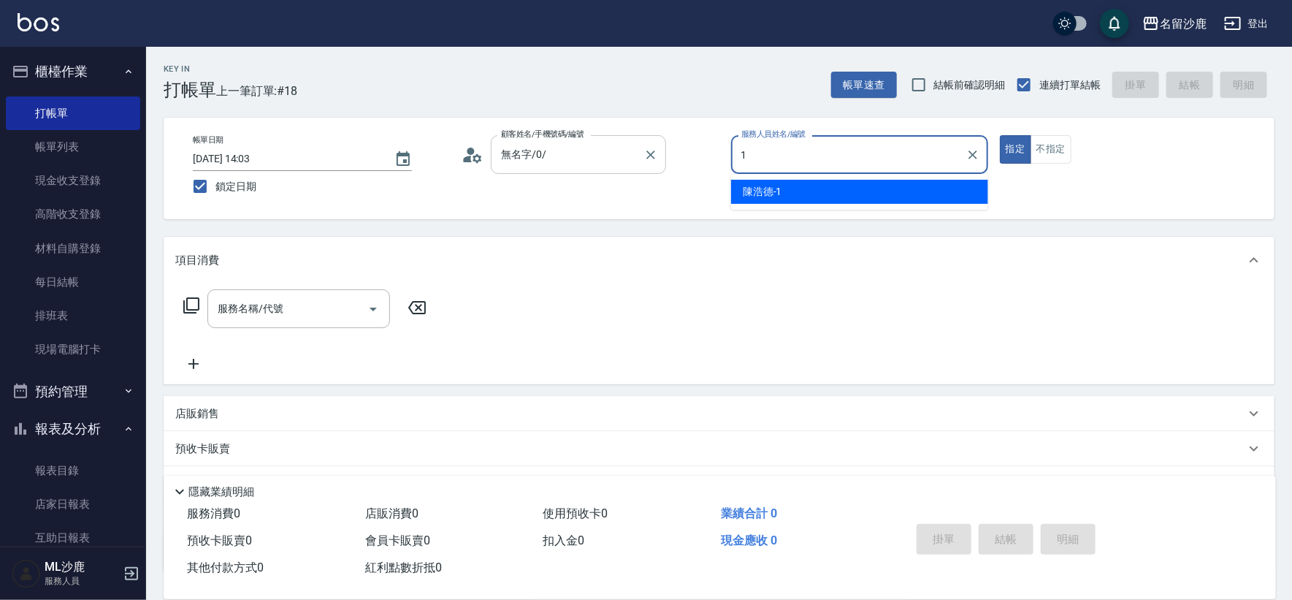
type input "[PERSON_NAME]1"
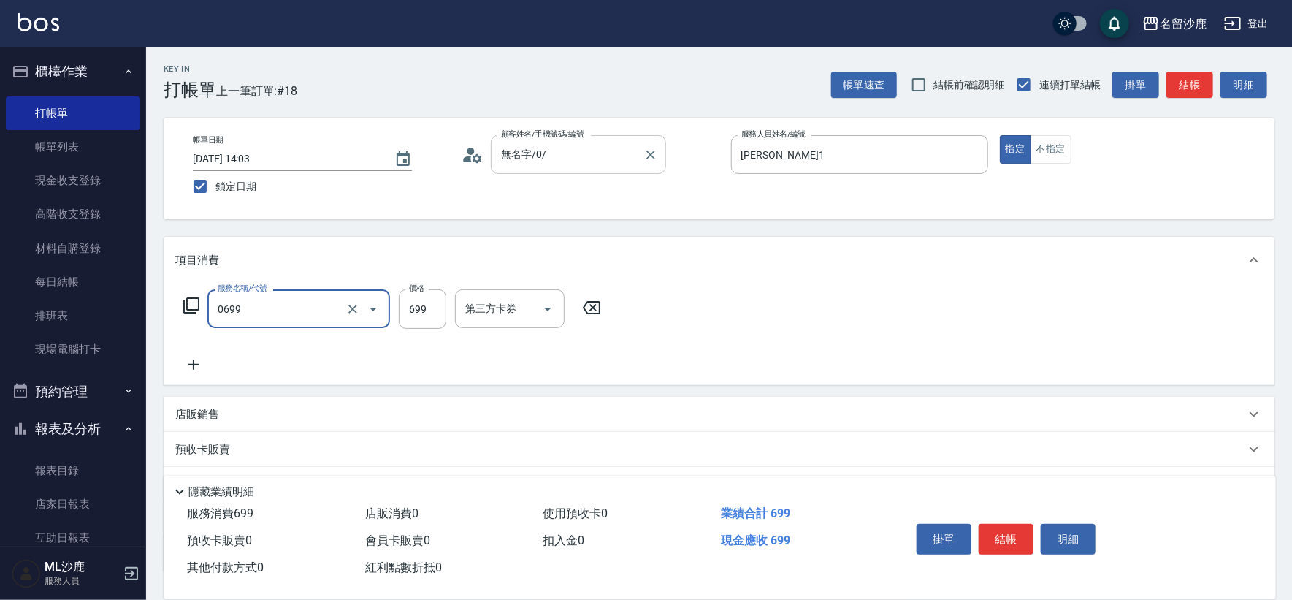
type input "精油SPA(0699)"
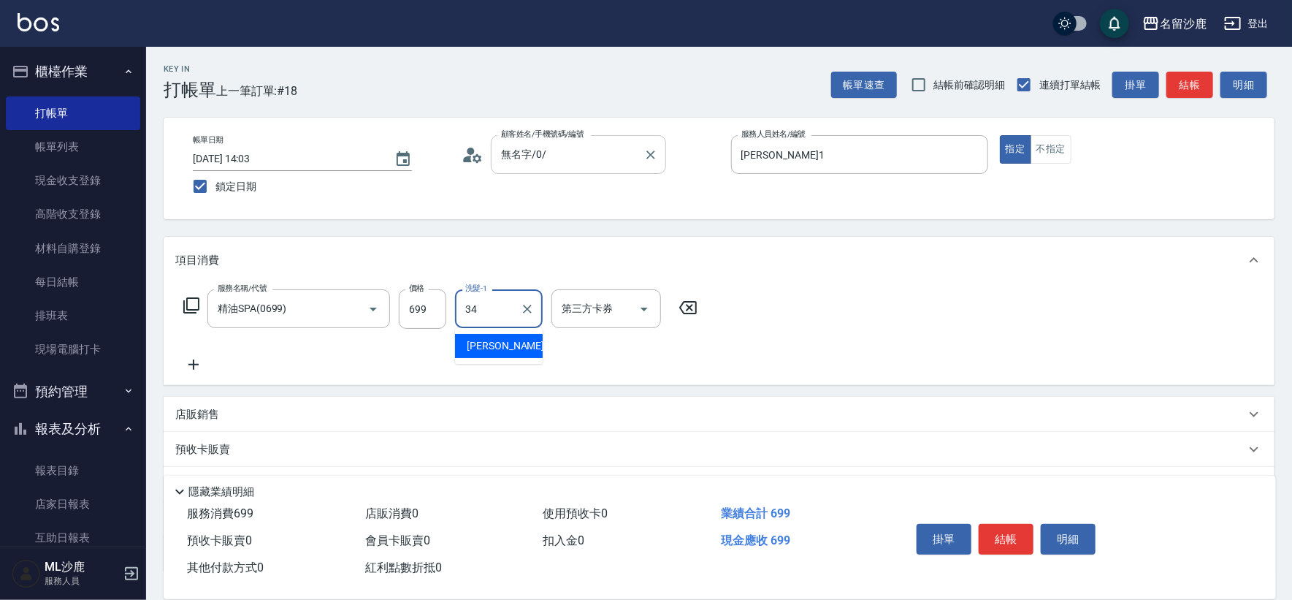
type input "[PERSON_NAME]-34"
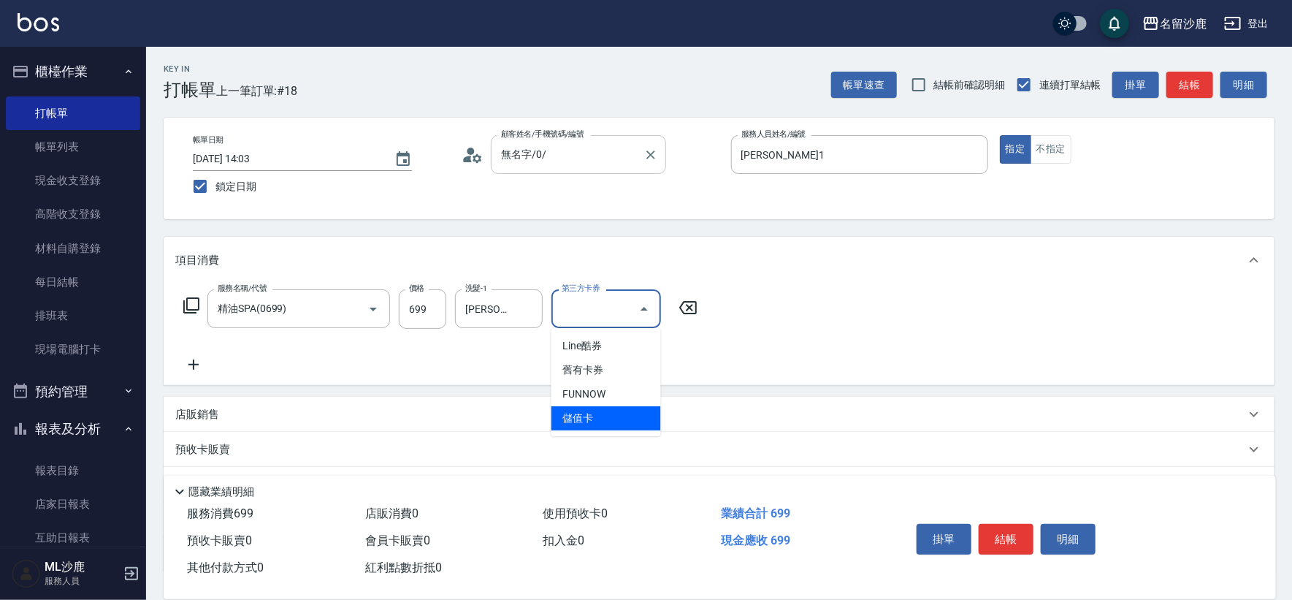
type input "儲值卡"
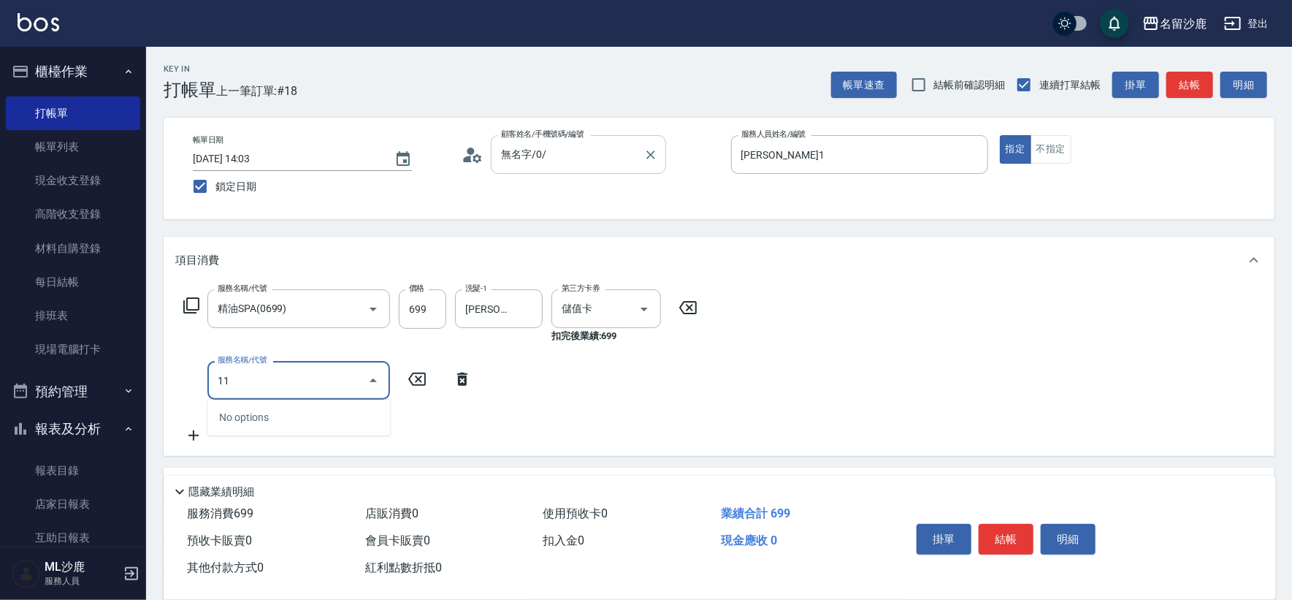
type input "1"
type input "剪髮(303)"
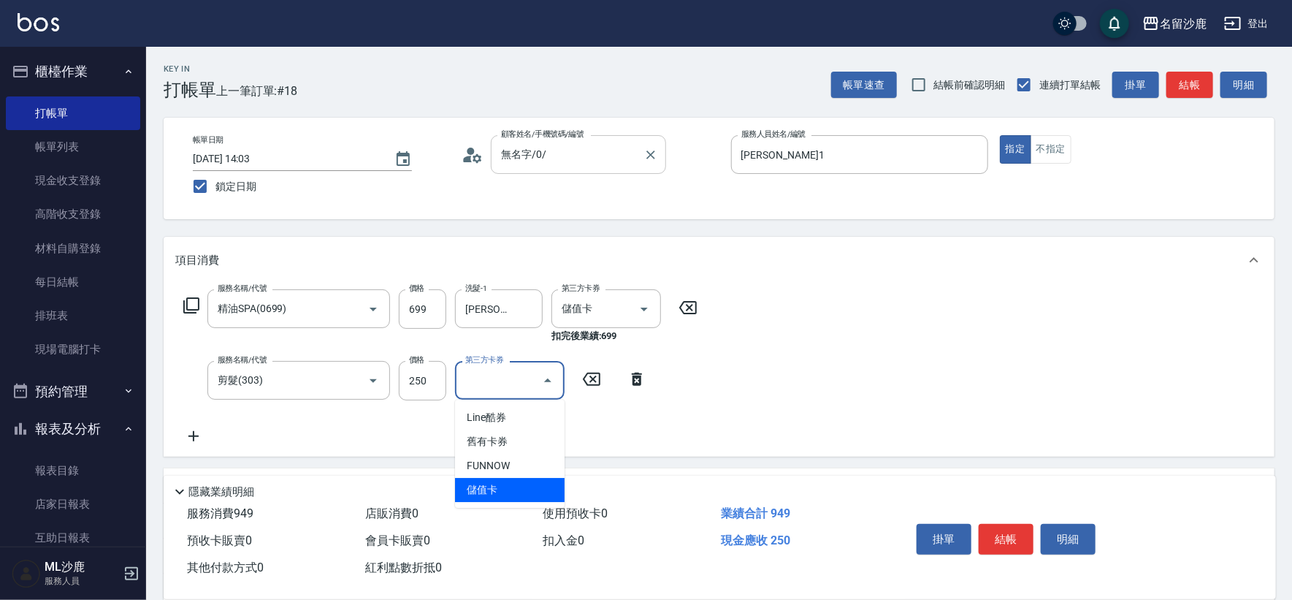
type input "儲值卡"
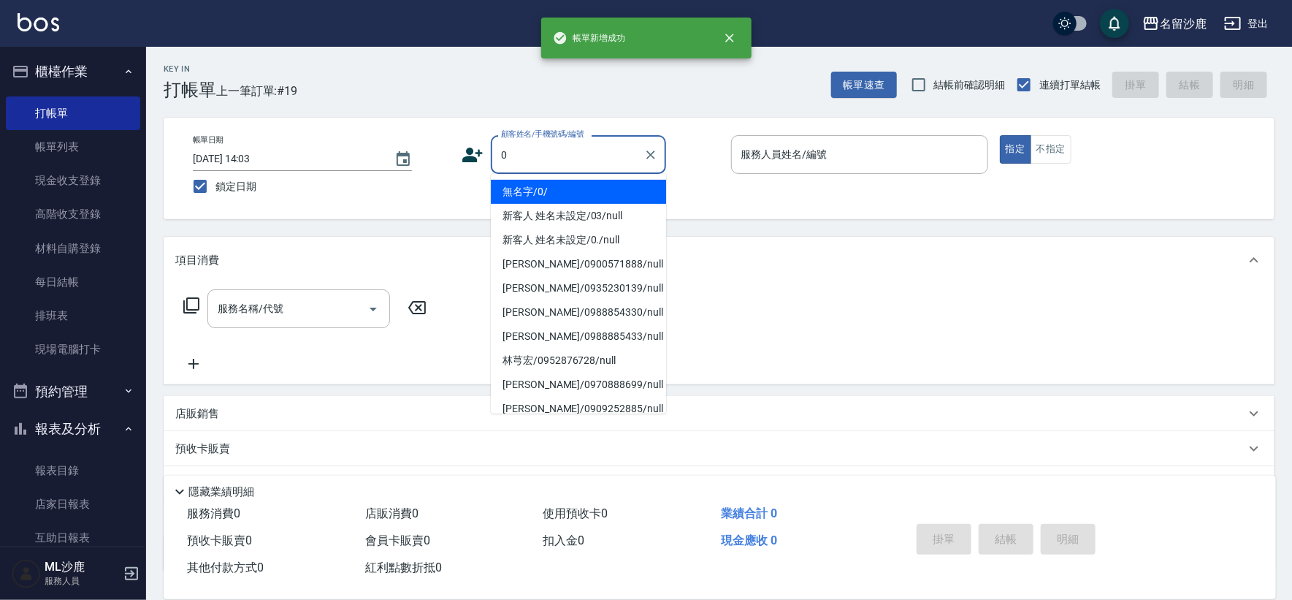
type input "無名字/0/"
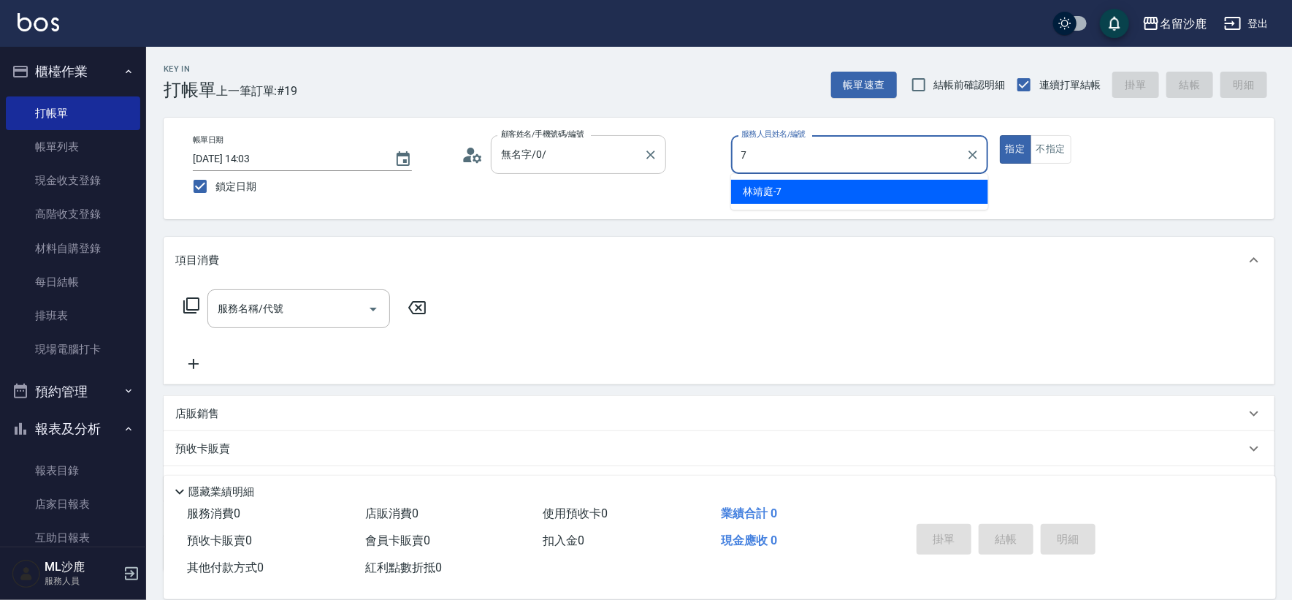
type input "[PERSON_NAME]-7"
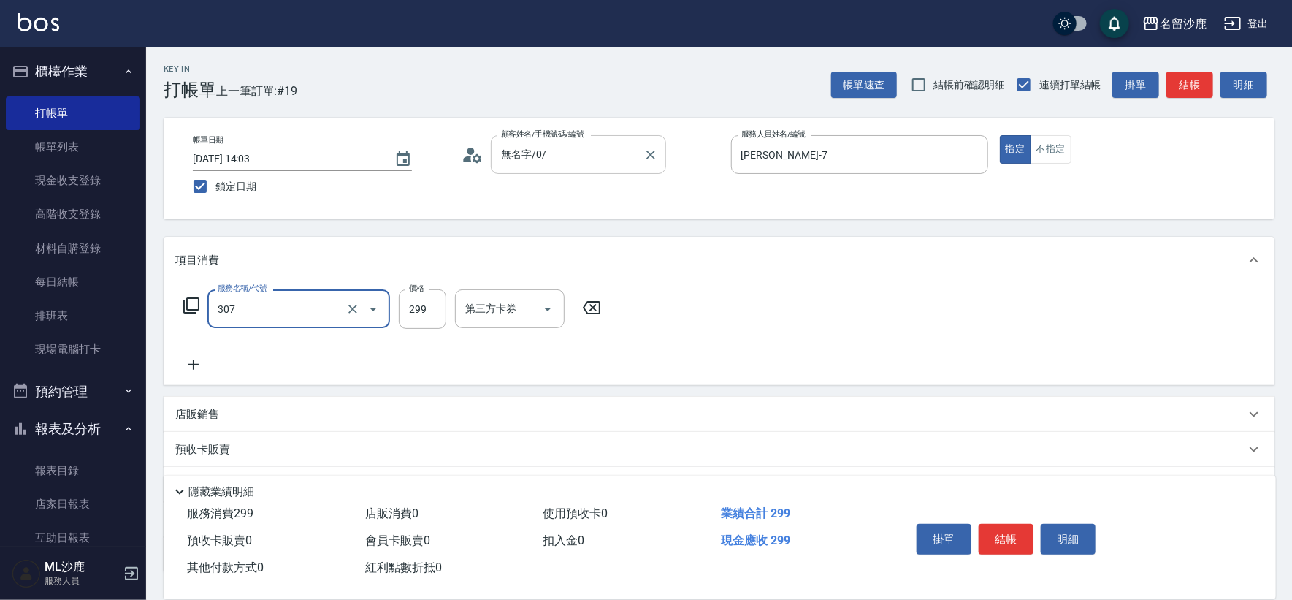
type input "剪髮(307)"
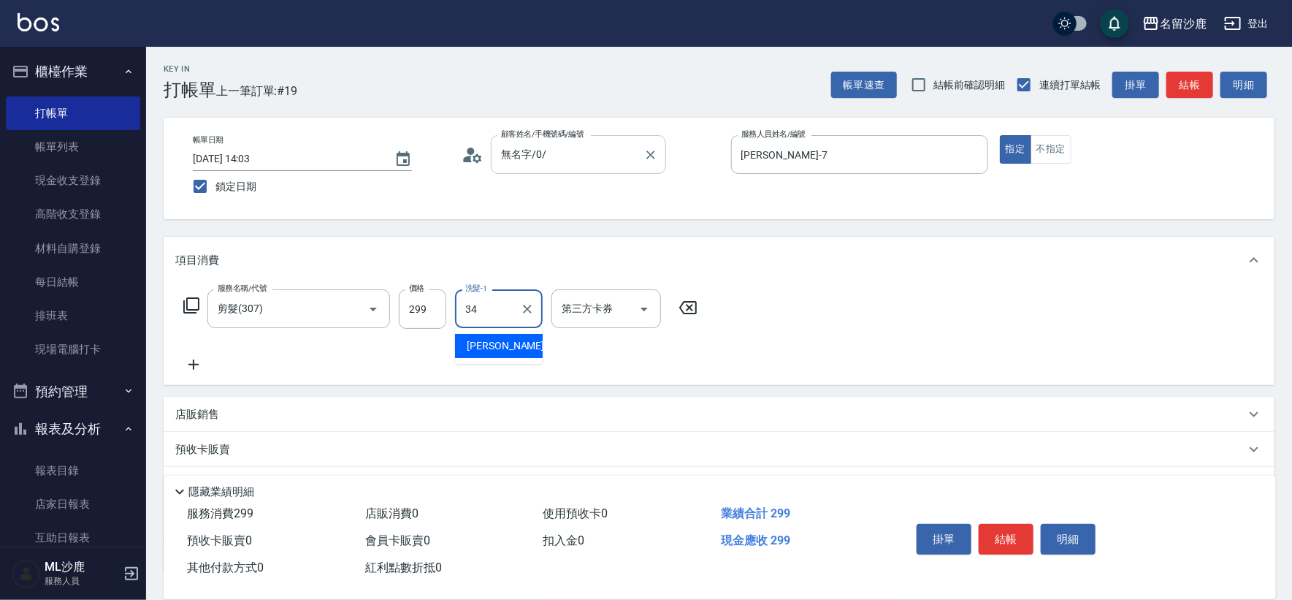
type input "[PERSON_NAME]-34"
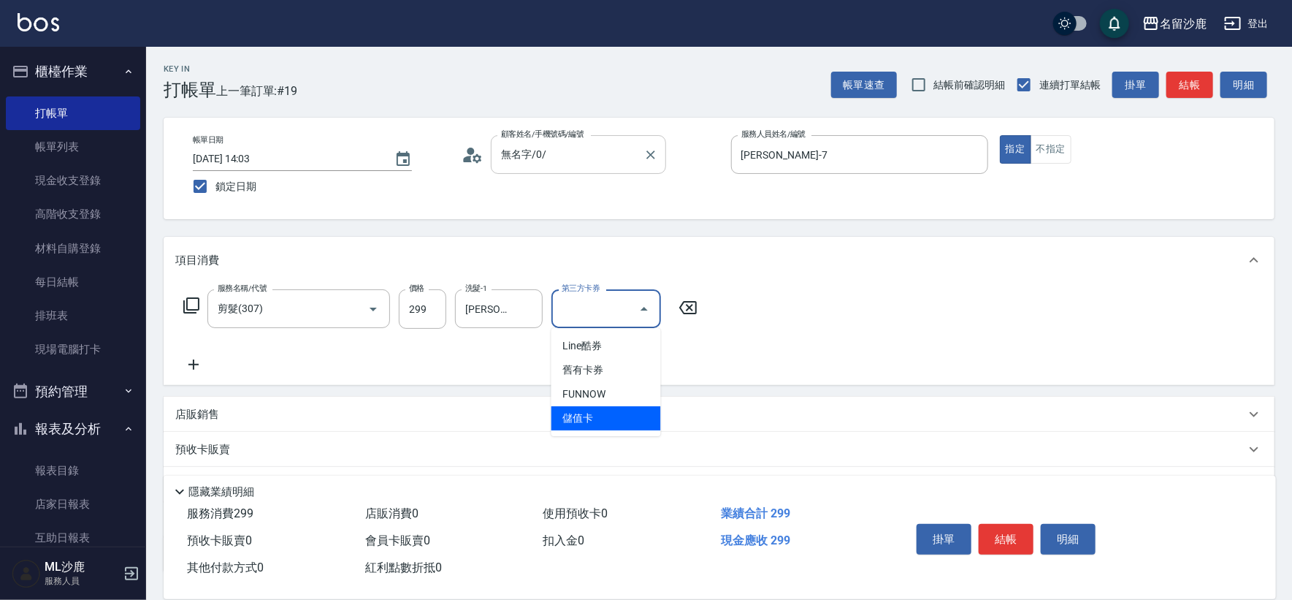
type input "儲值卡"
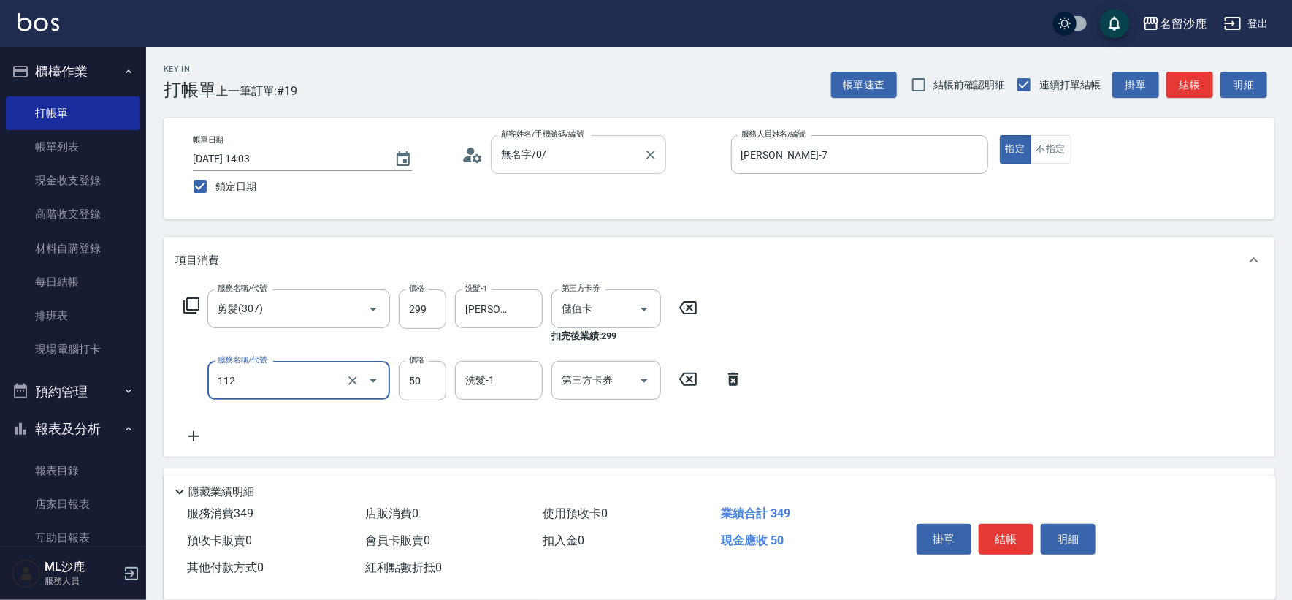
type input "精油50(112)"
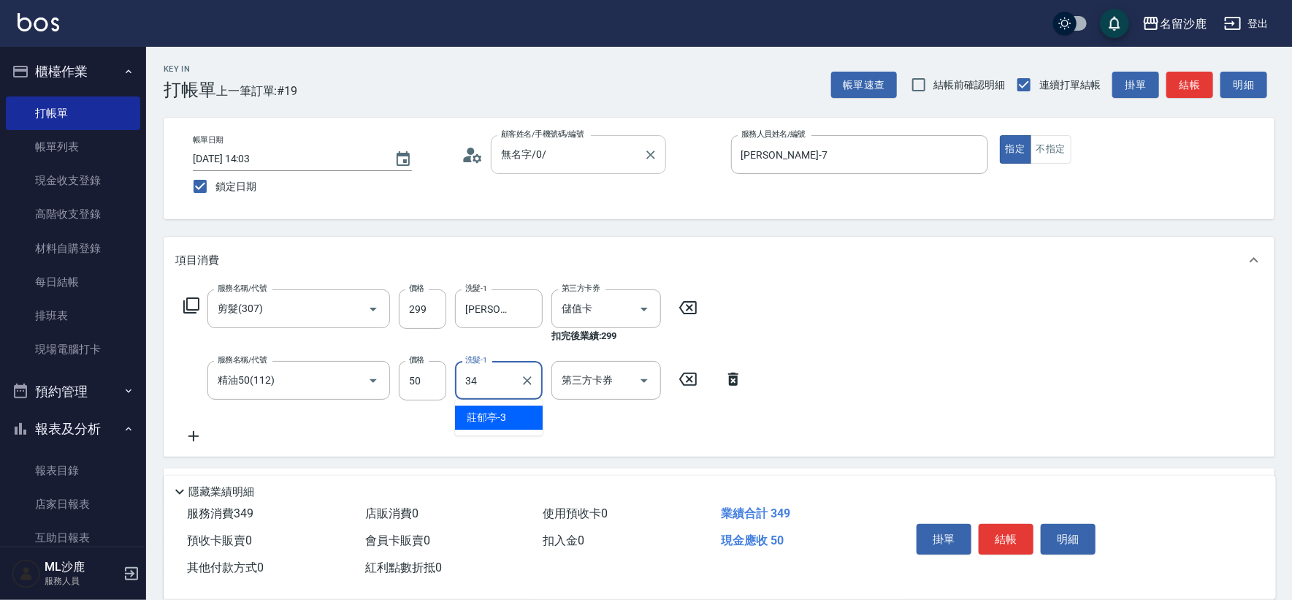
type input "[PERSON_NAME]-34"
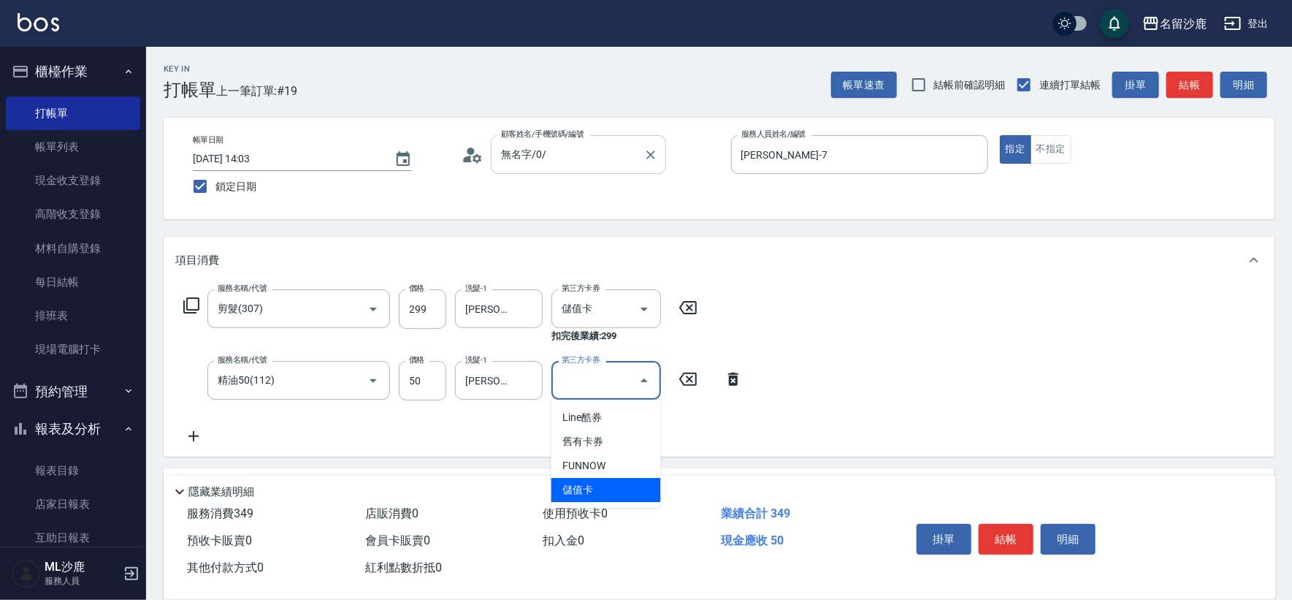
type input "儲值卡"
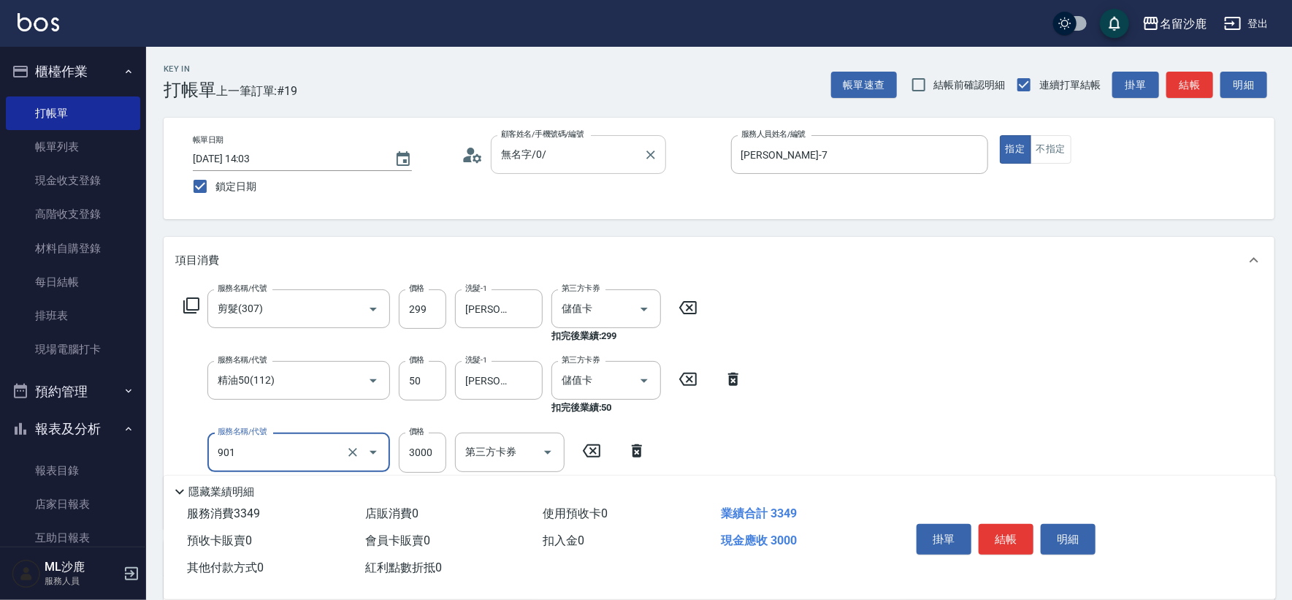
type input "儲值3000(901)"
type input "1000"
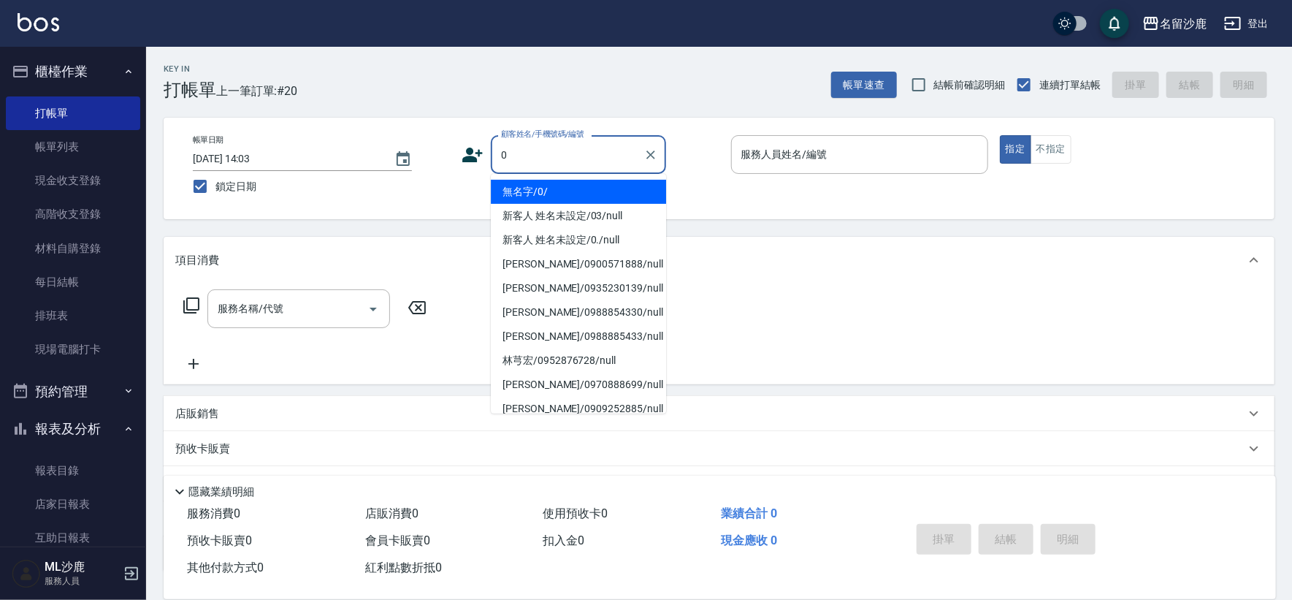
type input "無名字/0/"
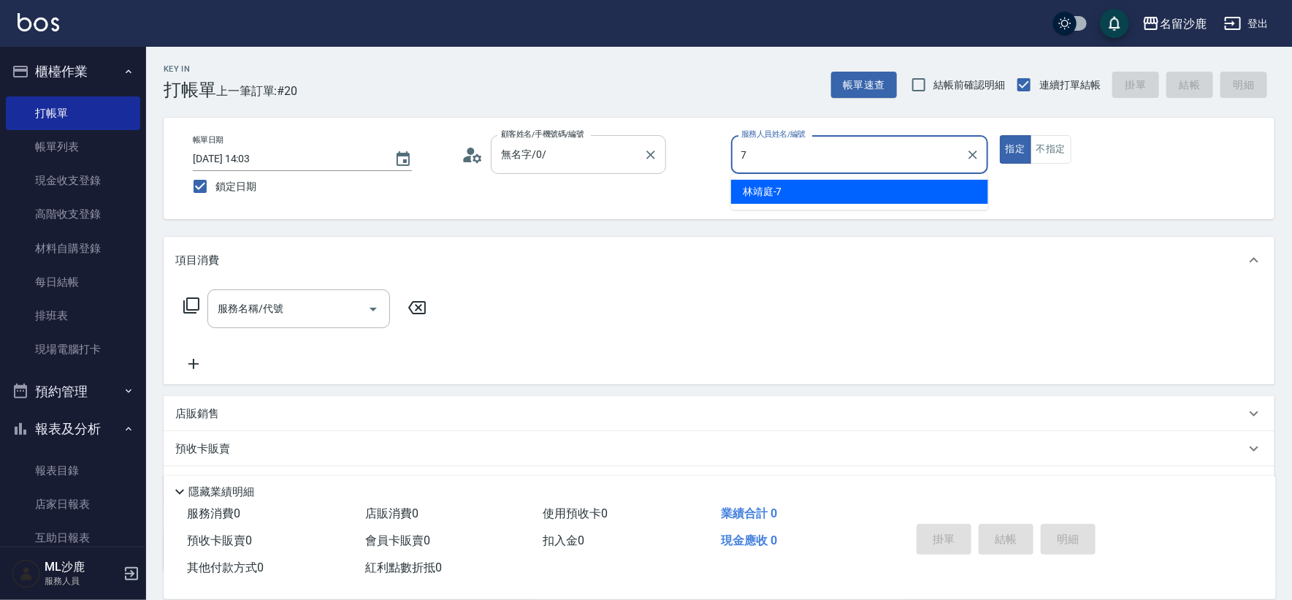
type input "[PERSON_NAME]-7"
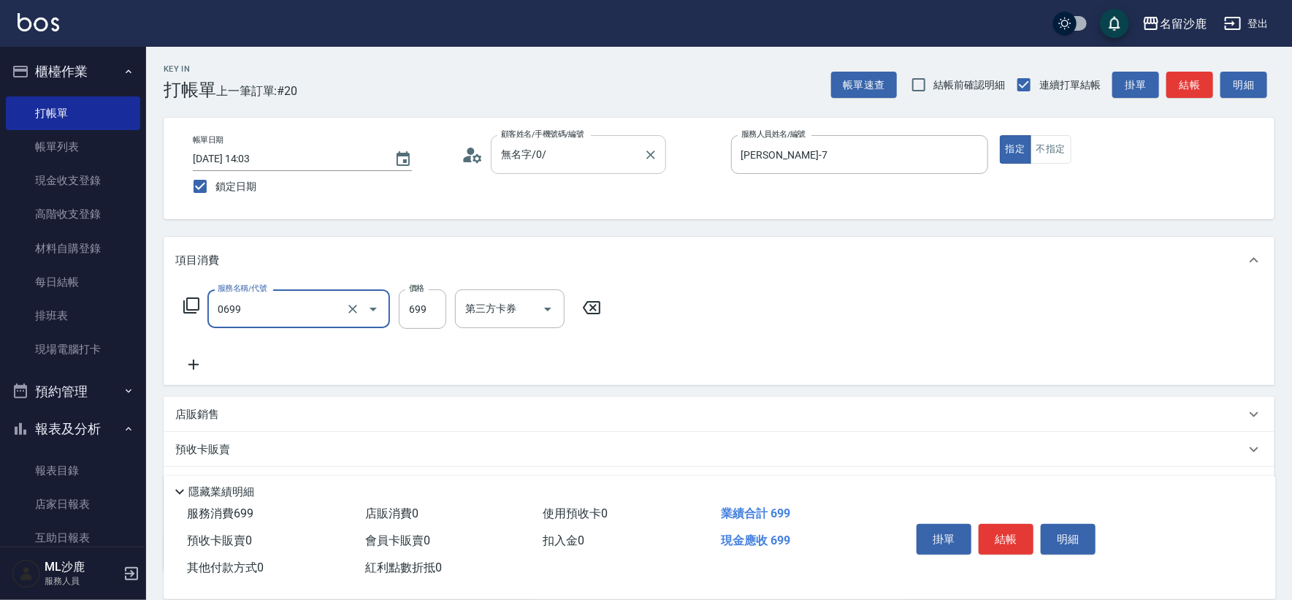
type input "精油SPA(0699)"
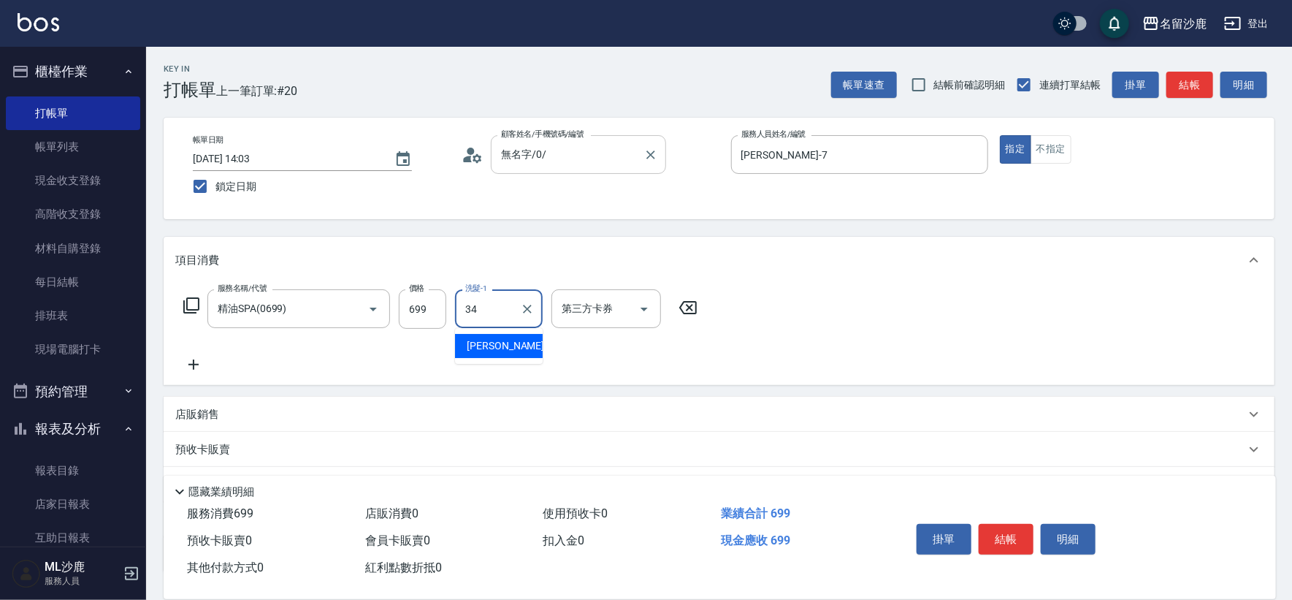
type input "[PERSON_NAME]-34"
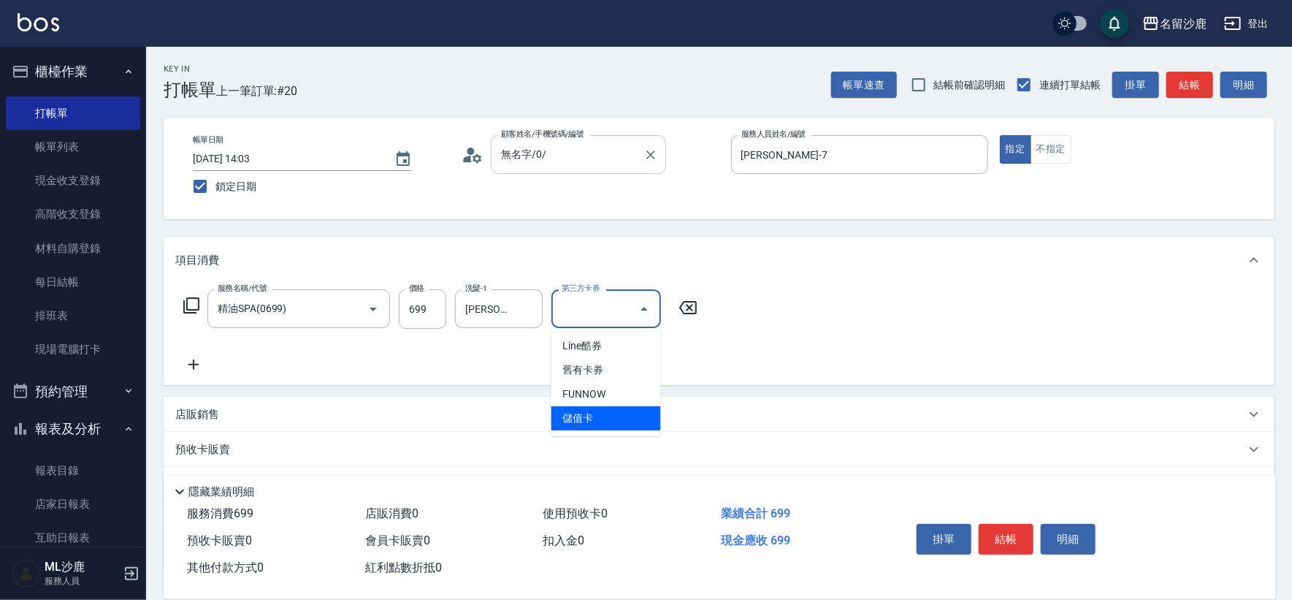
type input "儲值卡"
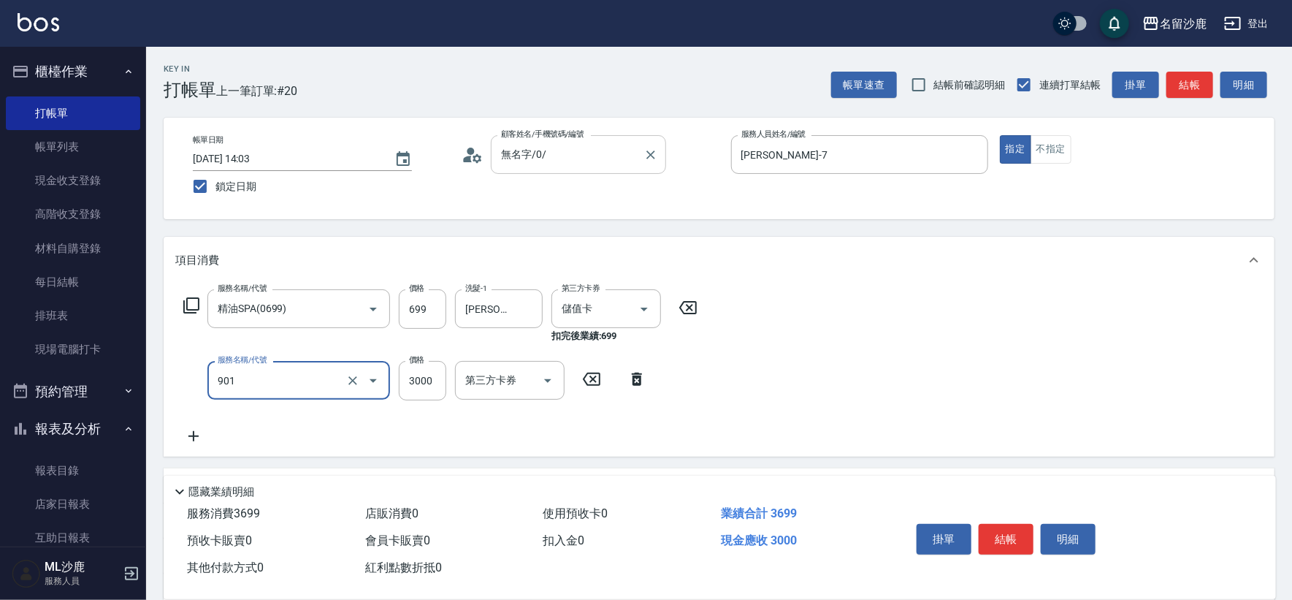
type input "儲值3000(901)"
type input "249"
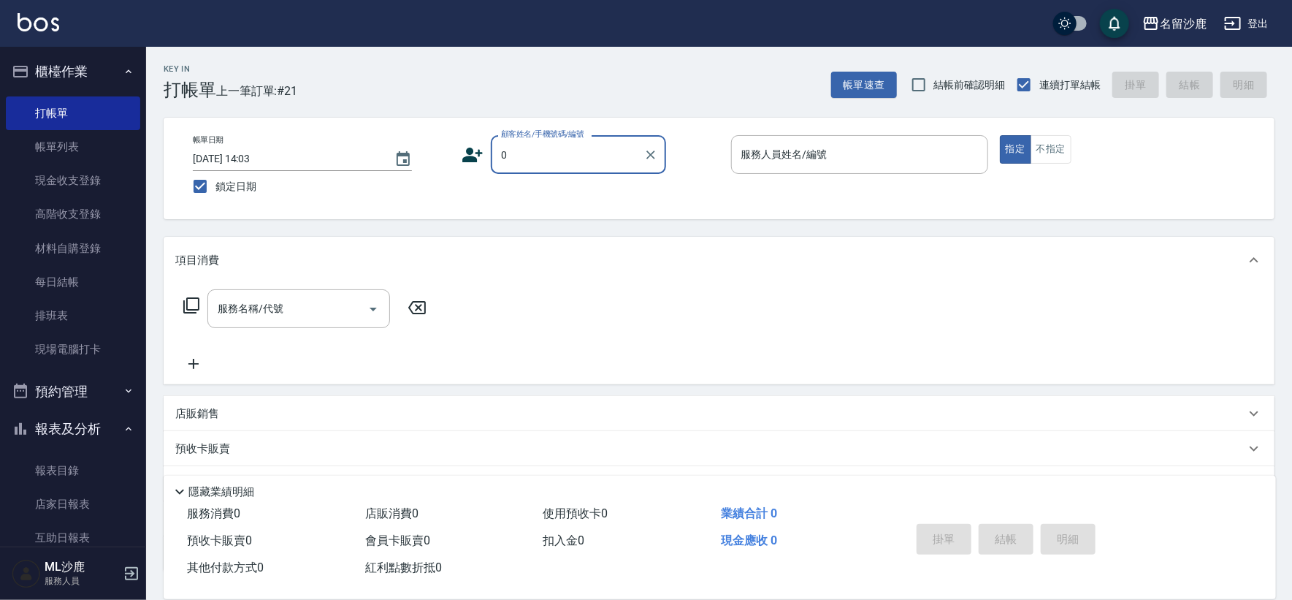
type input "無名字/0/"
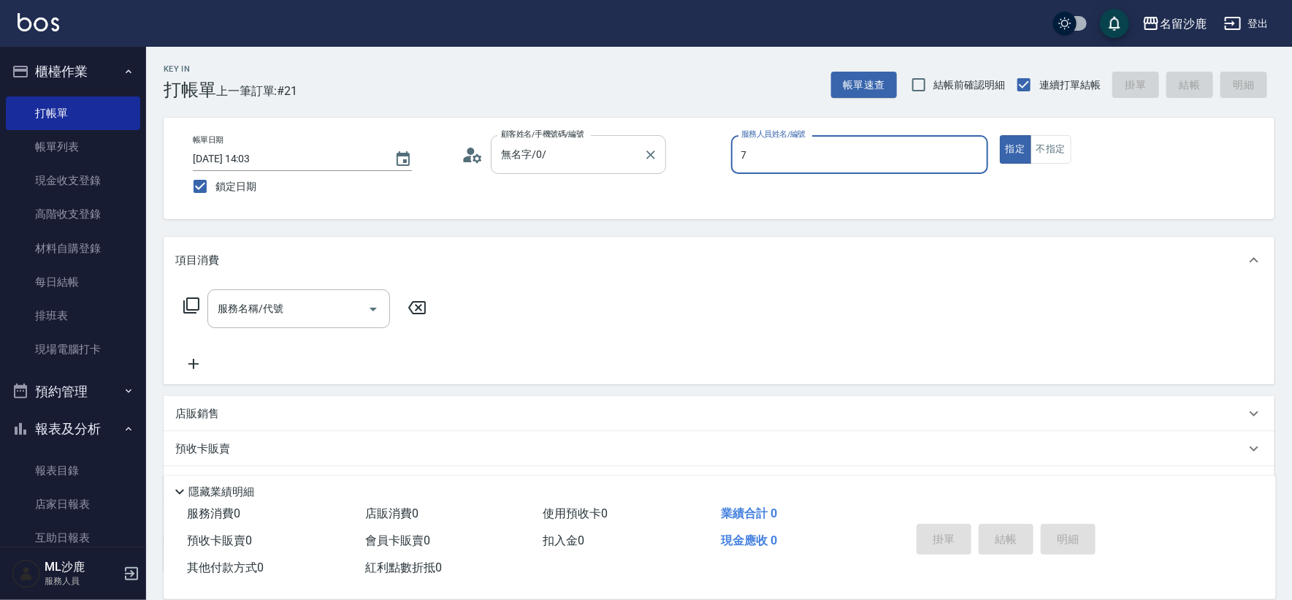
type input "[PERSON_NAME]-7"
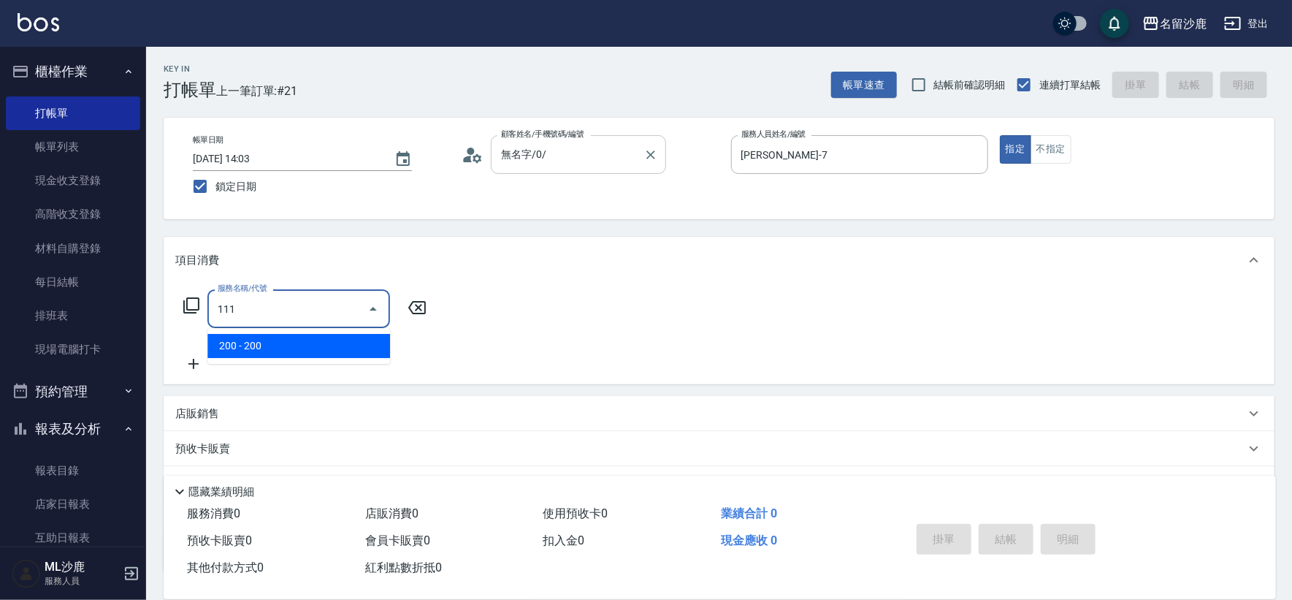
type input "200(111)"
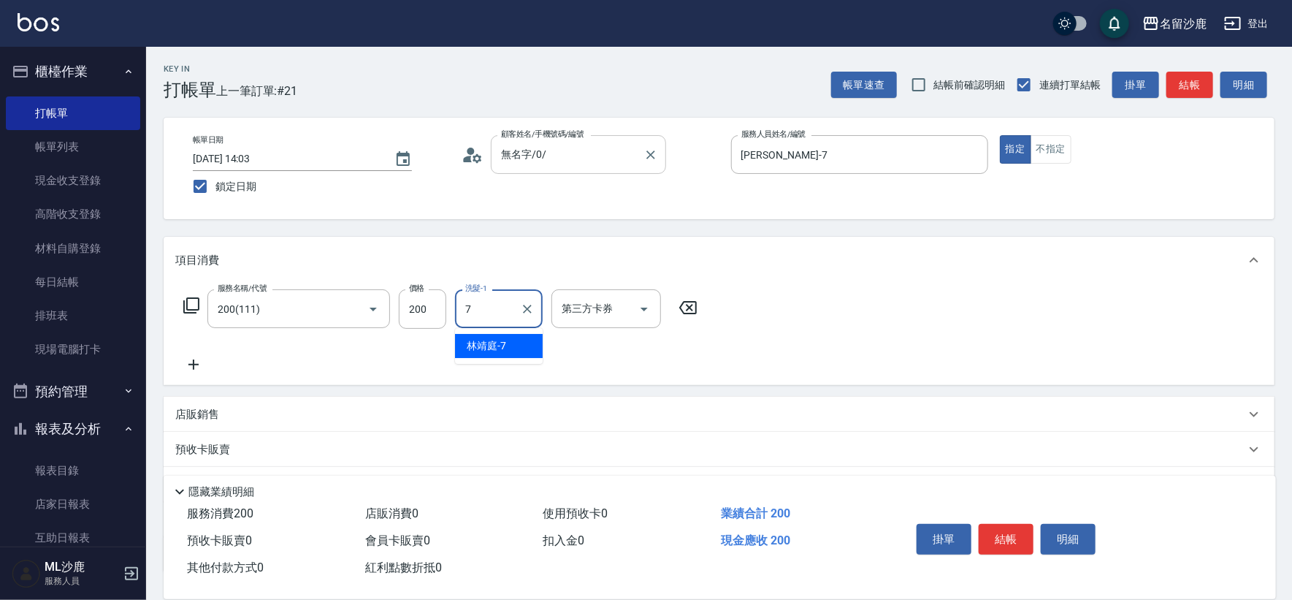
type input "[PERSON_NAME]-7"
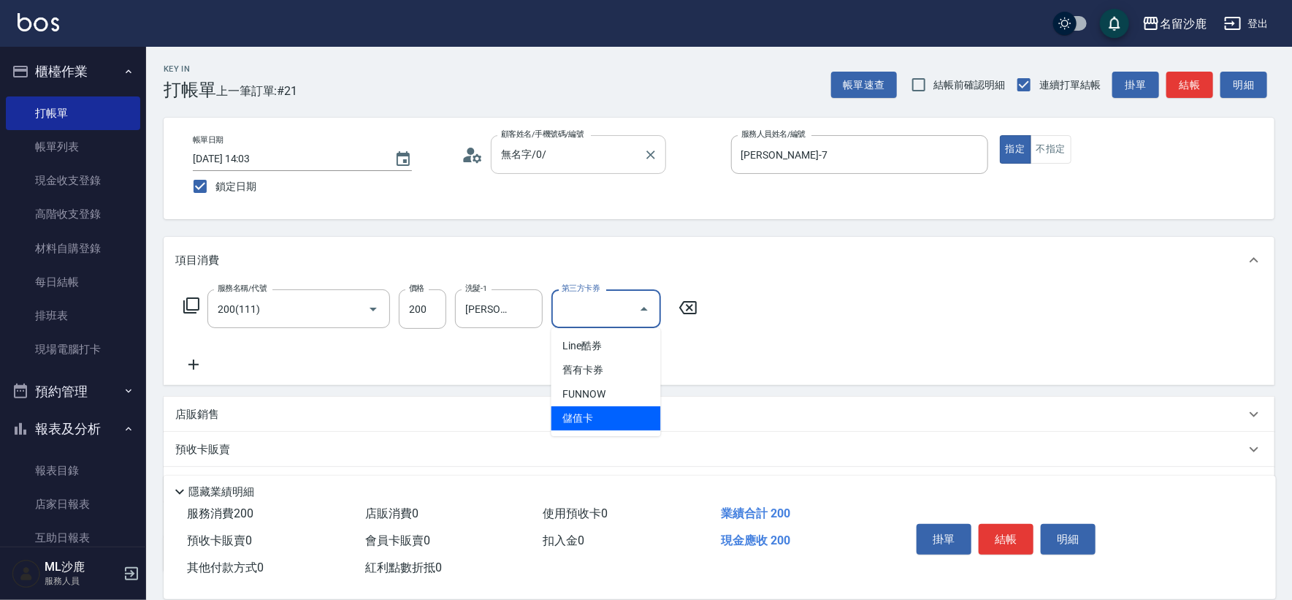
type input "儲值卡"
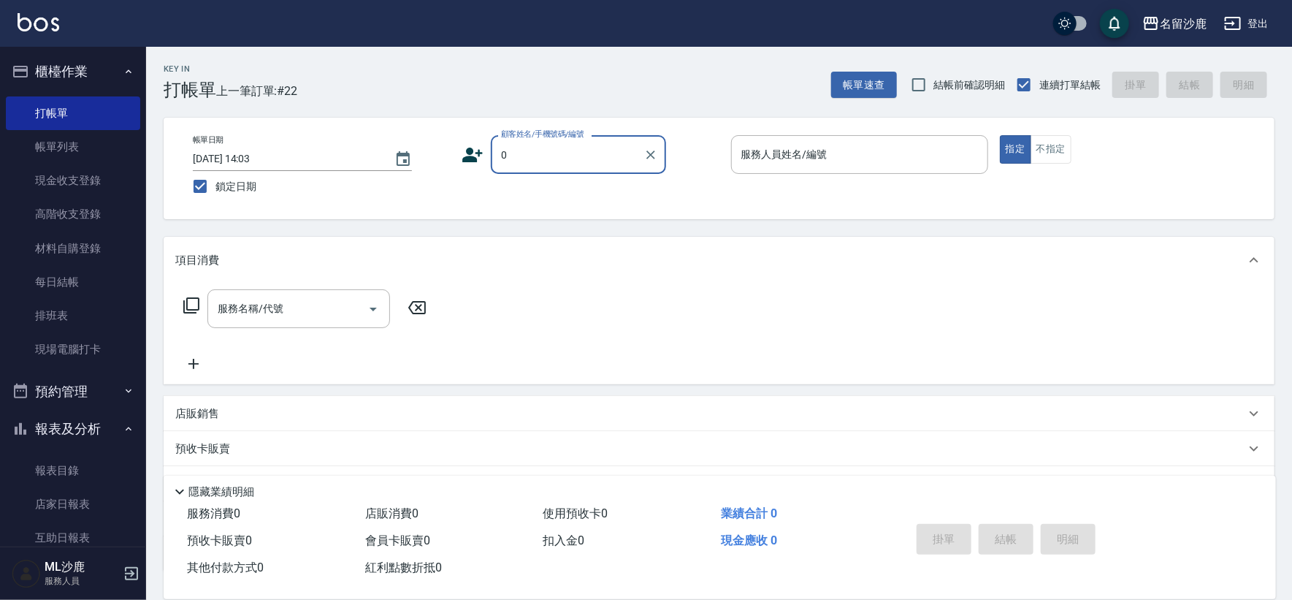
type input "無名字/0/"
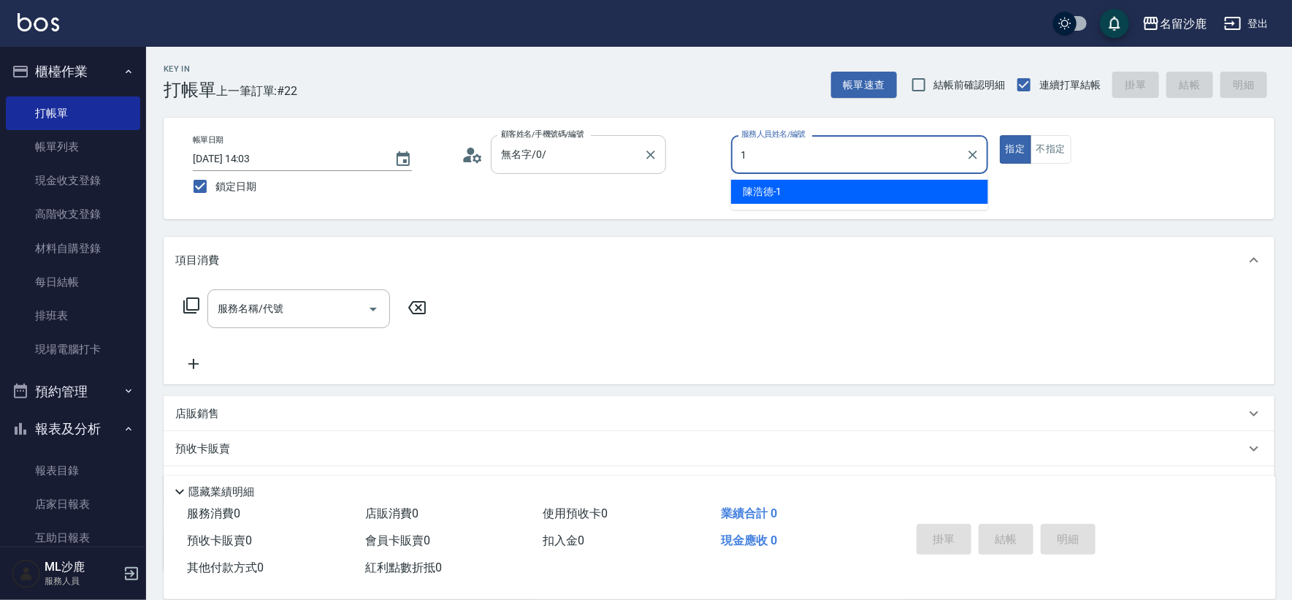
type input "[PERSON_NAME]1"
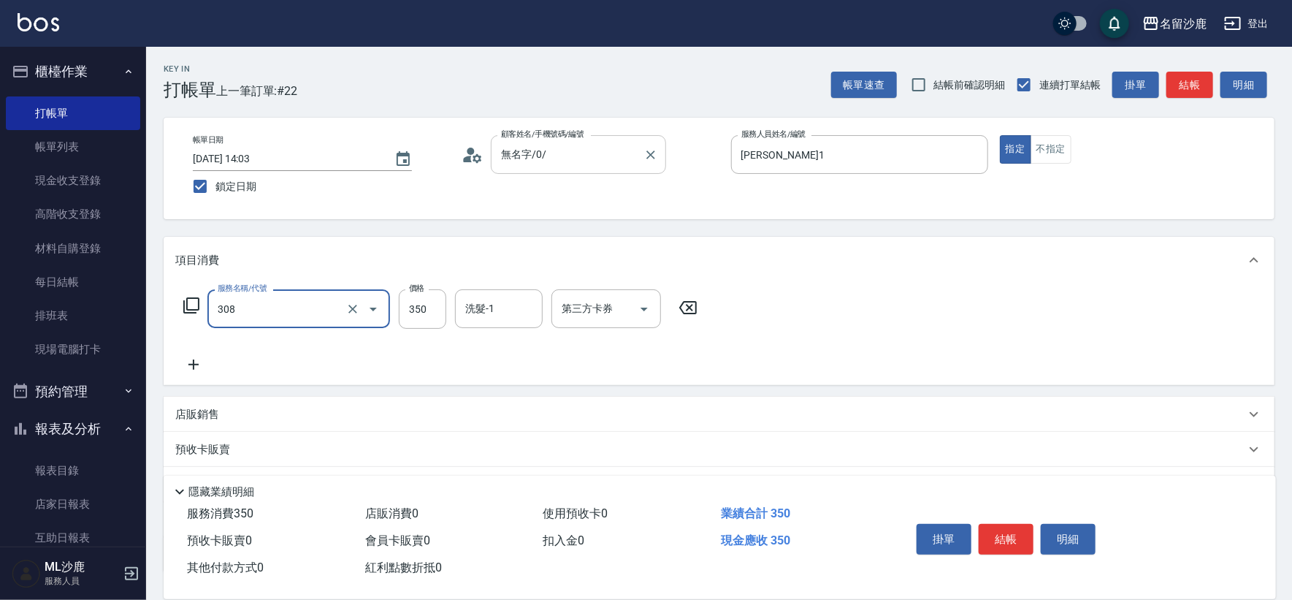
type input "洗+剪(308)"
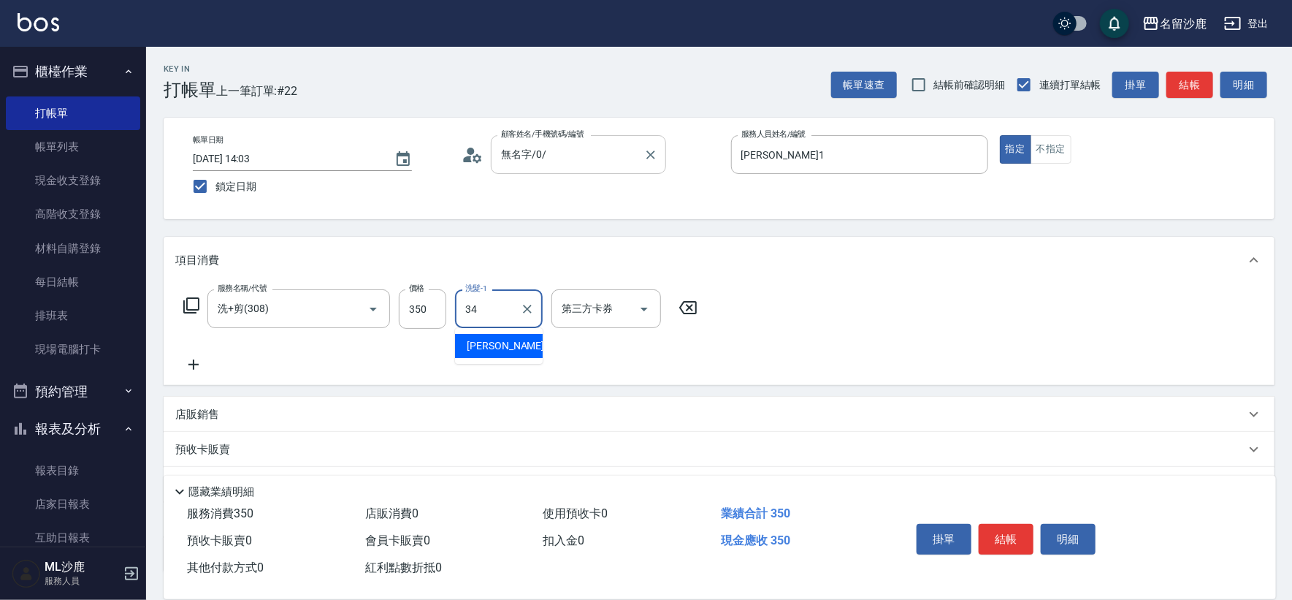
type input "[PERSON_NAME]-34"
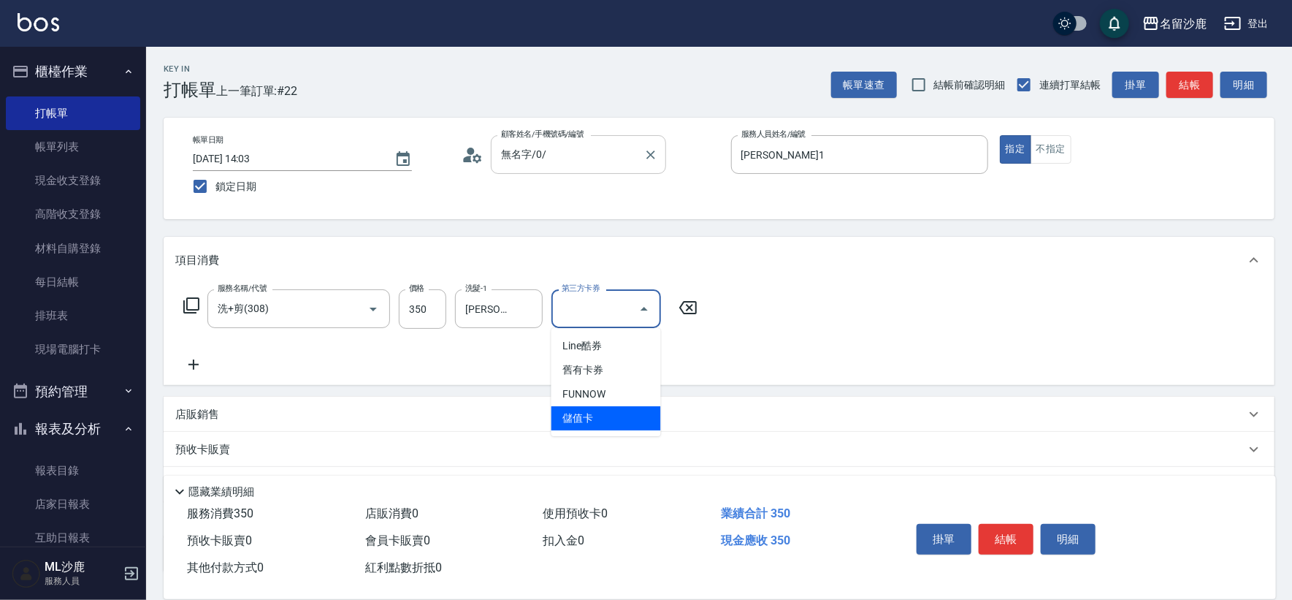
type input "儲值卡"
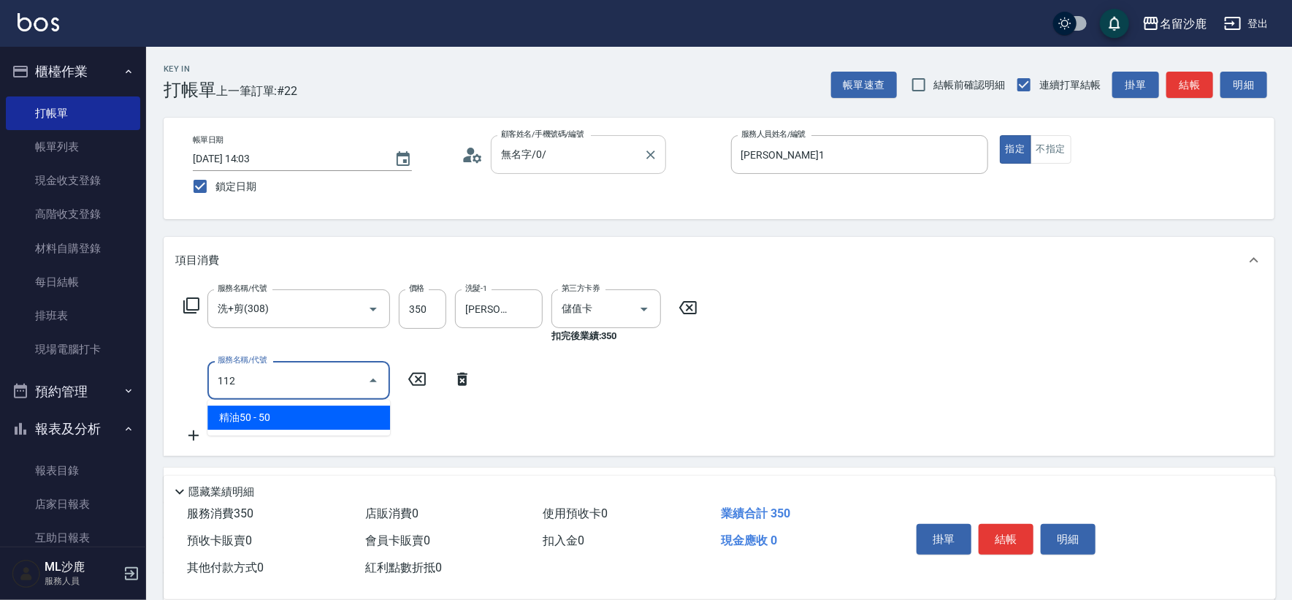
type input "精油50(112)"
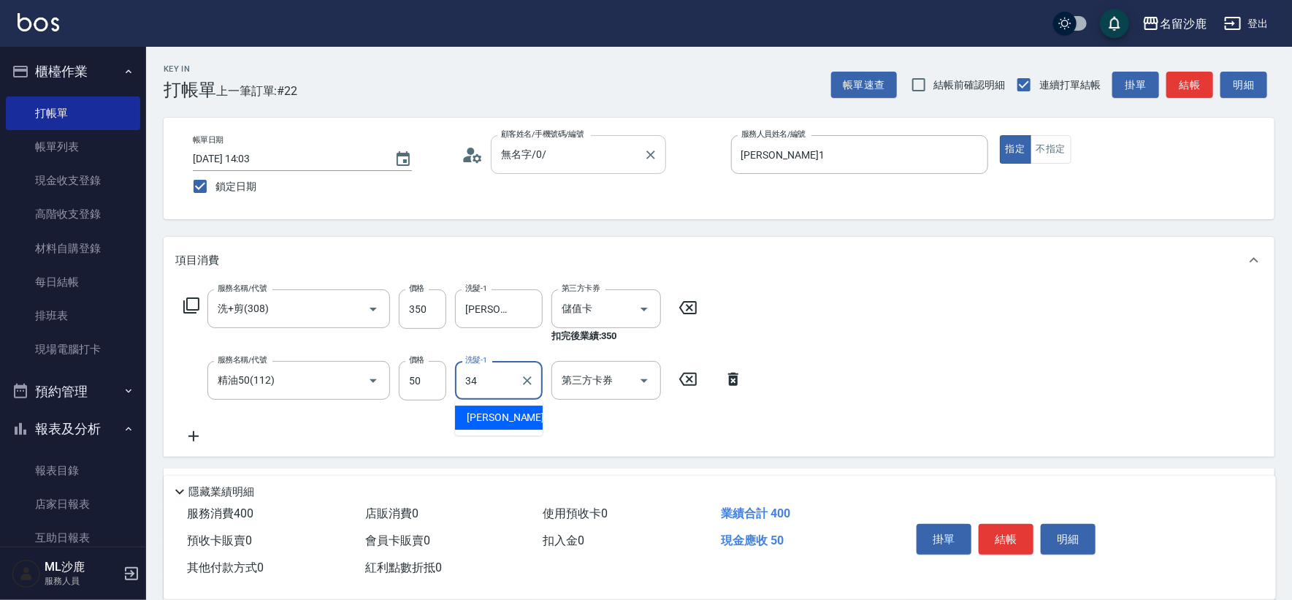
type input "[PERSON_NAME]-34"
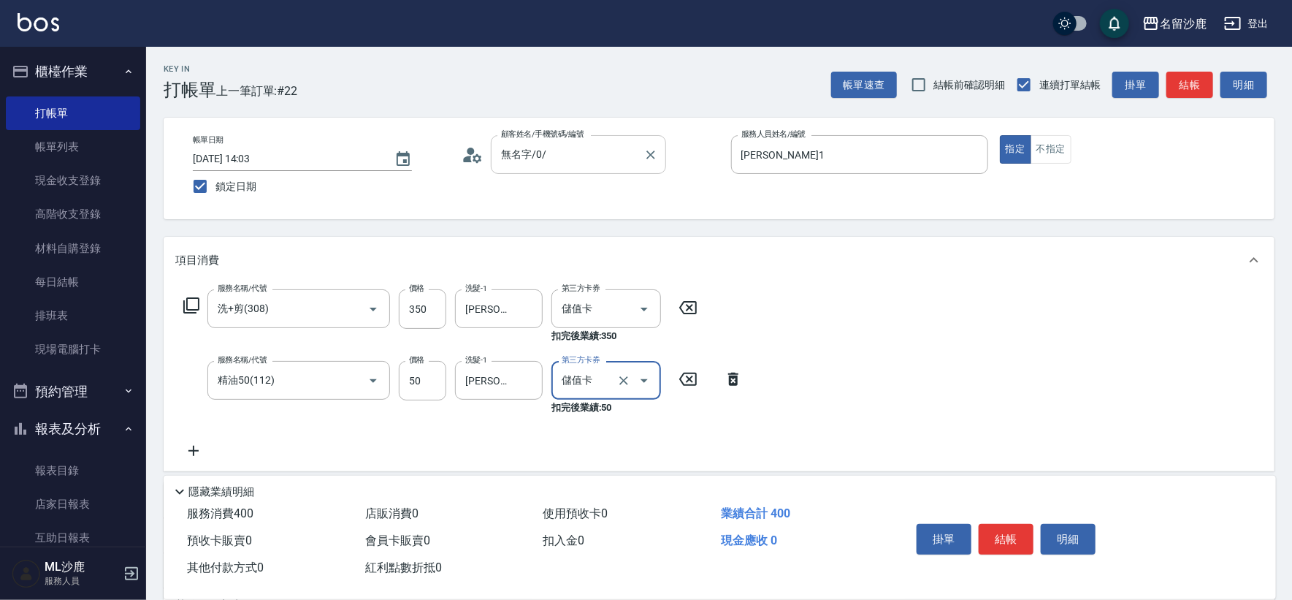
type input "儲值卡"
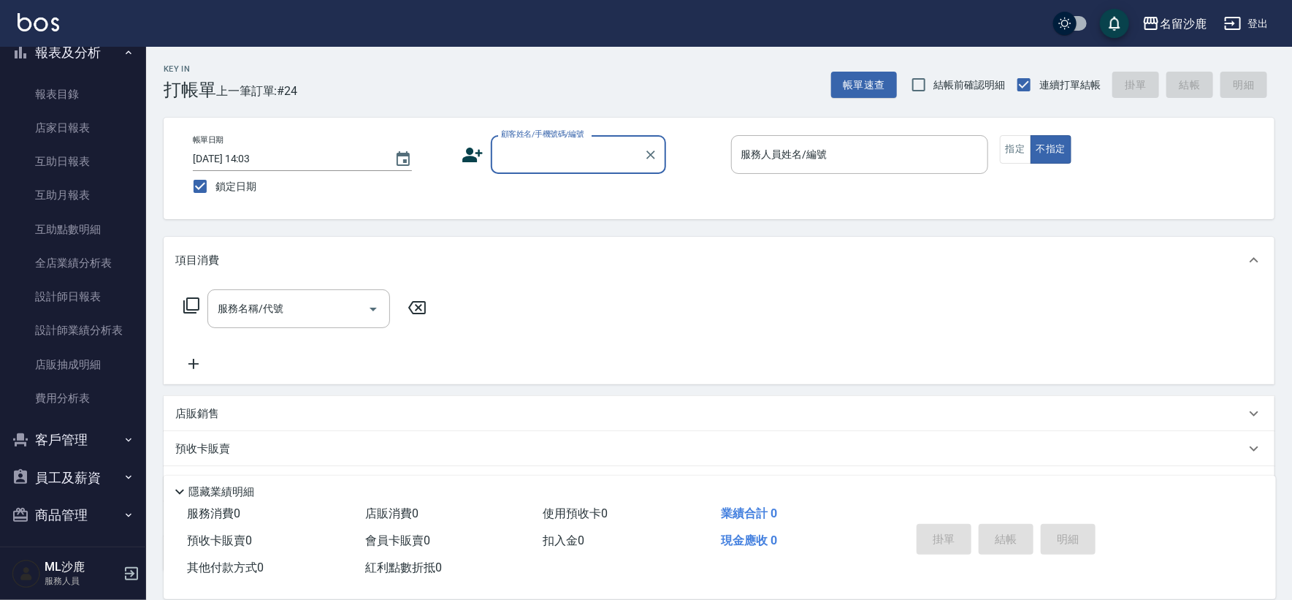
scroll to position [380, 0]
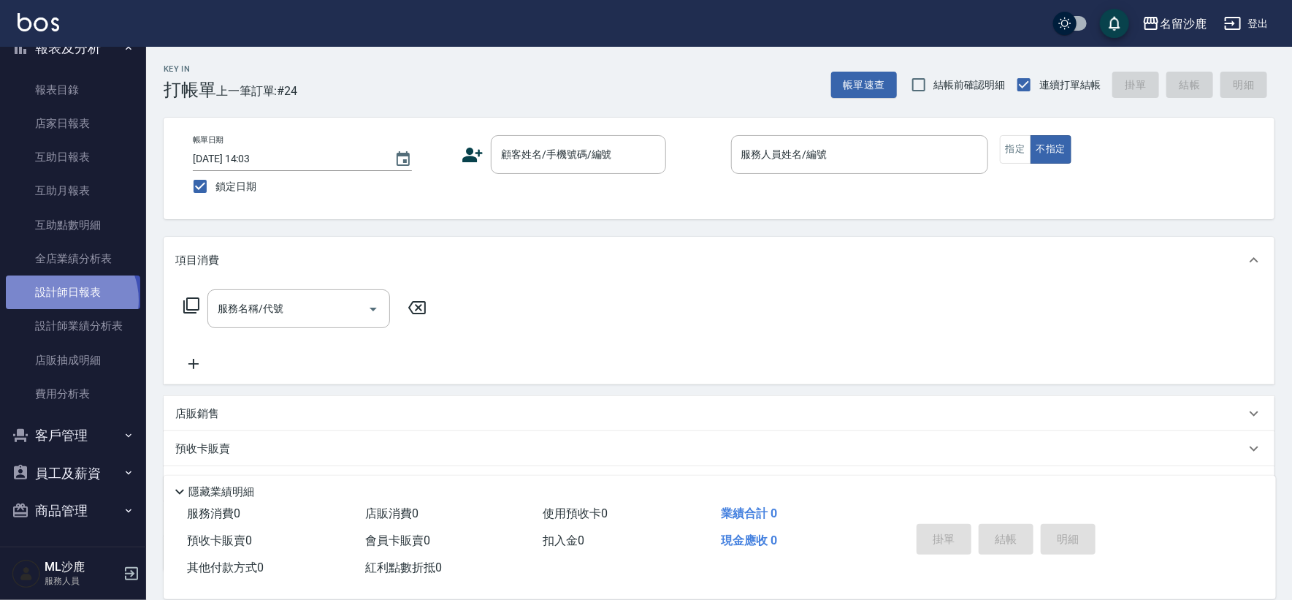
click at [64, 299] on link "設計師日報表" at bounding box center [73, 292] width 134 height 34
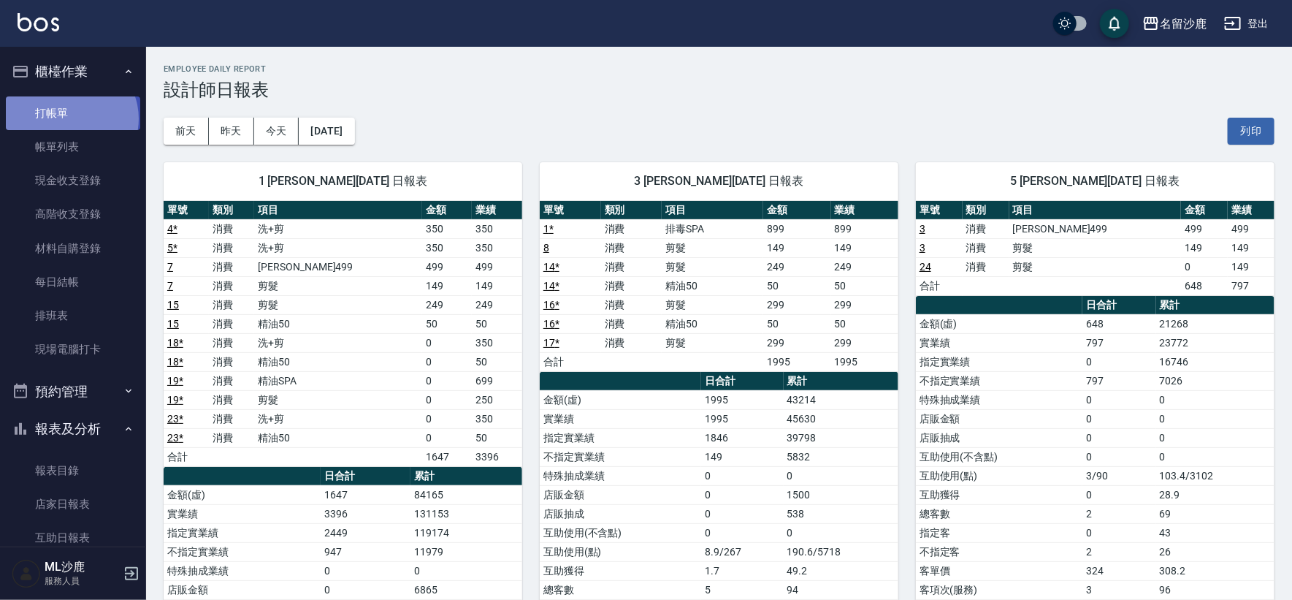
click at [69, 118] on link "打帳單" at bounding box center [73, 113] width 134 height 34
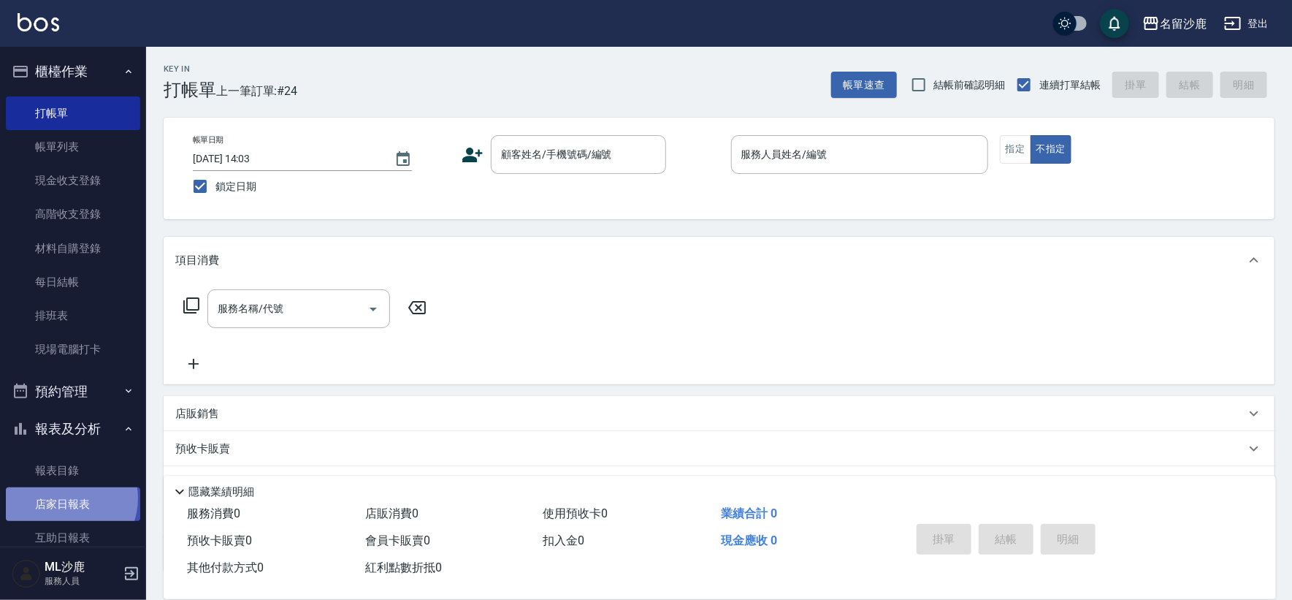
click at [64, 498] on link "店家日報表" at bounding box center [73, 504] width 134 height 34
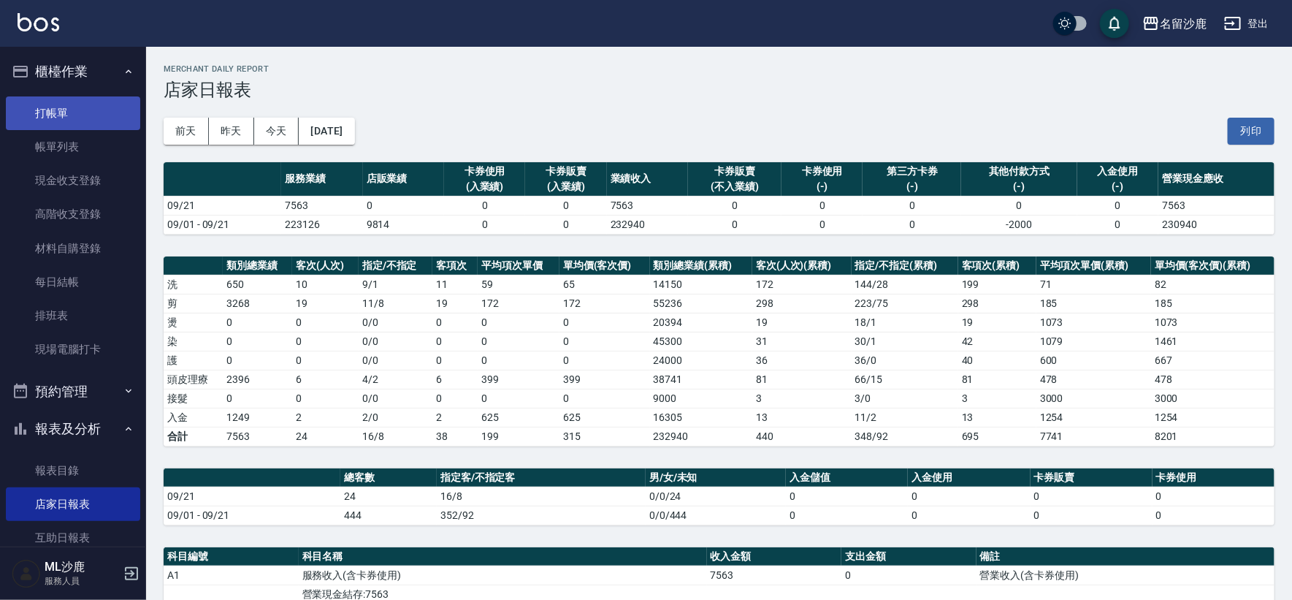
click at [72, 105] on link "打帳單" at bounding box center [73, 113] width 134 height 34
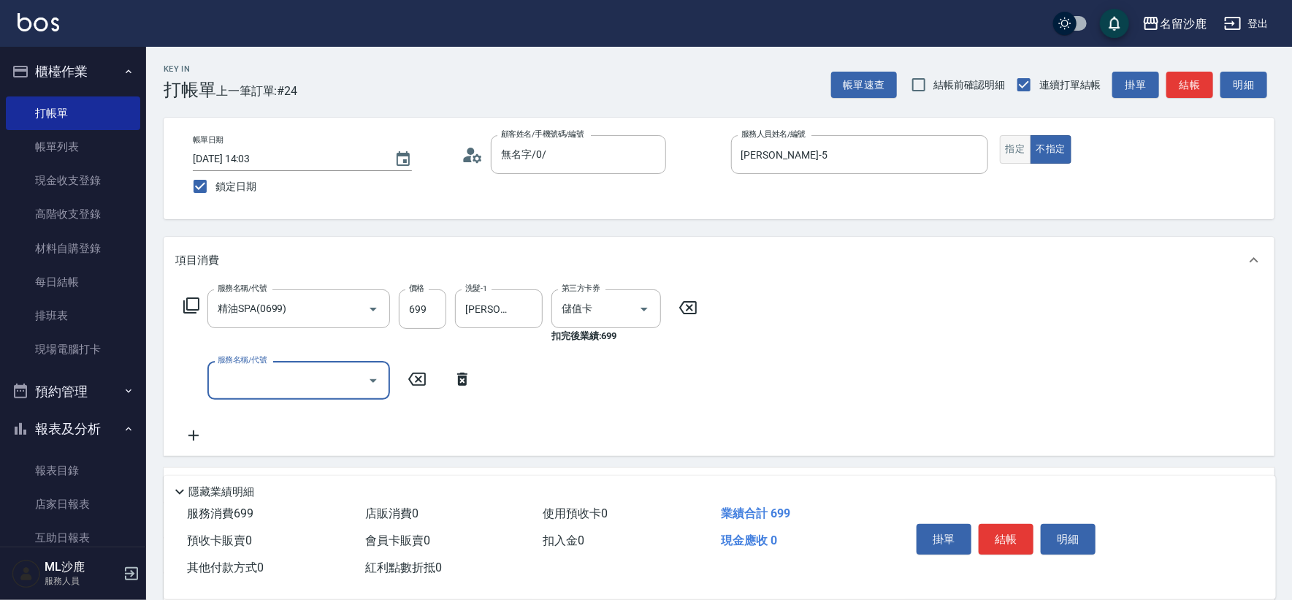
click at [1008, 148] on button "指定" at bounding box center [1015, 149] width 31 height 28
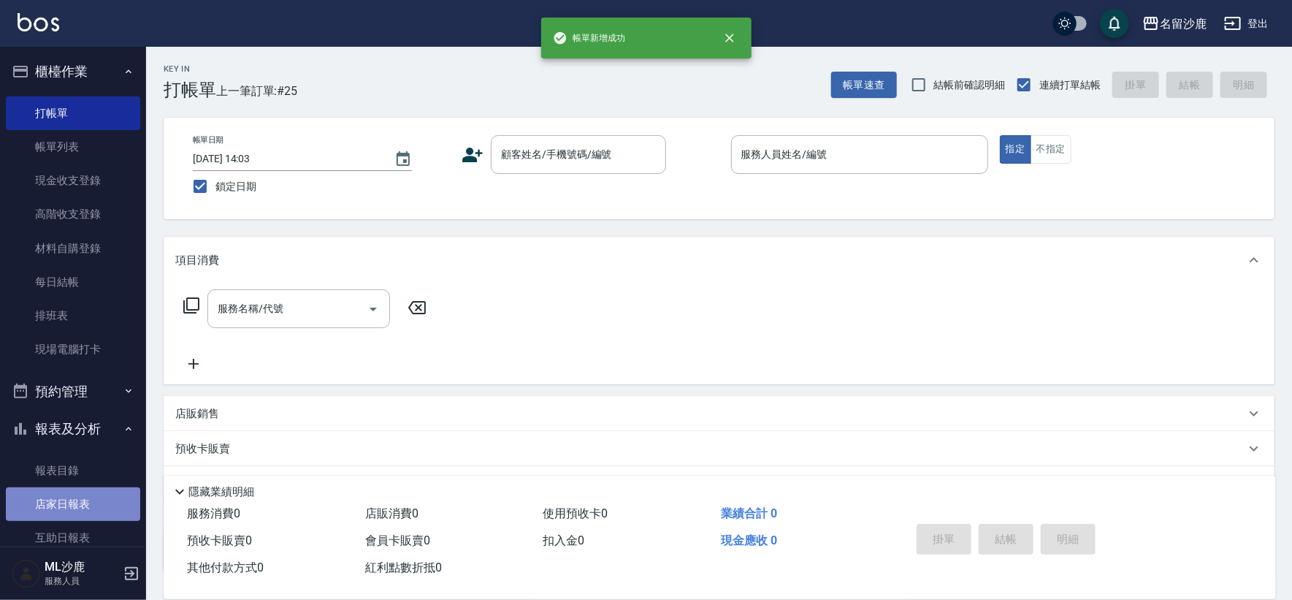
click at [73, 509] on link "店家日報表" at bounding box center [73, 504] width 134 height 34
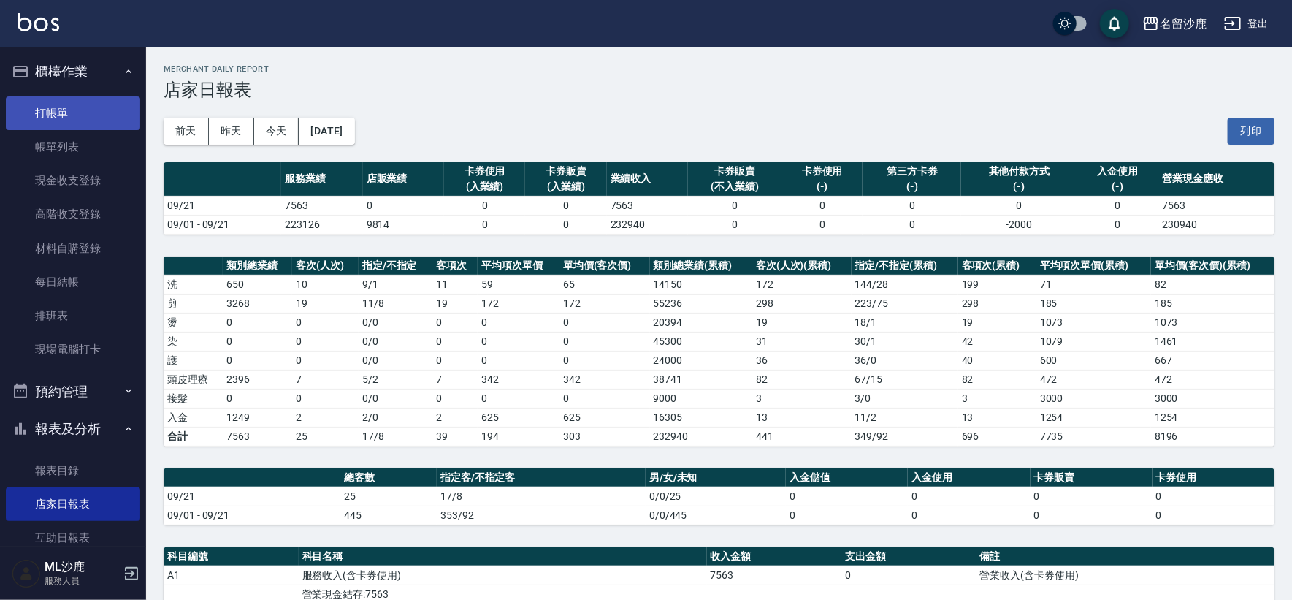
click at [56, 108] on link "打帳單" at bounding box center [73, 113] width 134 height 34
